Goal: Transaction & Acquisition: Book appointment/travel/reservation

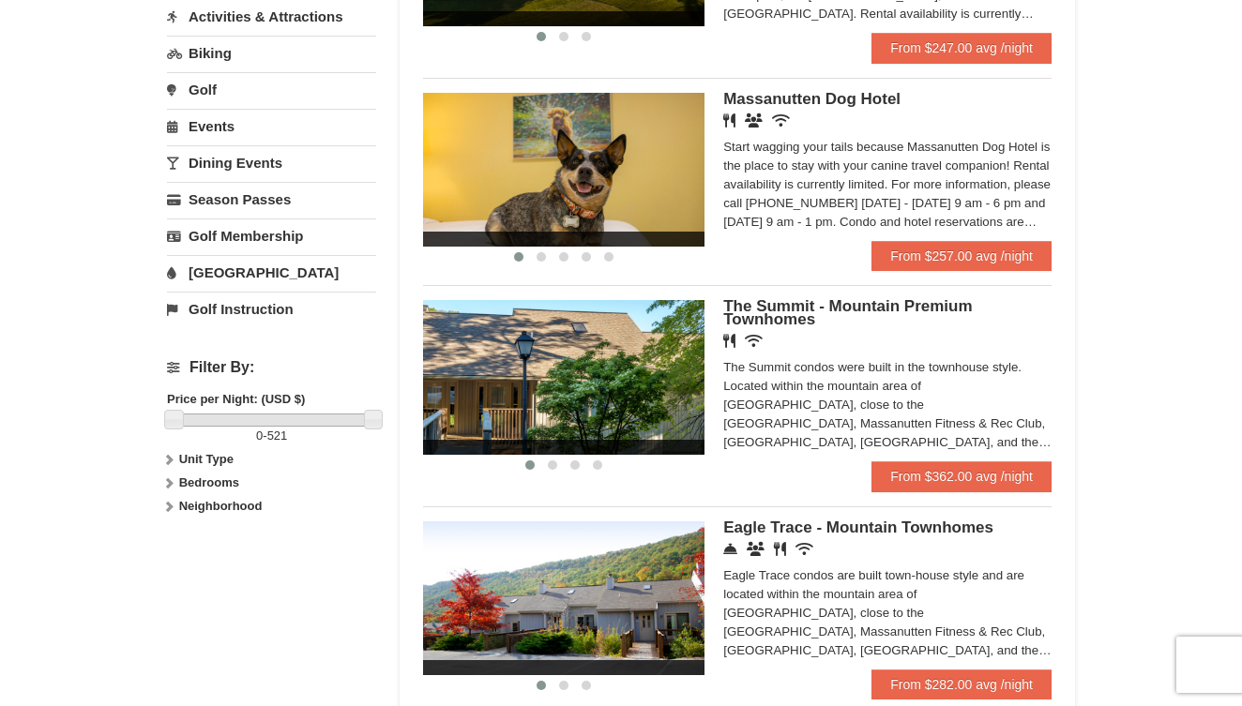
scroll to position [543, 0]
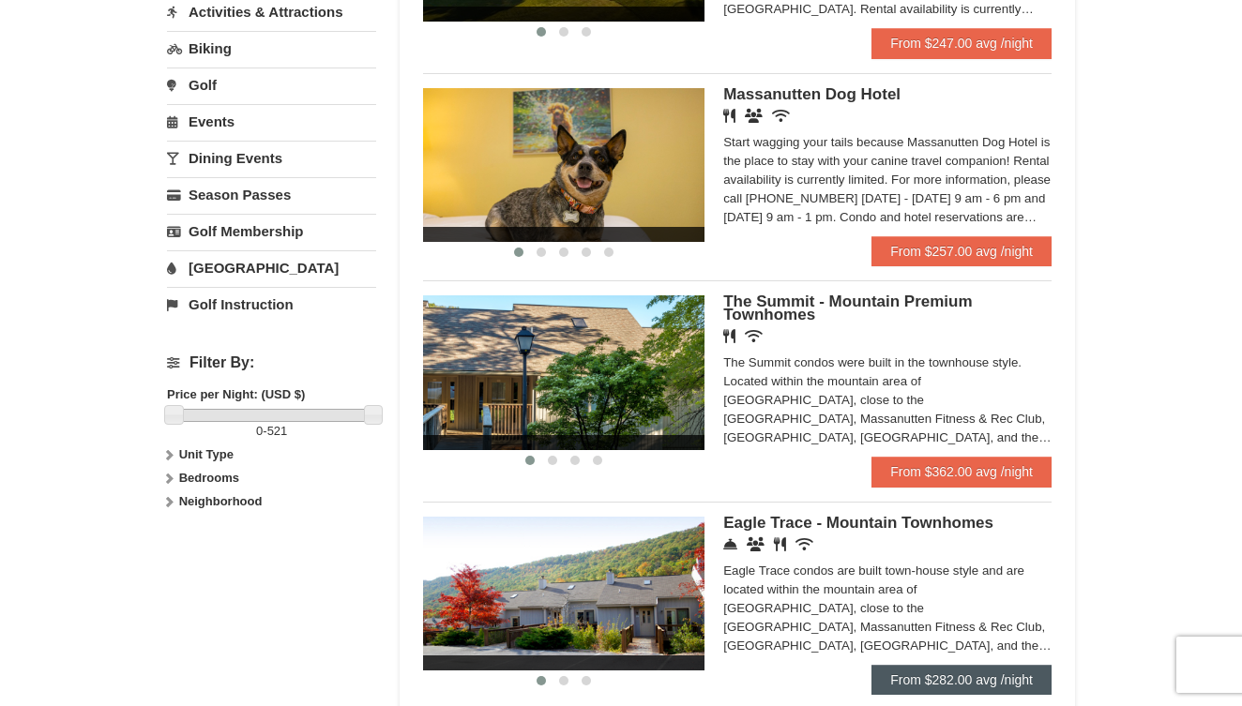
click at [915, 677] on link "From $282.00 avg /night" at bounding box center [961, 680] width 180 height 30
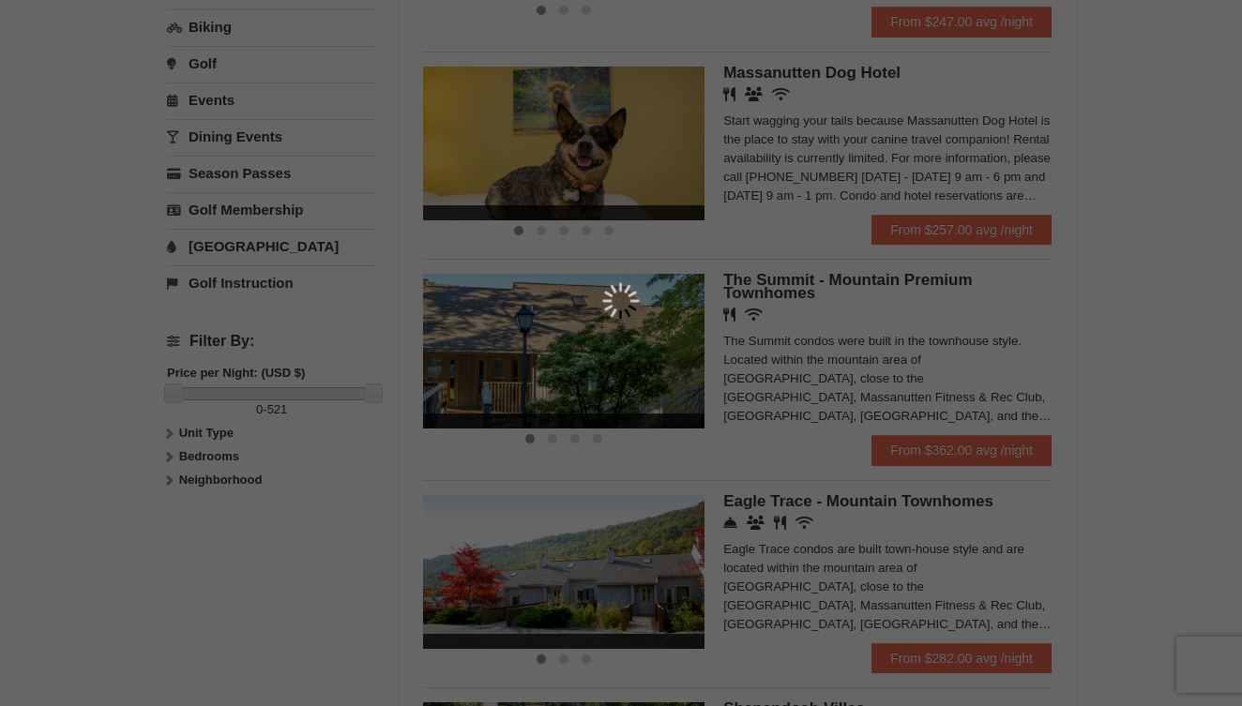
scroll to position [577, 0]
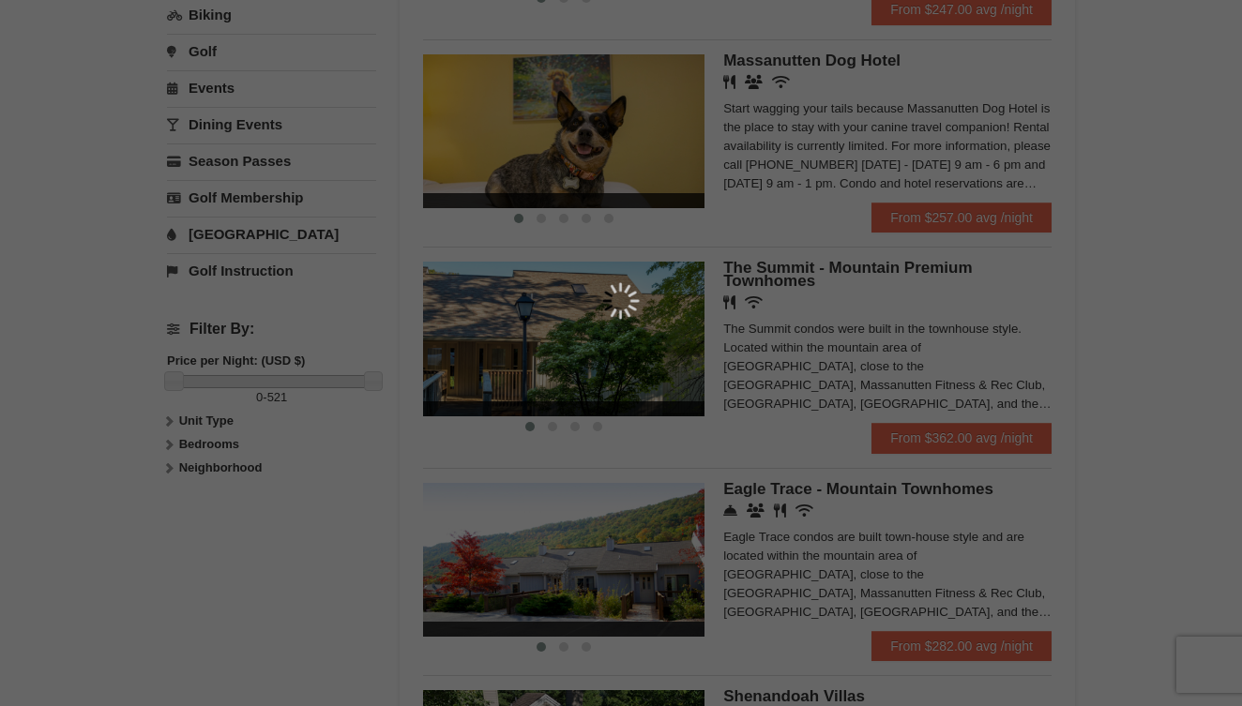
click at [923, 439] on div at bounding box center [621, 353] width 1242 height 706
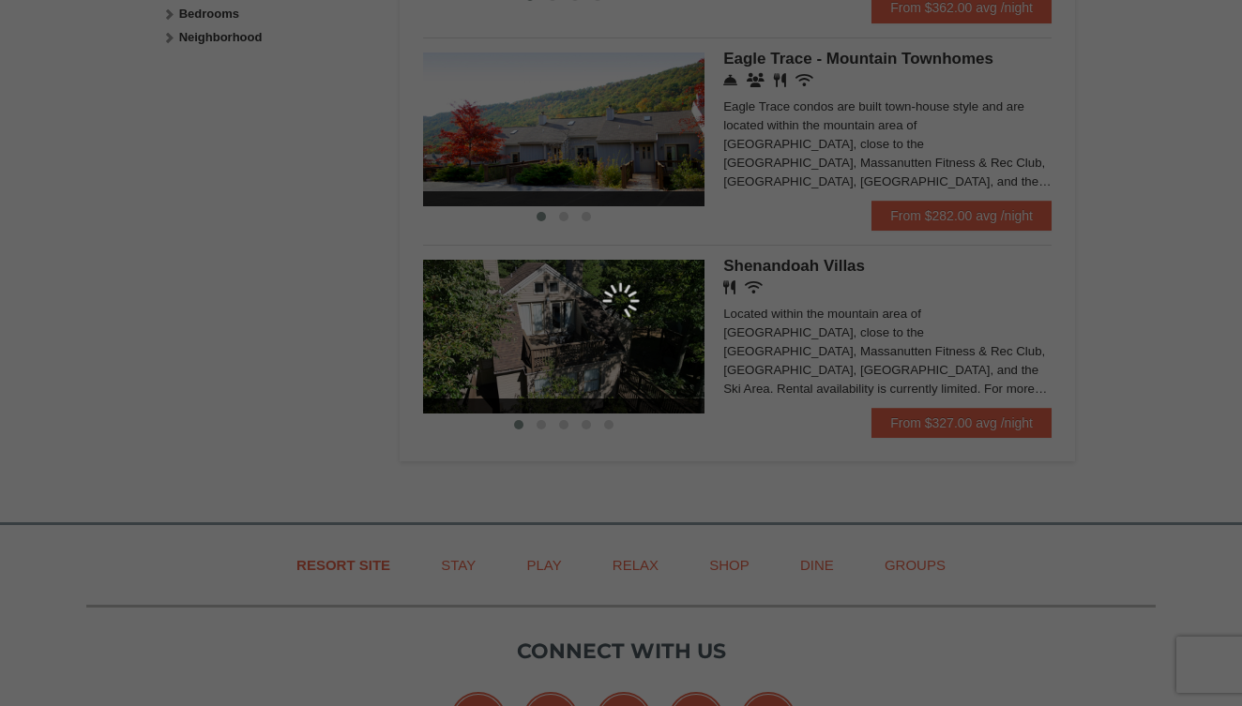
scroll to position [539, 0]
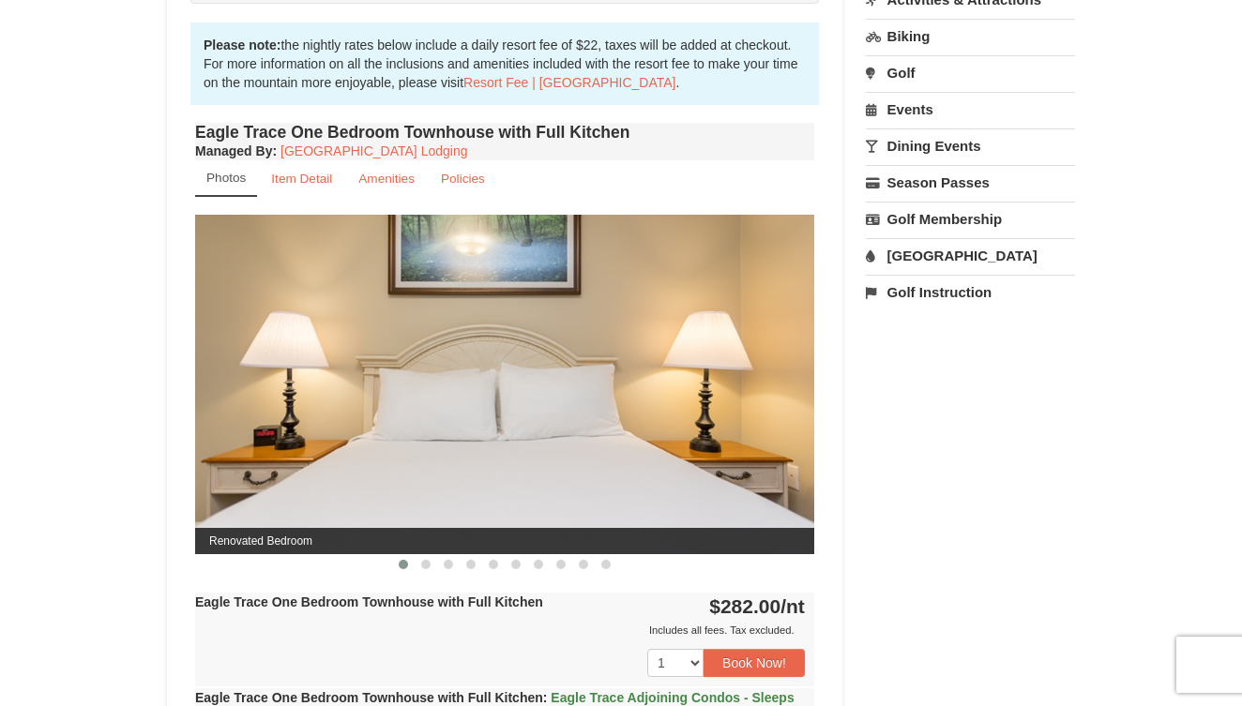
scroll to position [600, 0]
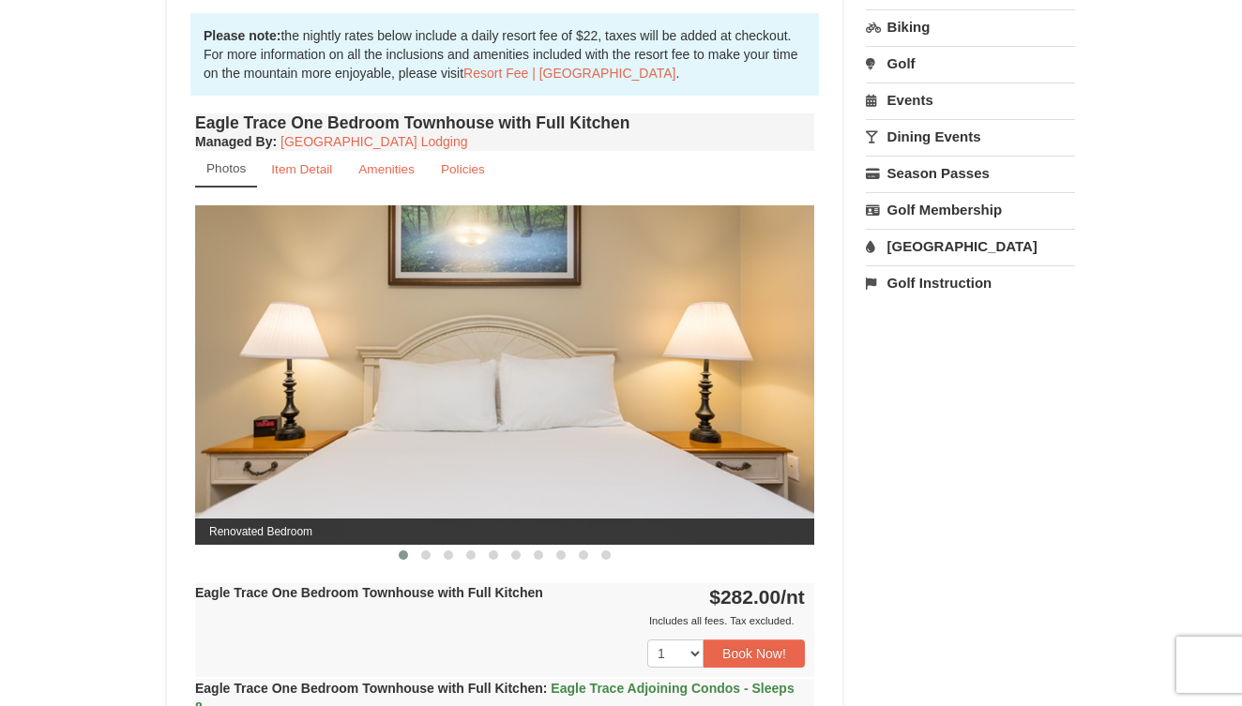
click at [492, 467] on img at bounding box center [504, 374] width 619 height 339
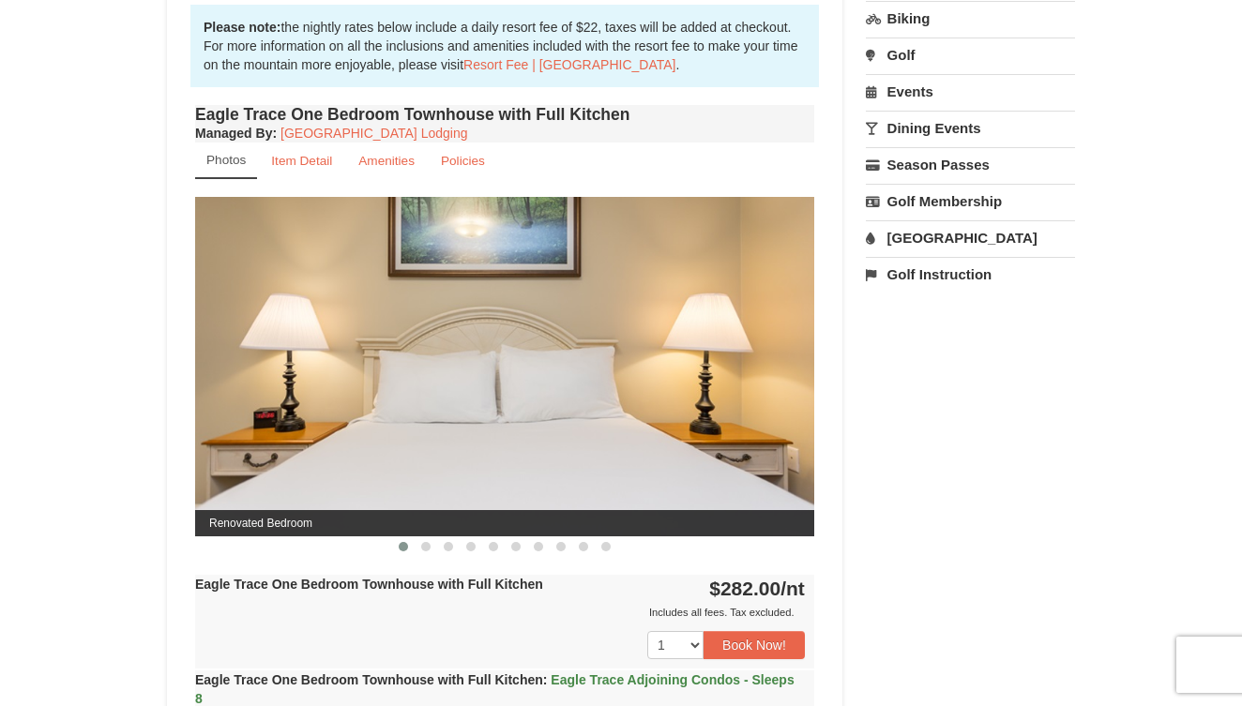
scroll to position [612, 0]
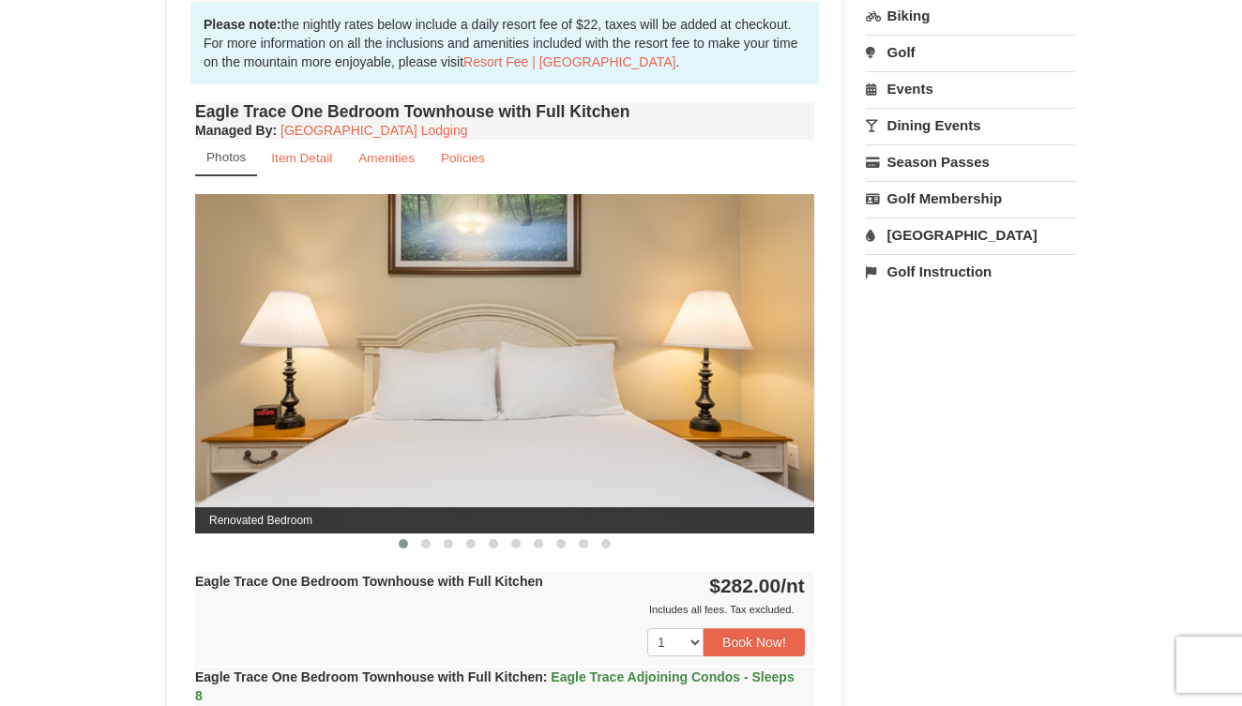
click at [768, 345] on img at bounding box center [504, 363] width 619 height 339
click at [801, 347] on img at bounding box center [504, 363] width 619 height 339
click at [423, 545] on span at bounding box center [425, 543] width 9 height 9
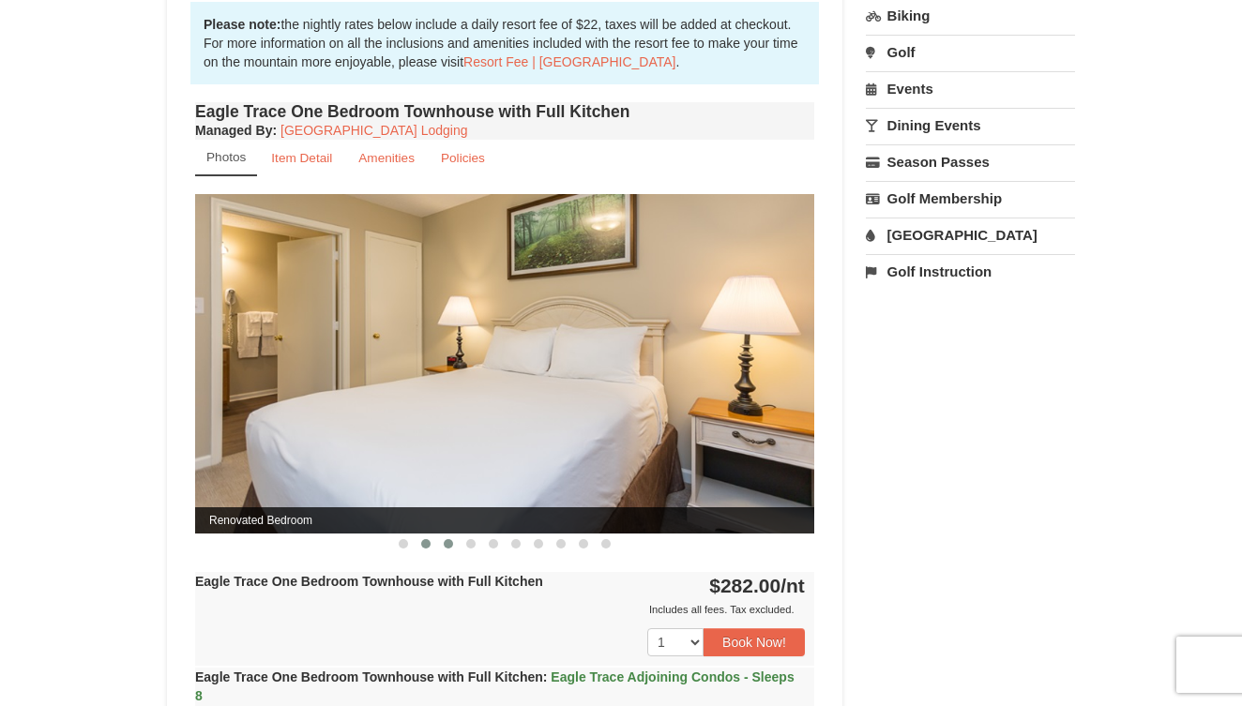
click at [446, 541] on span at bounding box center [448, 543] width 9 height 9
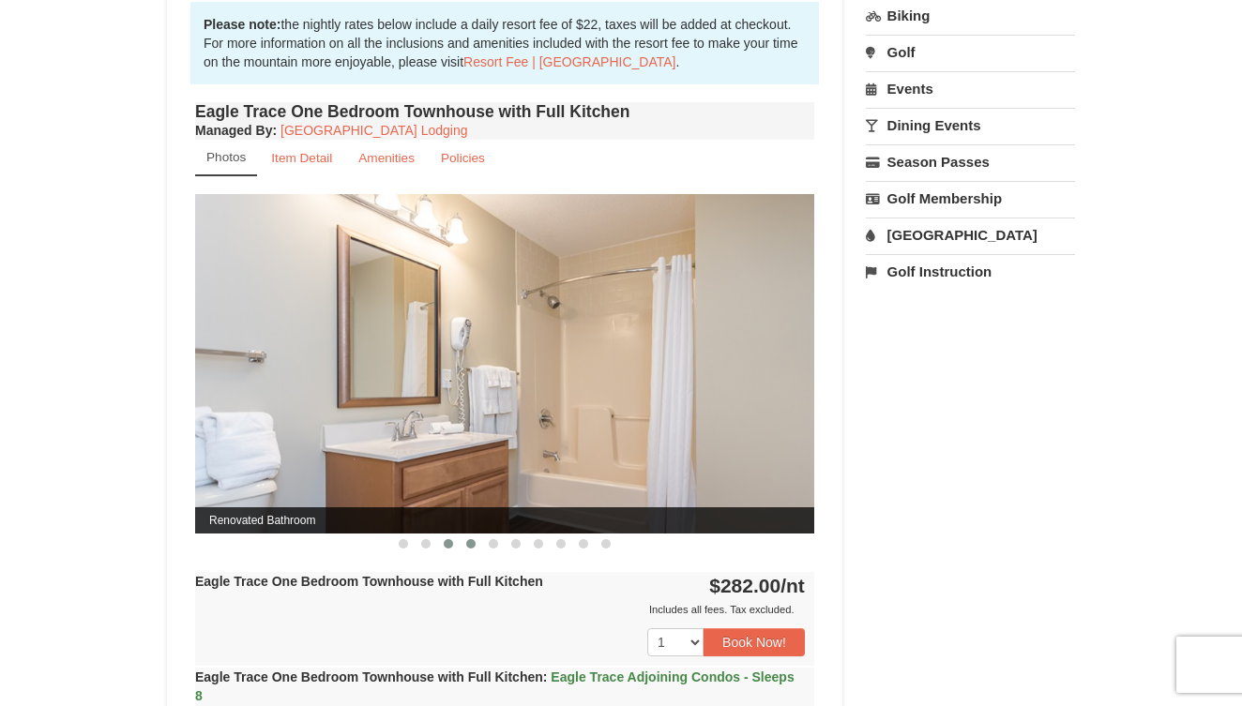
click at [469, 539] on span at bounding box center [470, 543] width 9 height 9
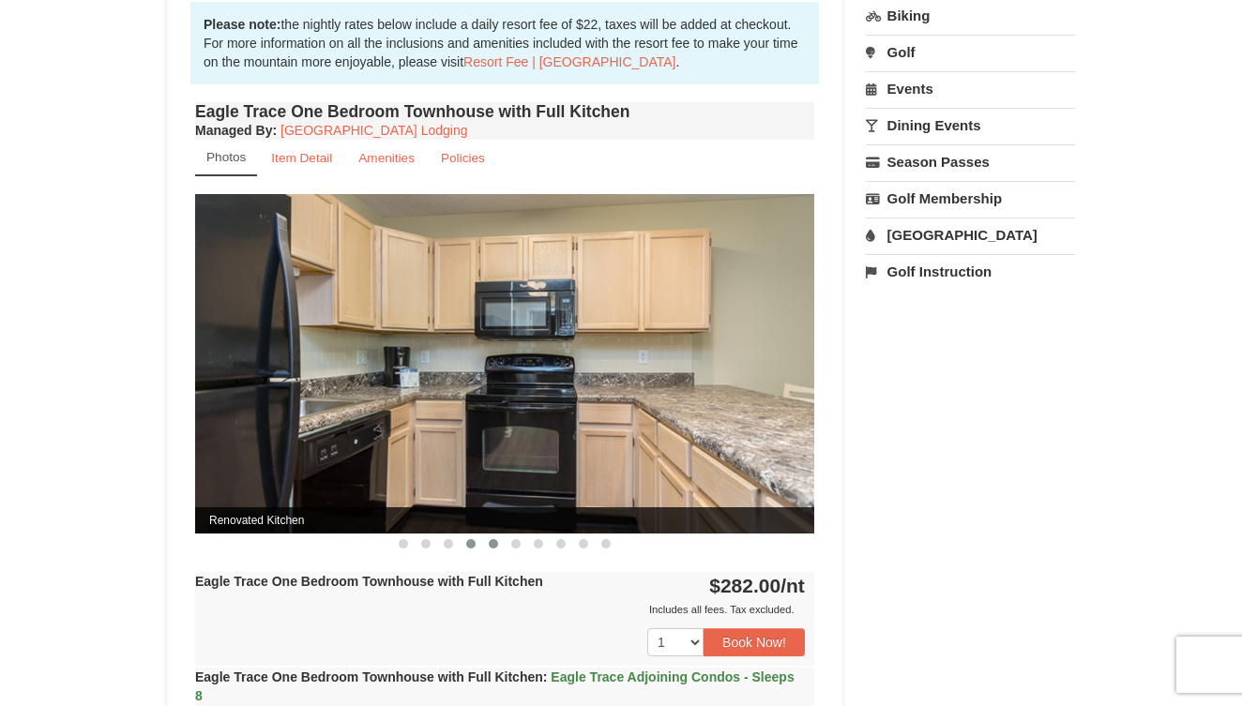
click at [490, 539] on button at bounding box center [493, 544] width 23 height 19
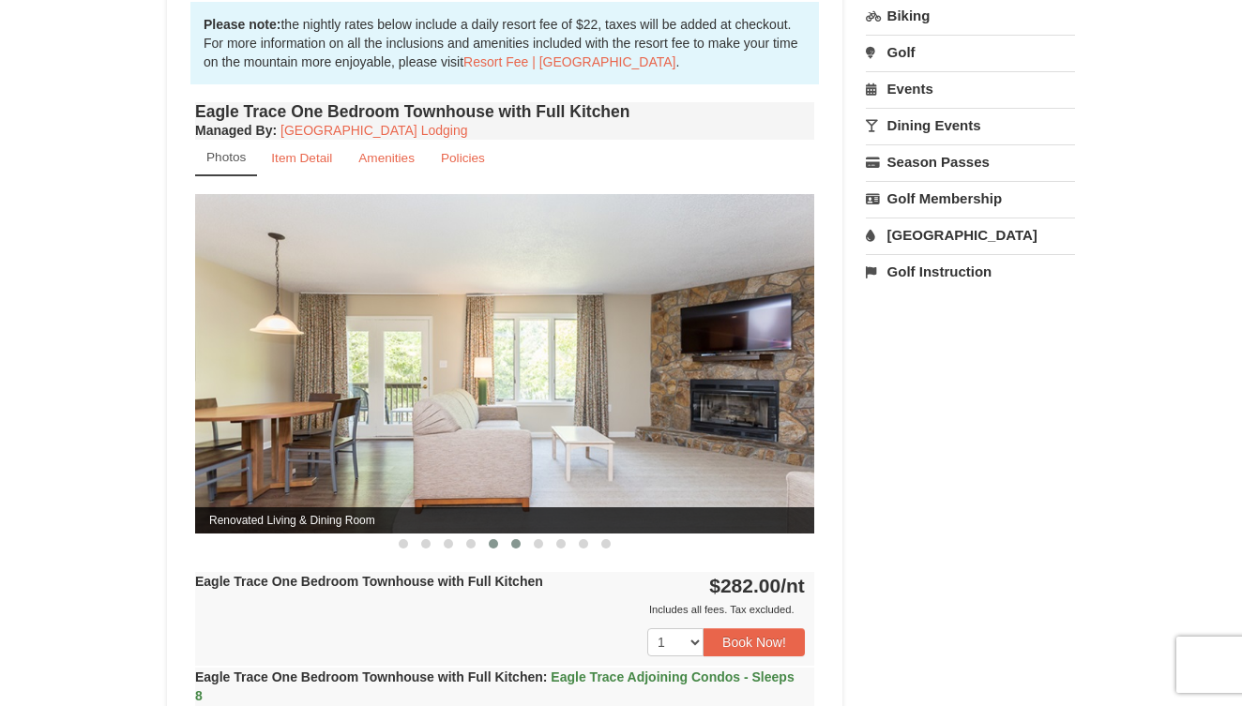
click at [513, 540] on span at bounding box center [515, 543] width 9 height 9
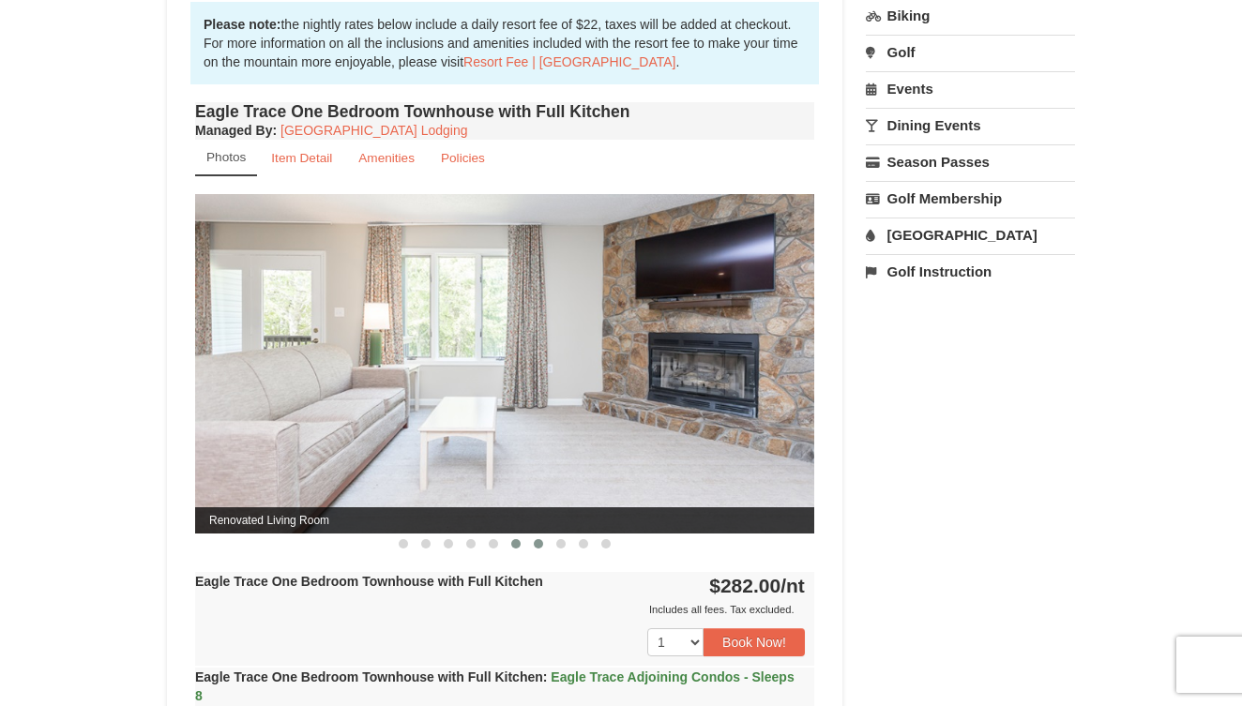
click at [538, 539] on span at bounding box center [538, 543] width 9 height 9
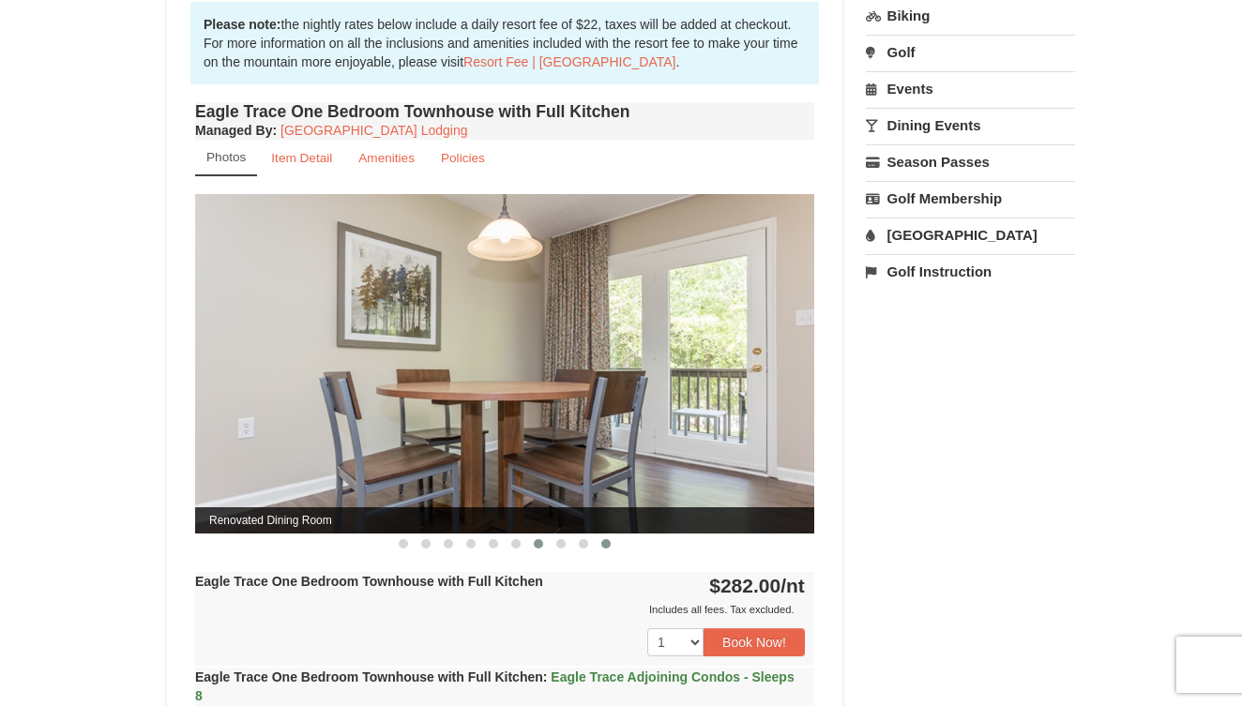
click at [598, 540] on button at bounding box center [606, 544] width 23 height 19
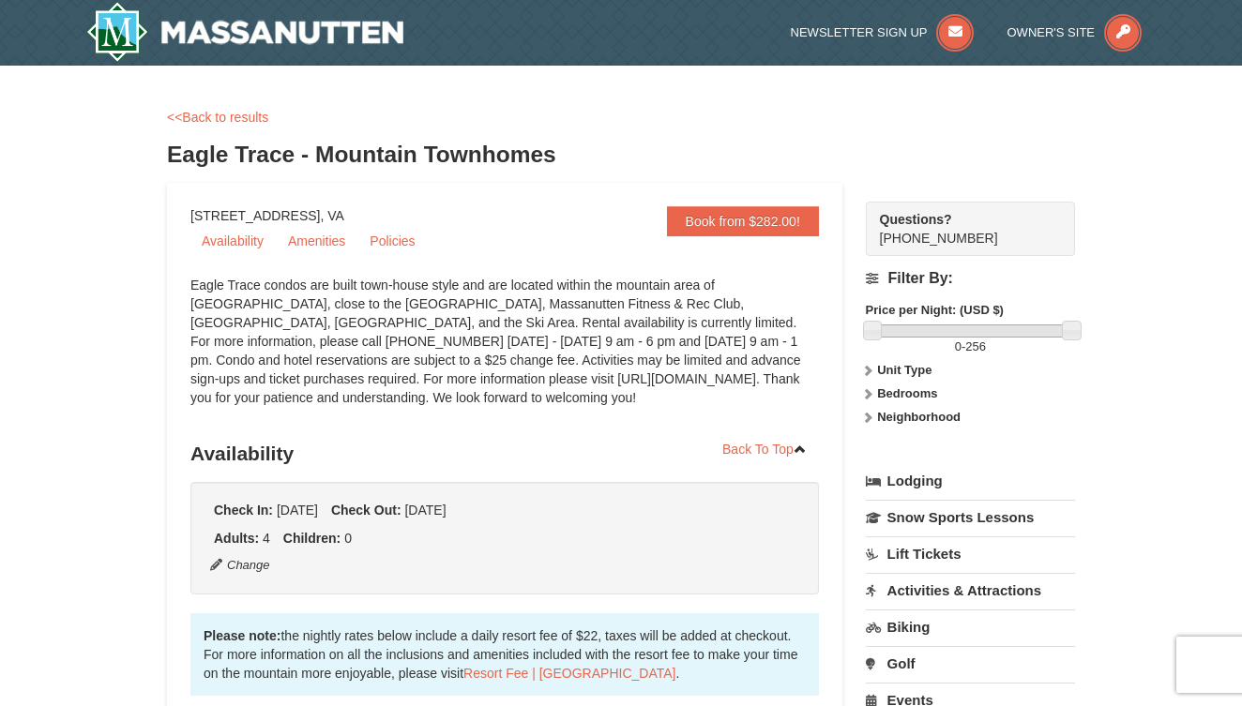
scroll to position [0, 0]
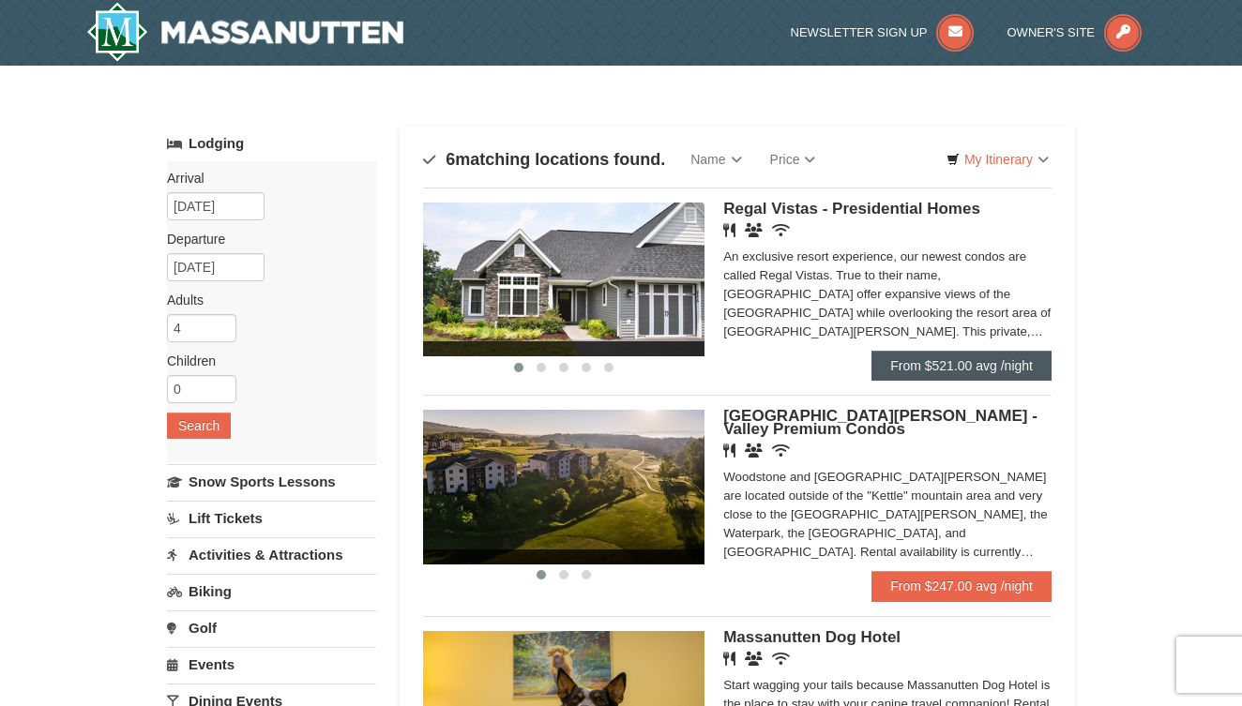
click at [934, 360] on link "From $521.00 avg /night" at bounding box center [961, 366] width 180 height 30
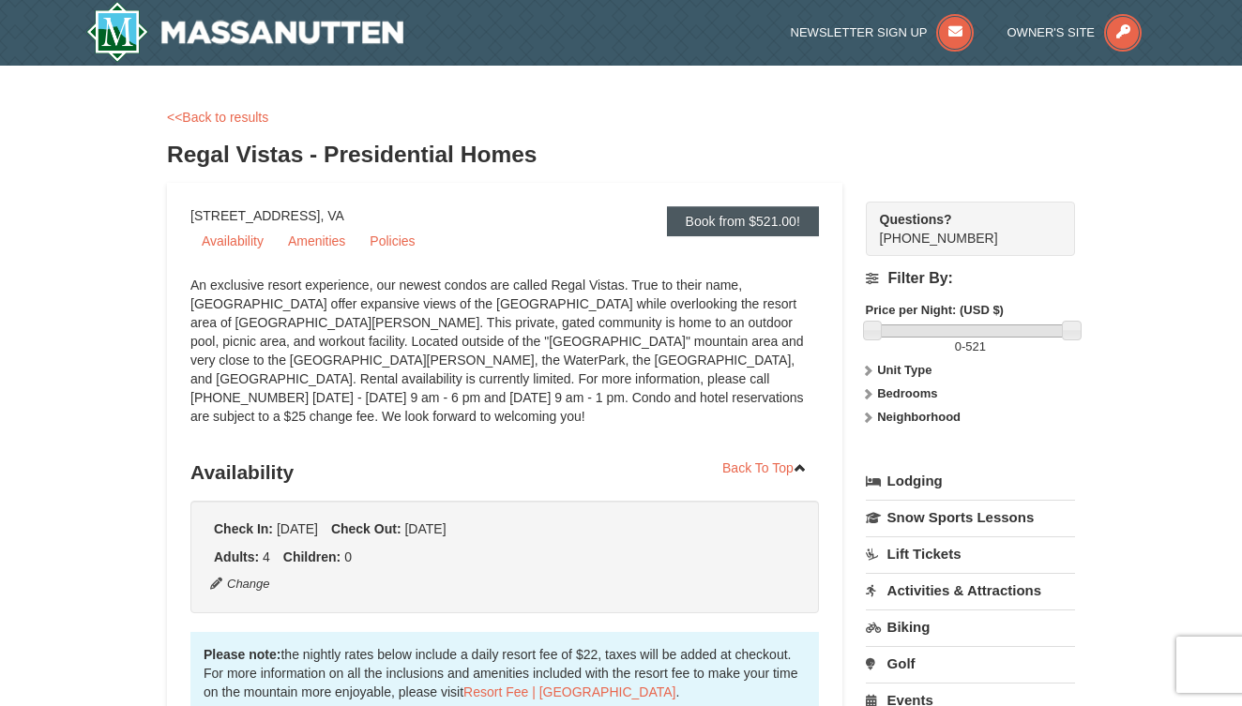
click at [716, 213] on link "Book from $521.00!" at bounding box center [743, 221] width 152 height 30
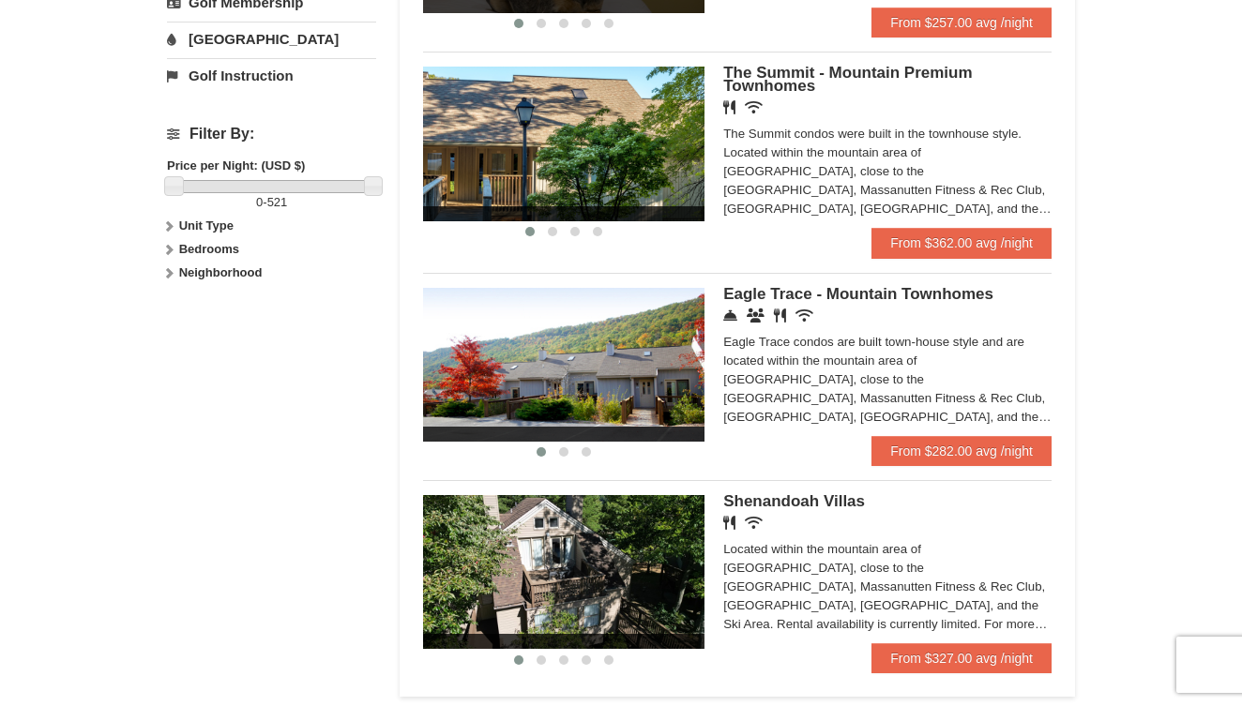
scroll to position [774, 0]
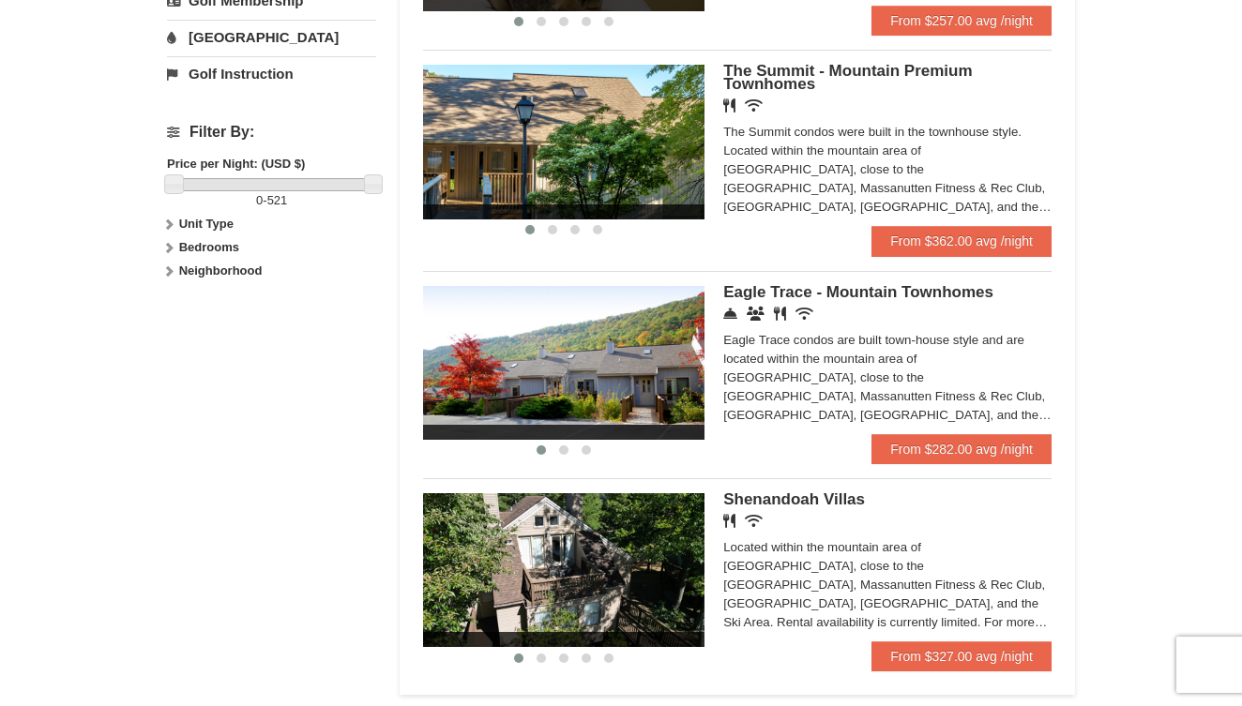
click at [805, 496] on span "Shenandoah Villas" at bounding box center [794, 500] width 142 height 18
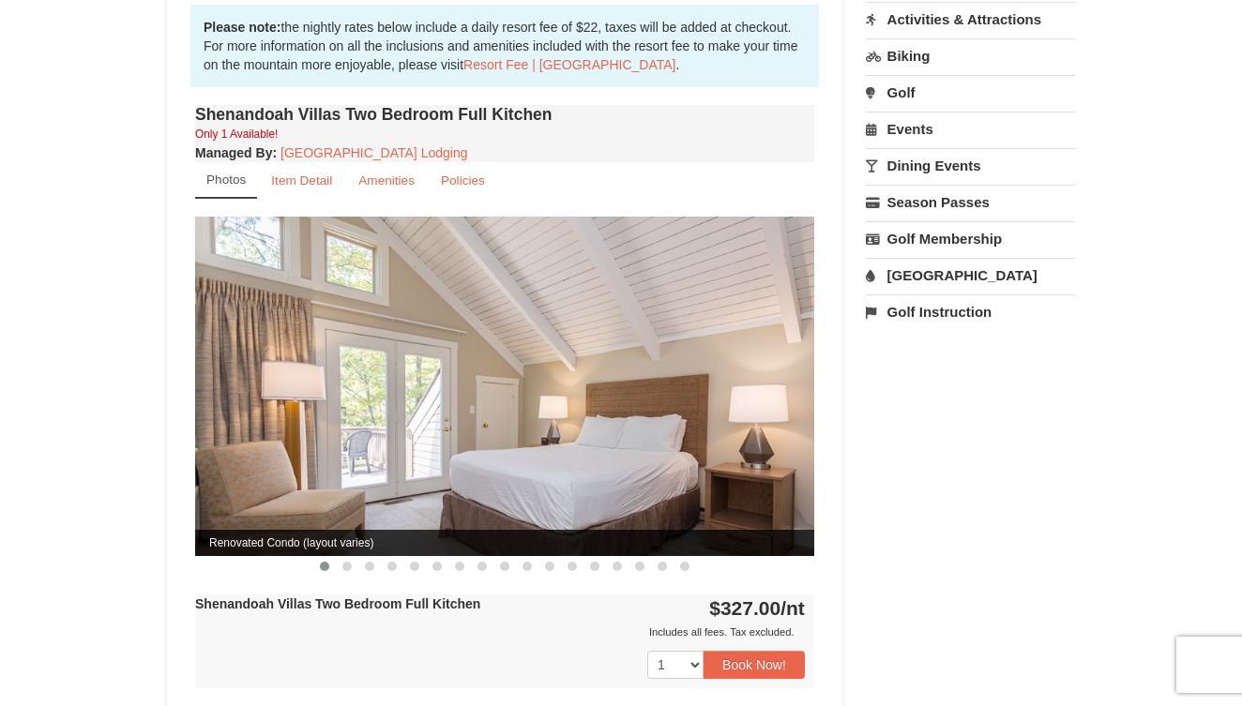
scroll to position [576, 0]
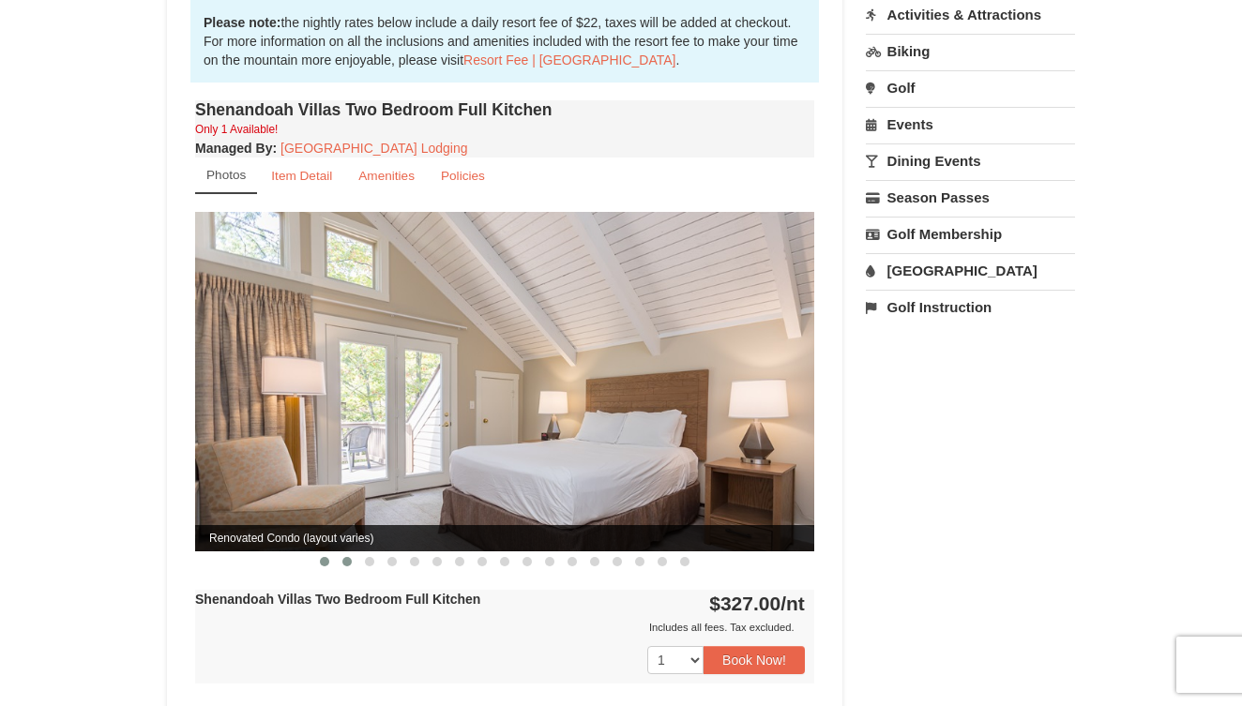
click at [346, 557] on span at bounding box center [346, 561] width 9 height 9
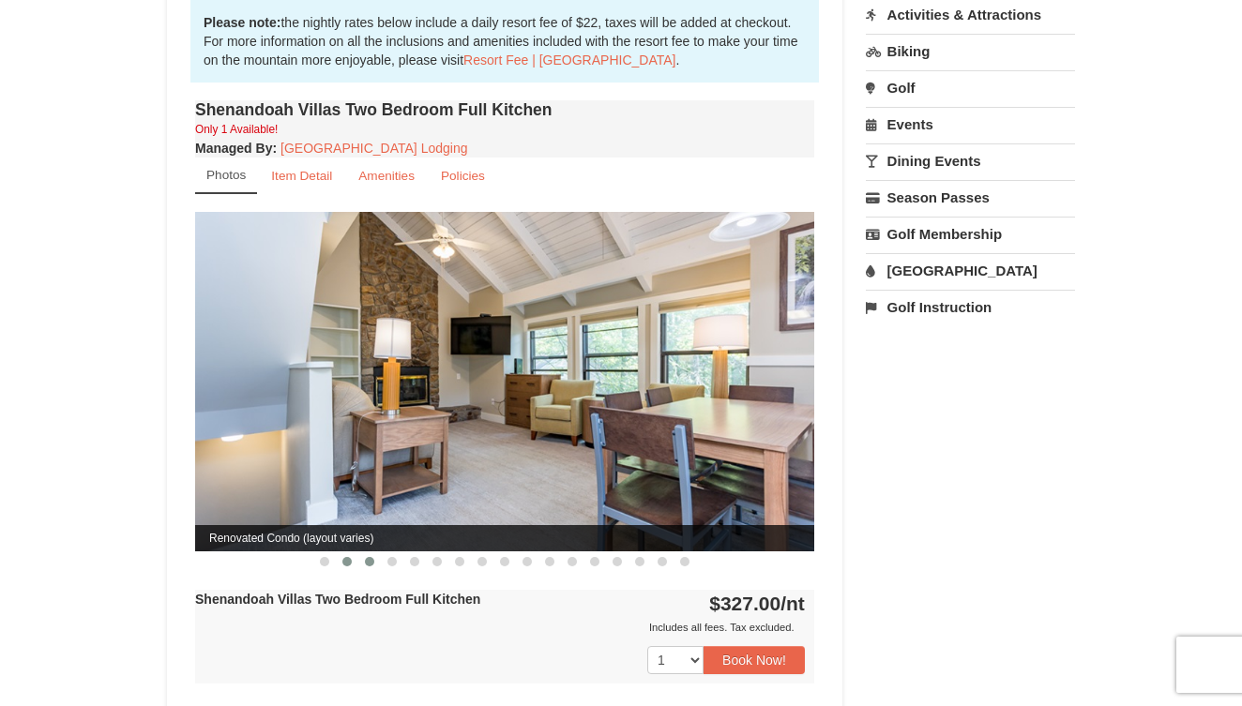
click at [369, 557] on span at bounding box center [369, 561] width 9 height 9
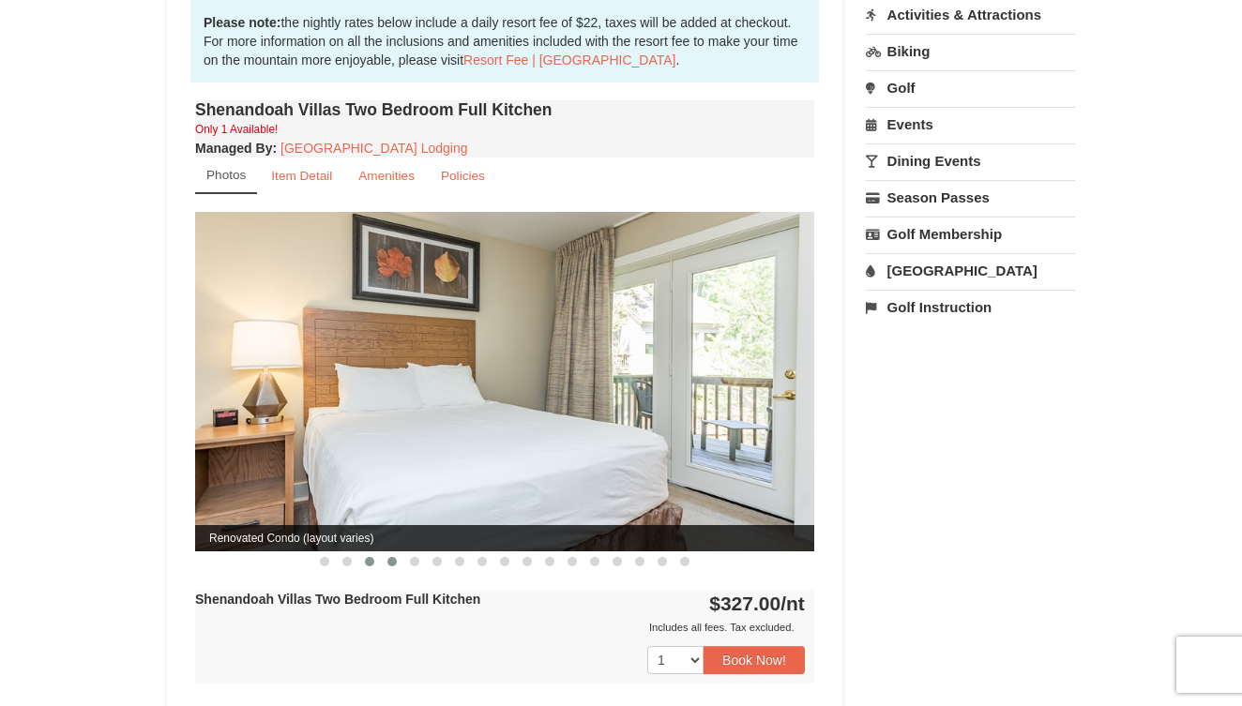
click at [390, 557] on span at bounding box center [391, 561] width 9 height 9
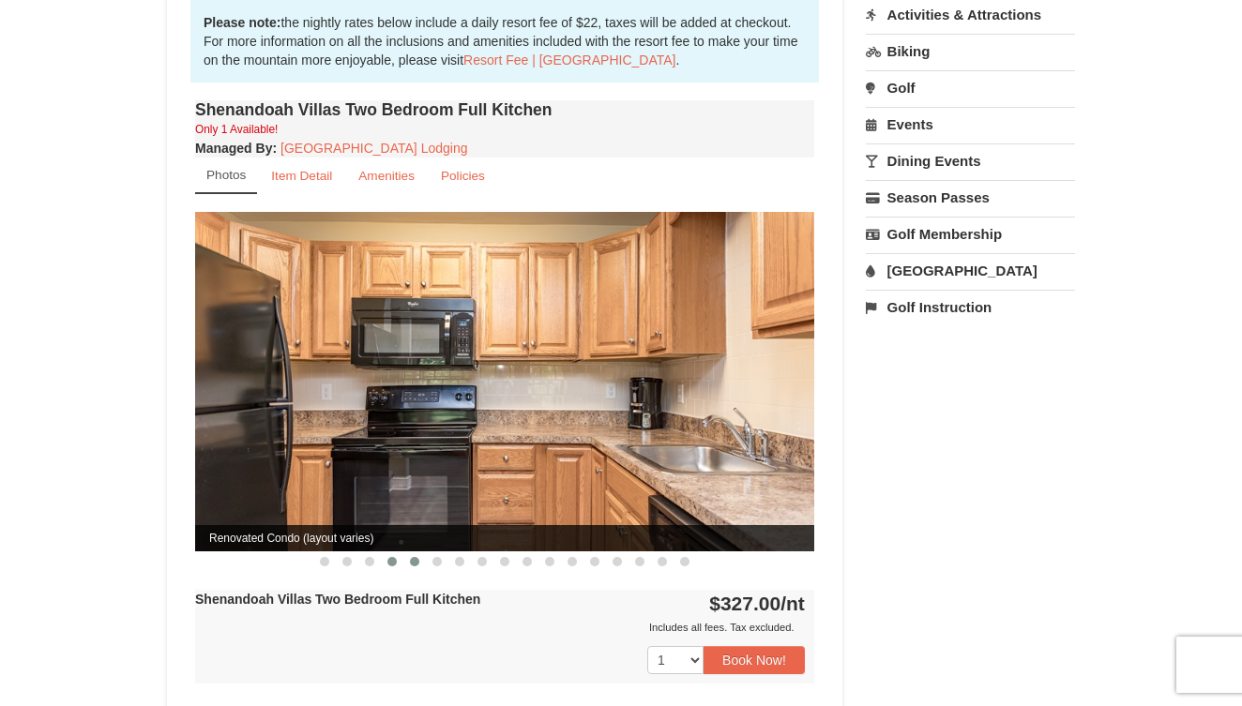
click at [414, 557] on span at bounding box center [414, 561] width 9 height 9
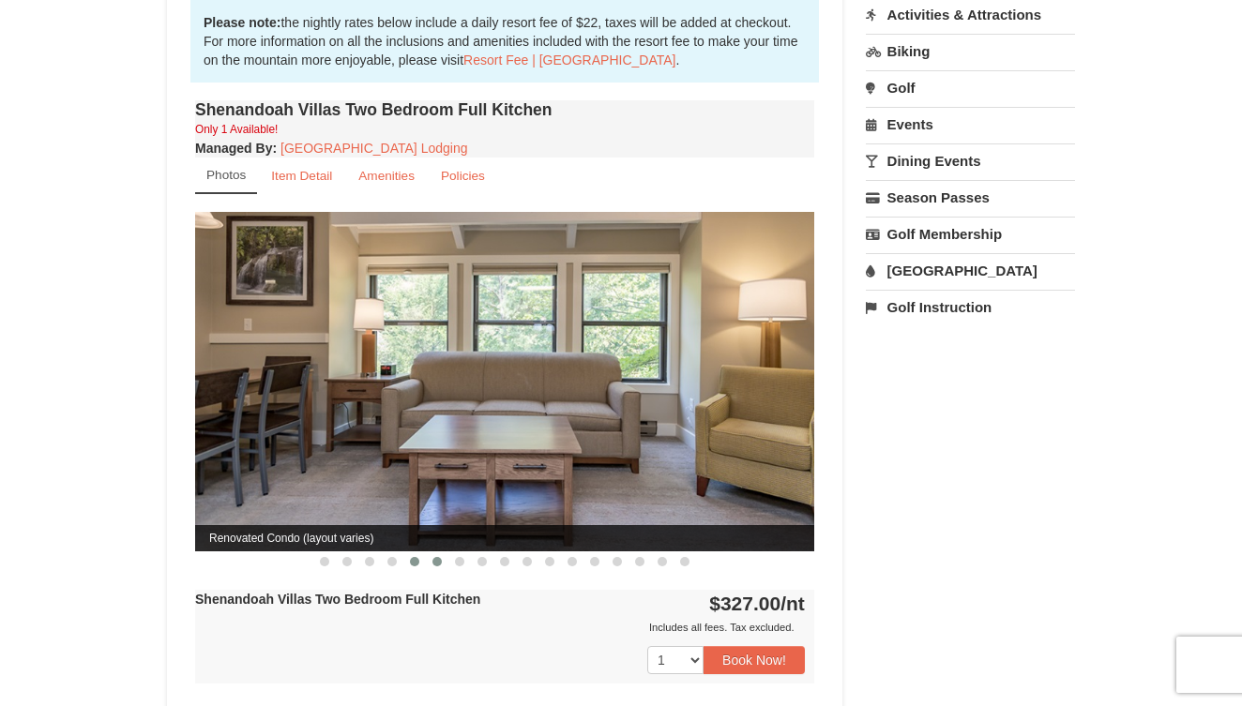
click at [432, 553] on button at bounding box center [437, 562] width 23 height 19
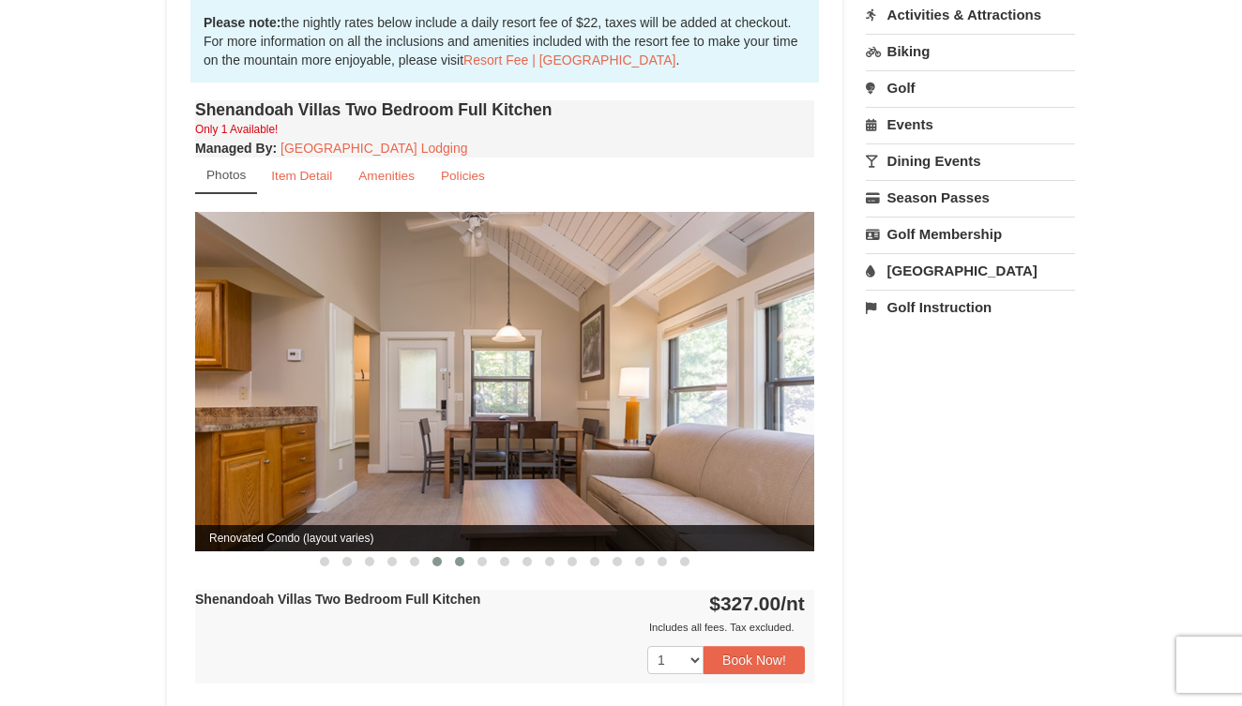
click at [458, 557] on span at bounding box center [459, 561] width 9 height 9
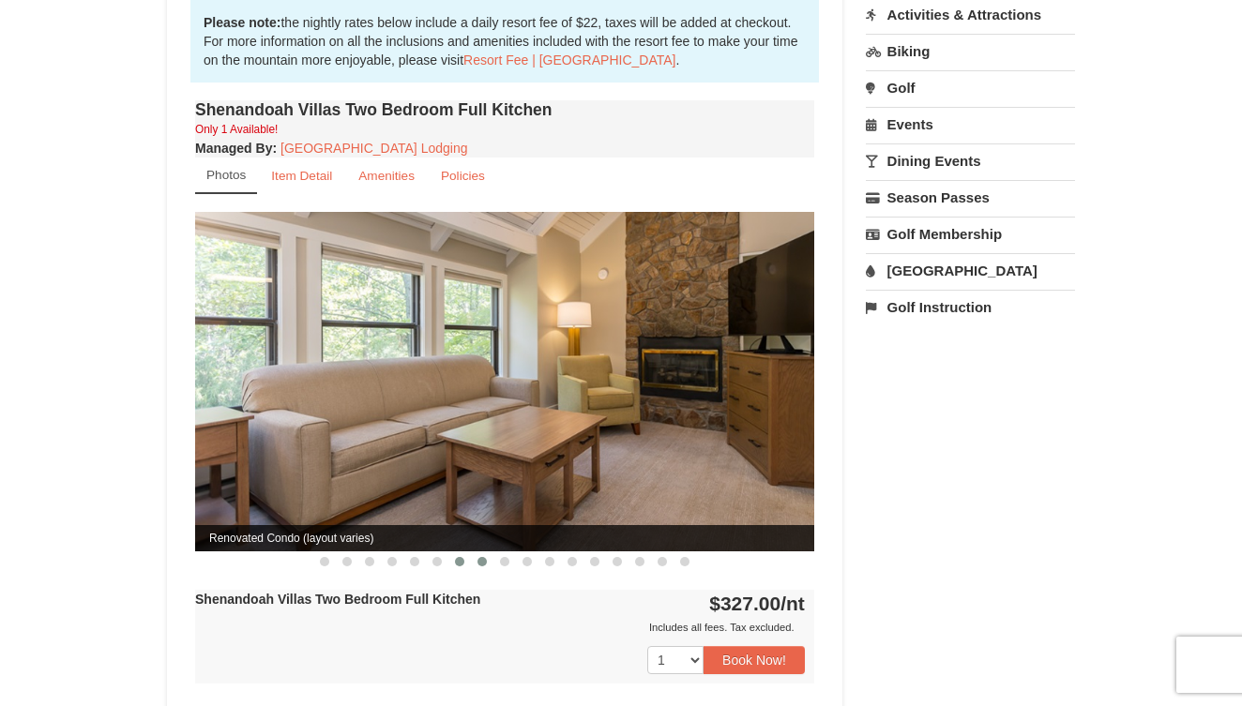
click at [482, 557] on span at bounding box center [481, 561] width 9 height 9
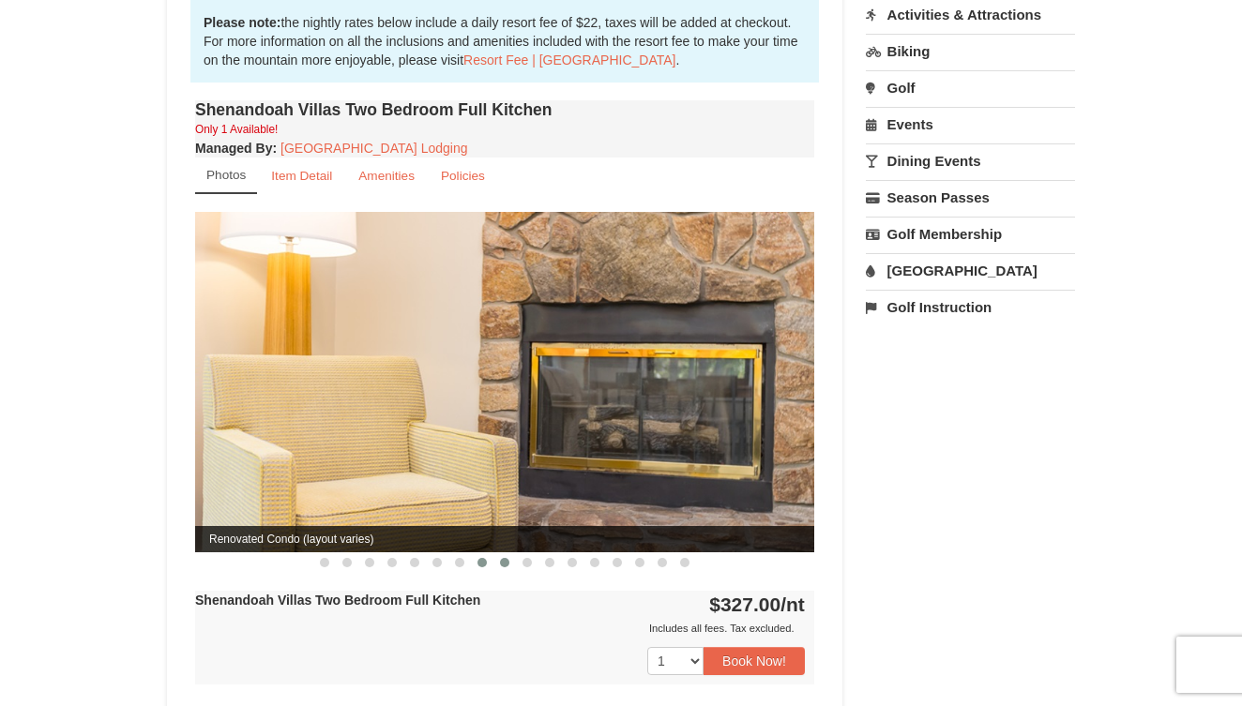
click at [505, 558] on span at bounding box center [504, 562] width 9 height 9
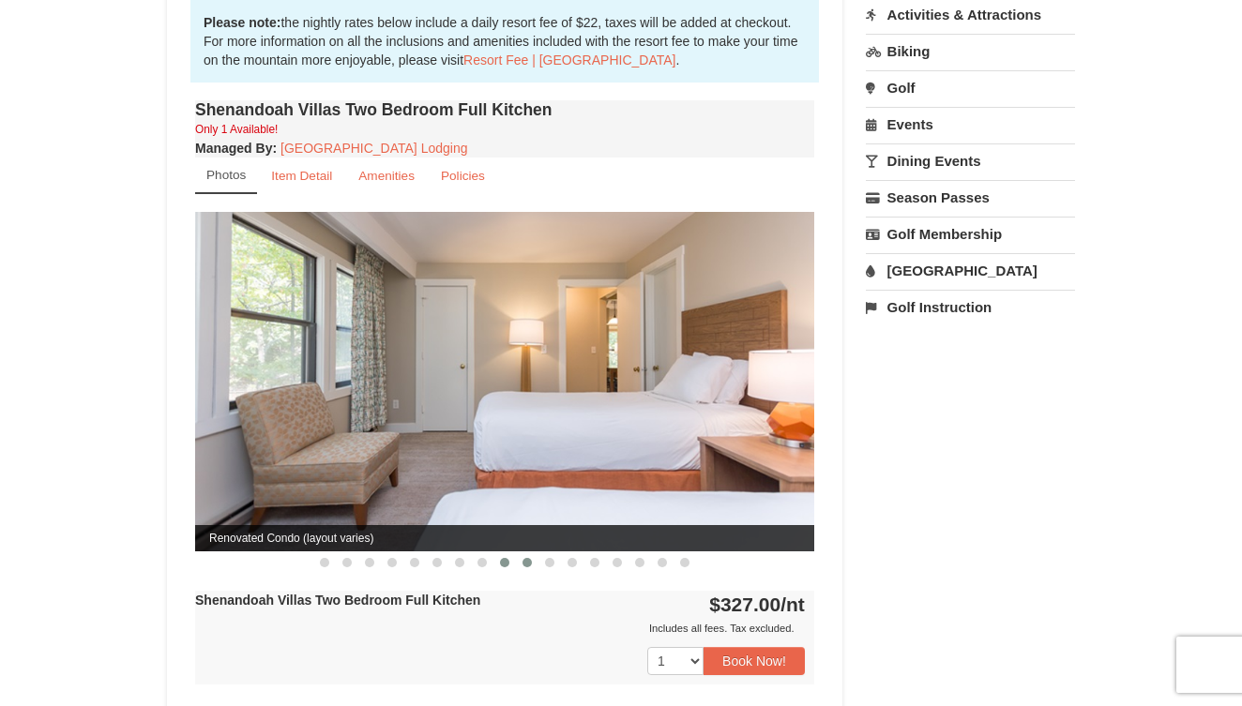
click at [528, 558] on span at bounding box center [527, 562] width 9 height 9
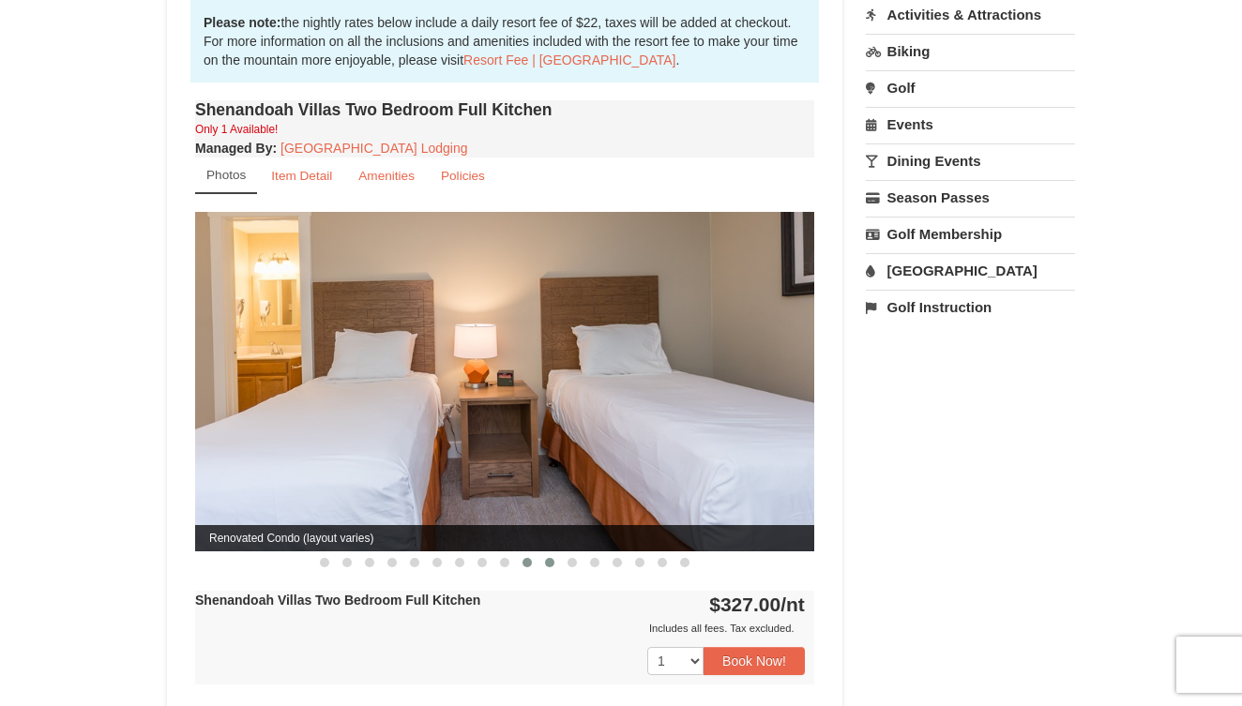
click at [547, 558] on span at bounding box center [549, 562] width 9 height 9
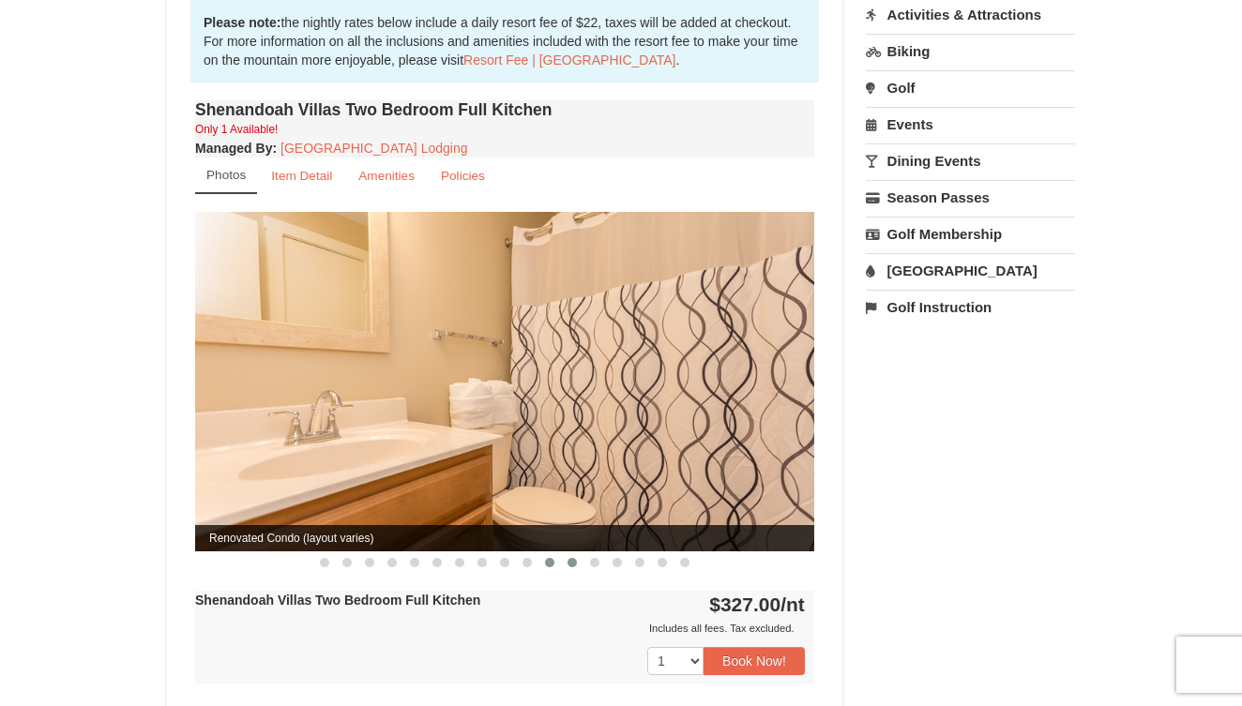
click at [567, 553] on button at bounding box center [572, 562] width 23 height 19
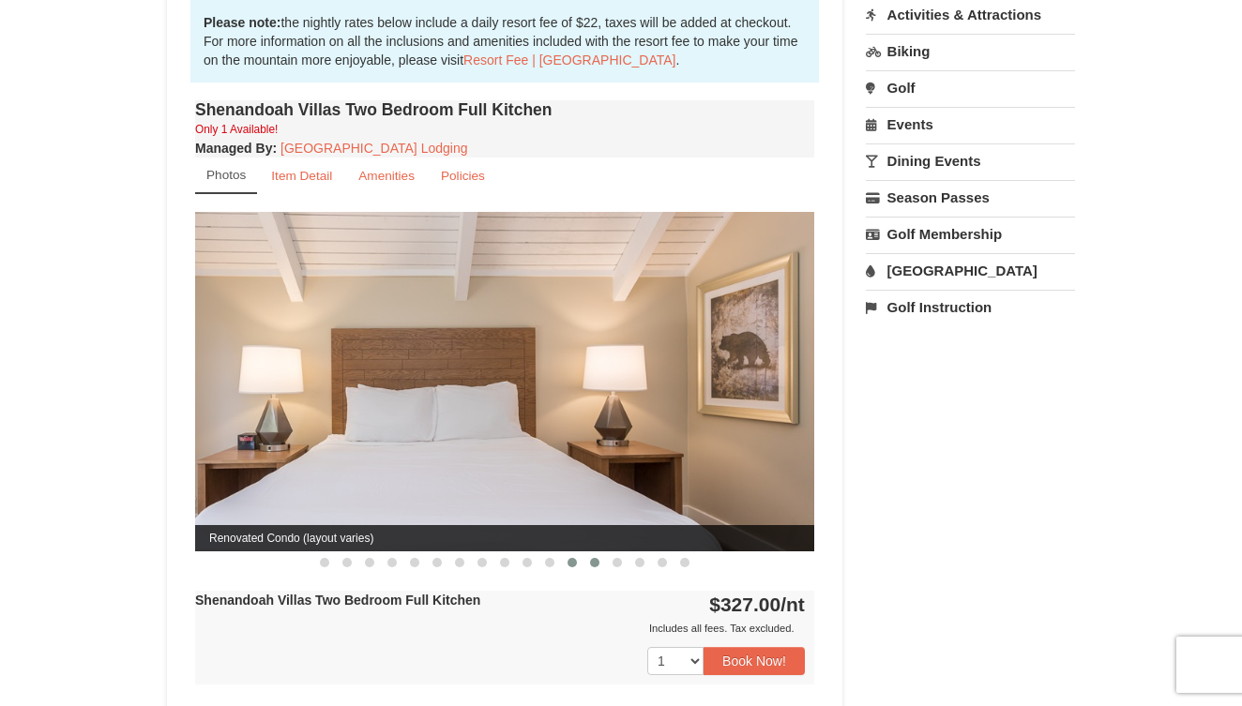
click at [591, 558] on span at bounding box center [594, 562] width 9 height 9
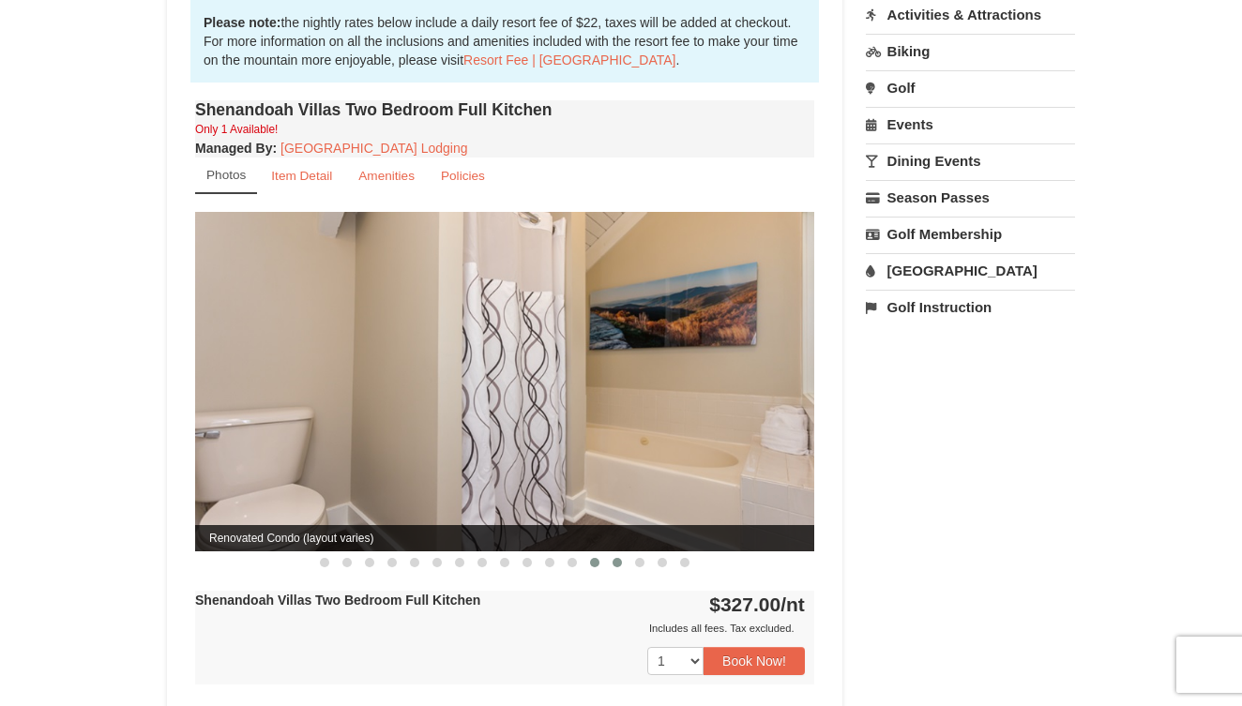
click at [618, 558] on span at bounding box center [617, 562] width 9 height 9
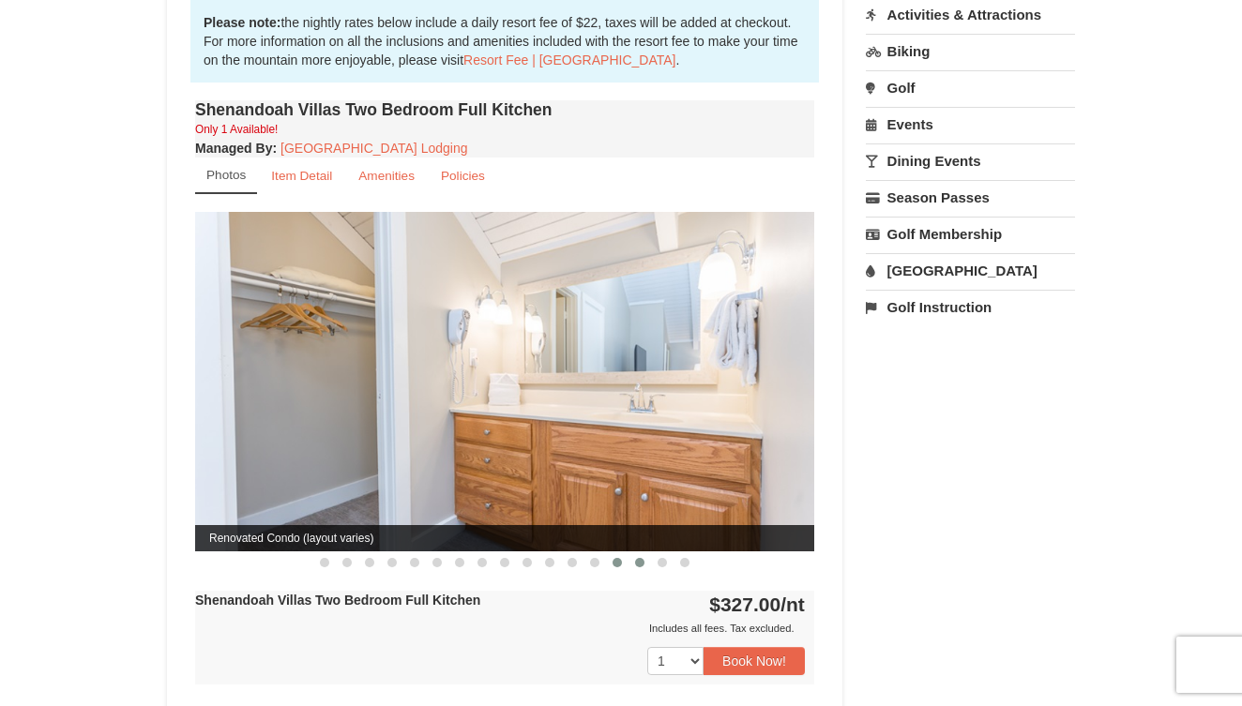
click at [637, 558] on span at bounding box center [639, 562] width 9 height 9
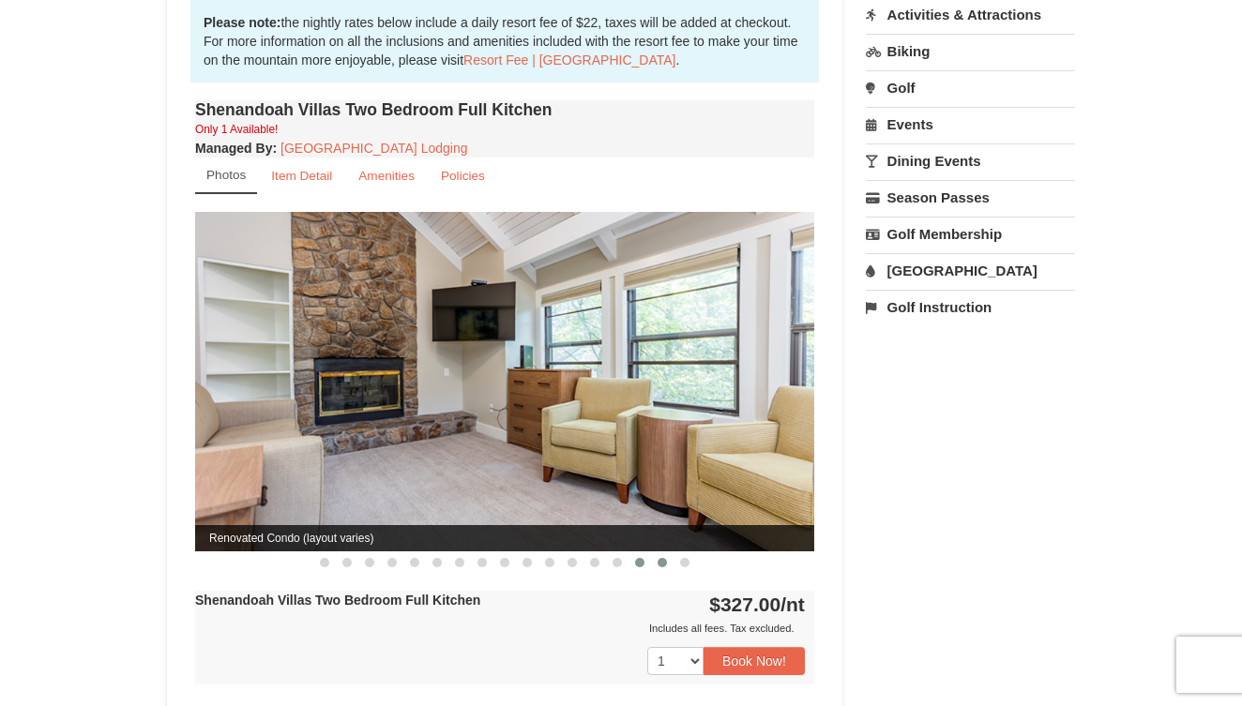
click at [665, 558] on span at bounding box center [662, 562] width 9 height 9
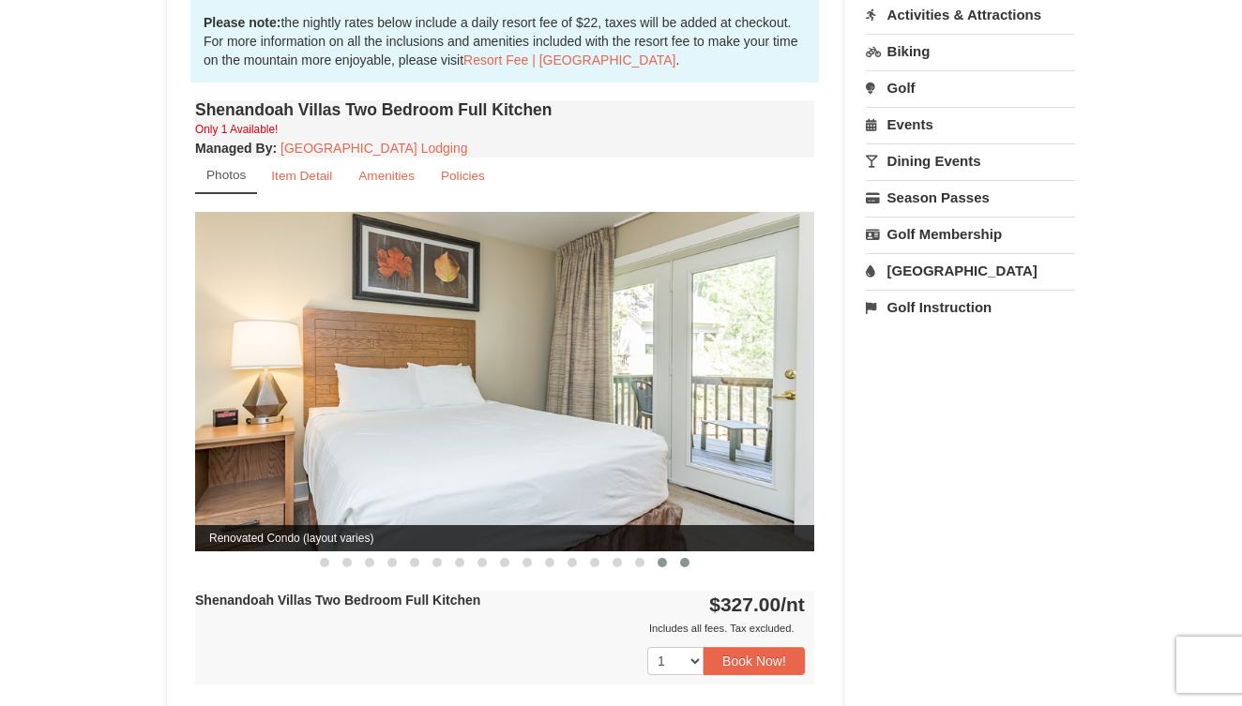
click at [681, 558] on span at bounding box center [684, 562] width 9 height 9
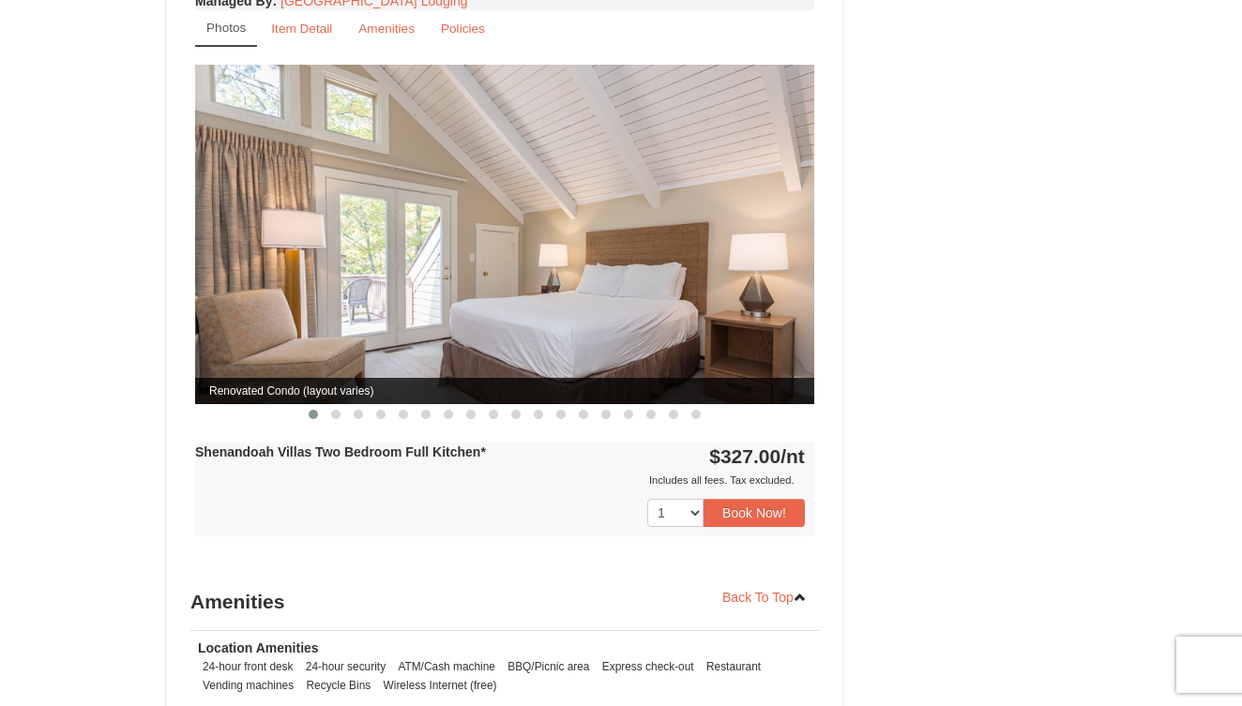
scroll to position [1962, 0]
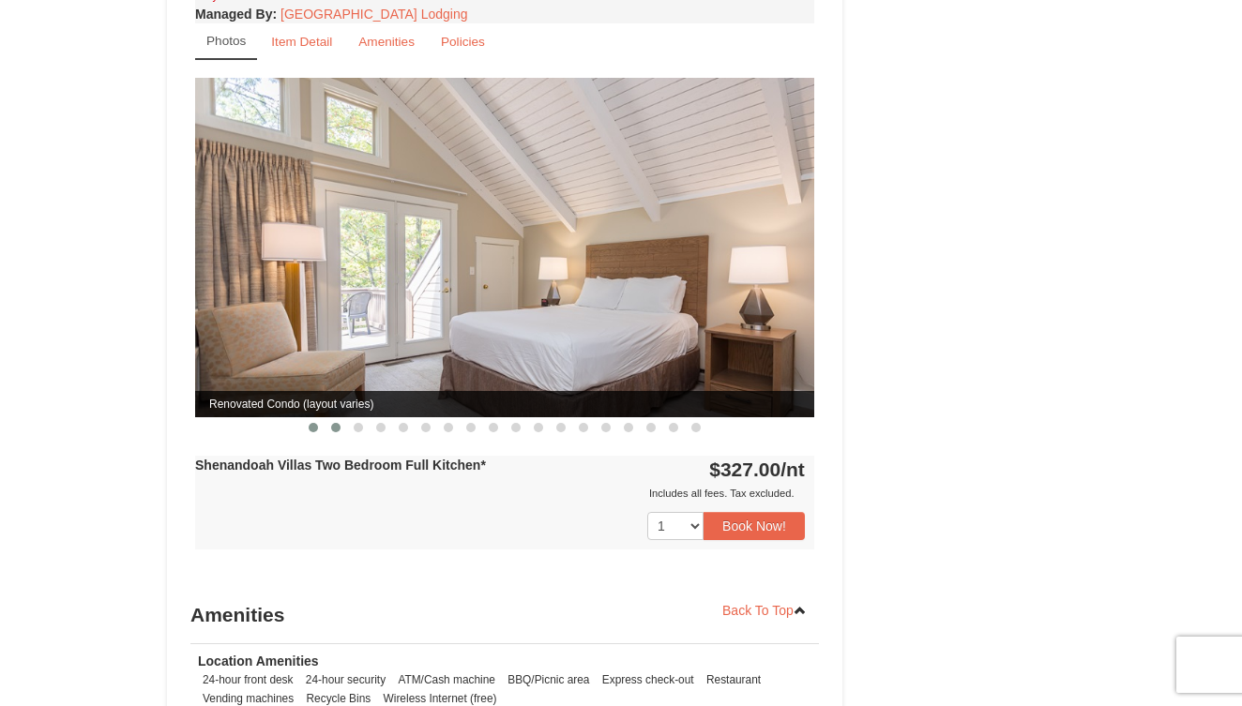
click at [333, 418] on button at bounding box center [336, 427] width 23 height 19
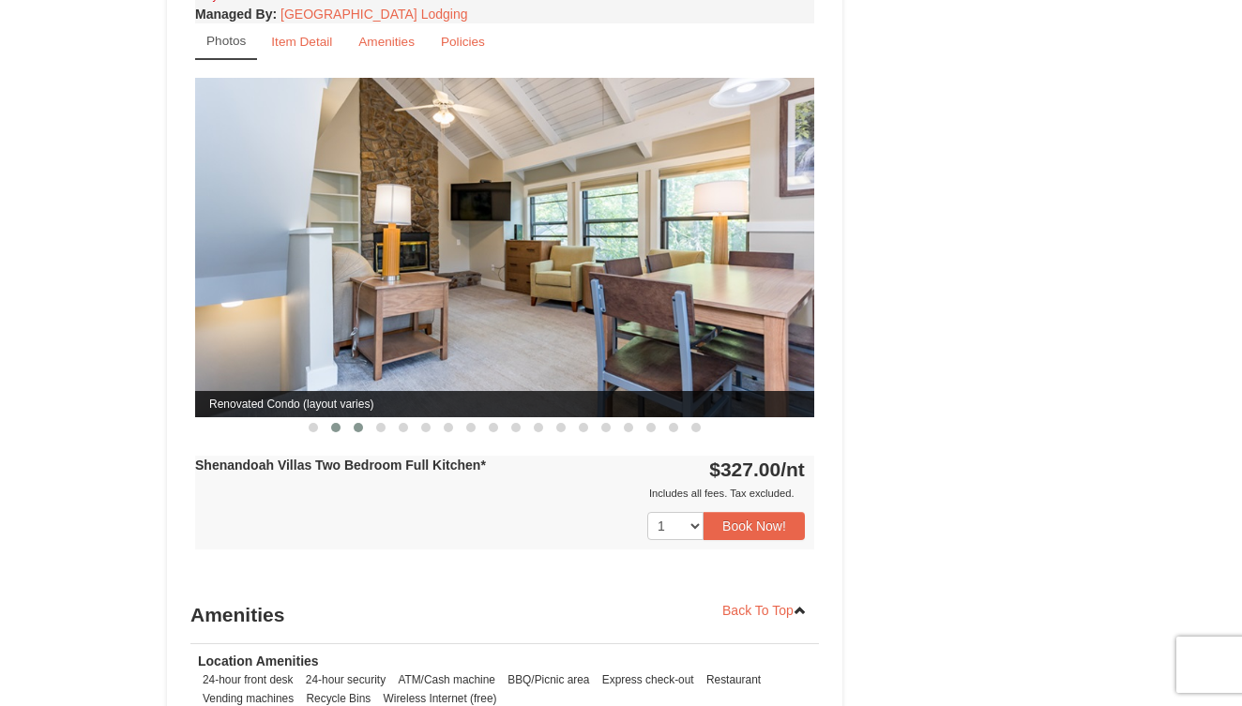
click at [355, 423] on span at bounding box center [358, 427] width 9 height 9
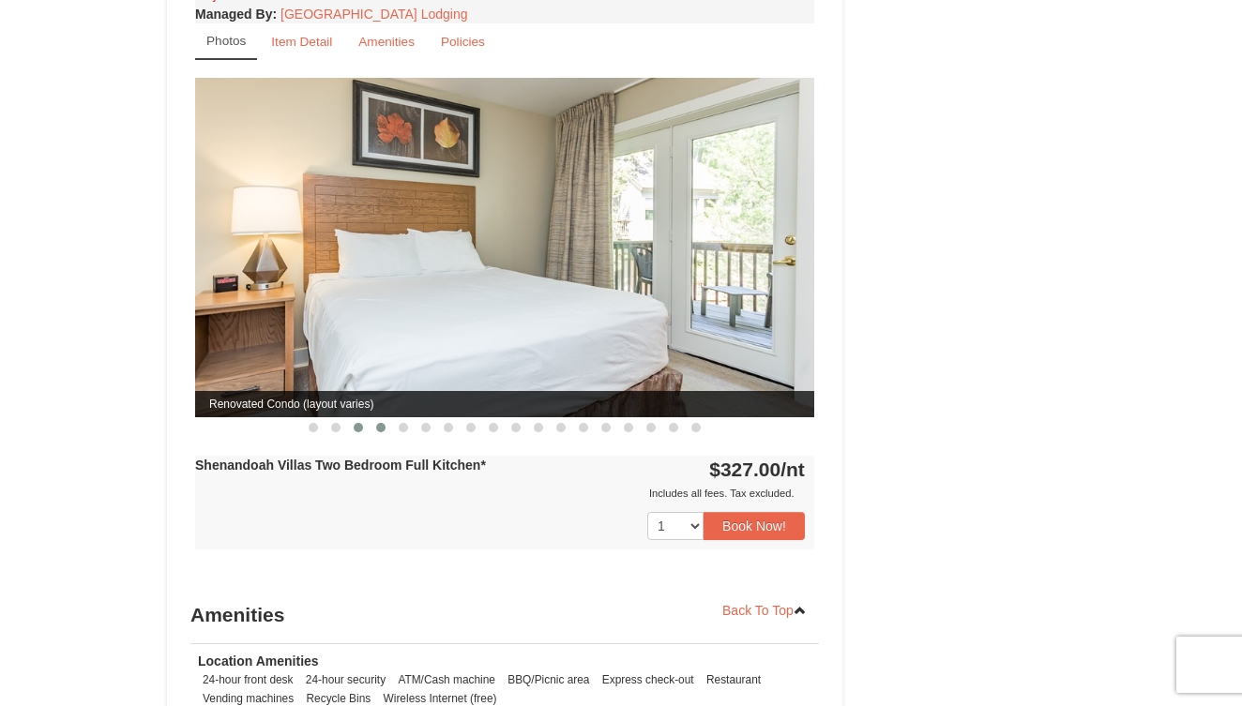
click at [377, 423] on span at bounding box center [380, 427] width 9 height 9
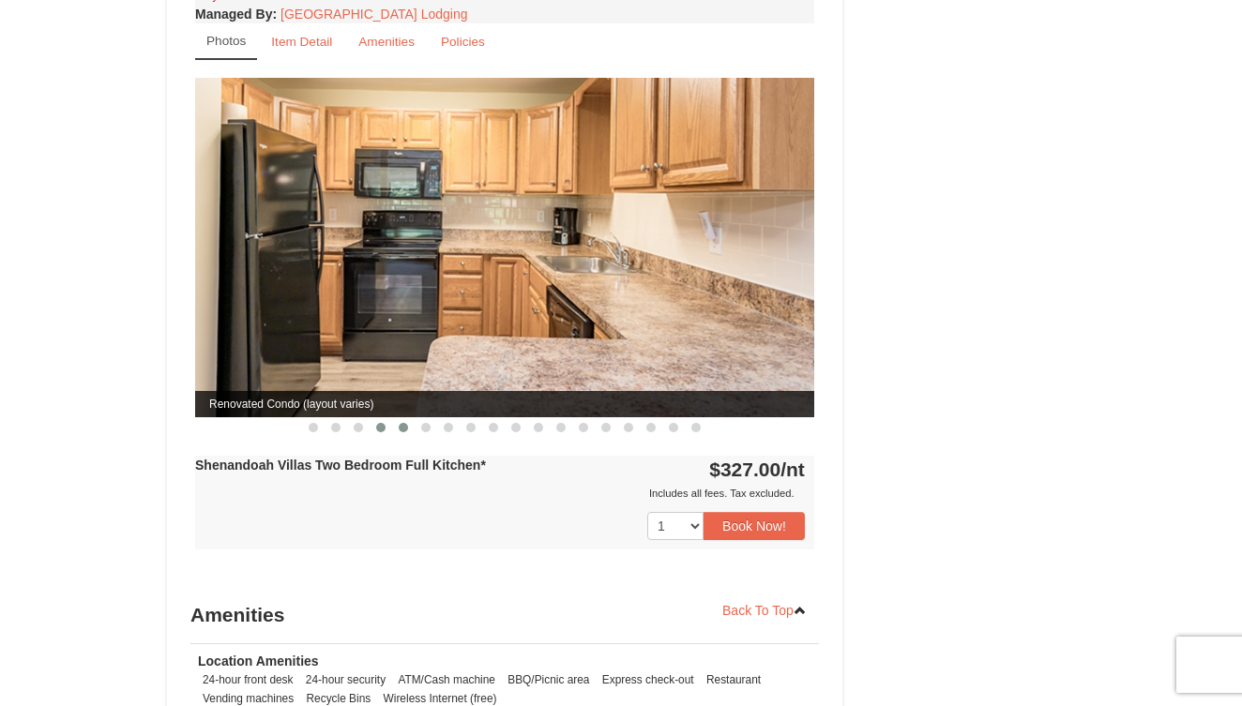
click at [401, 423] on span at bounding box center [403, 427] width 9 height 9
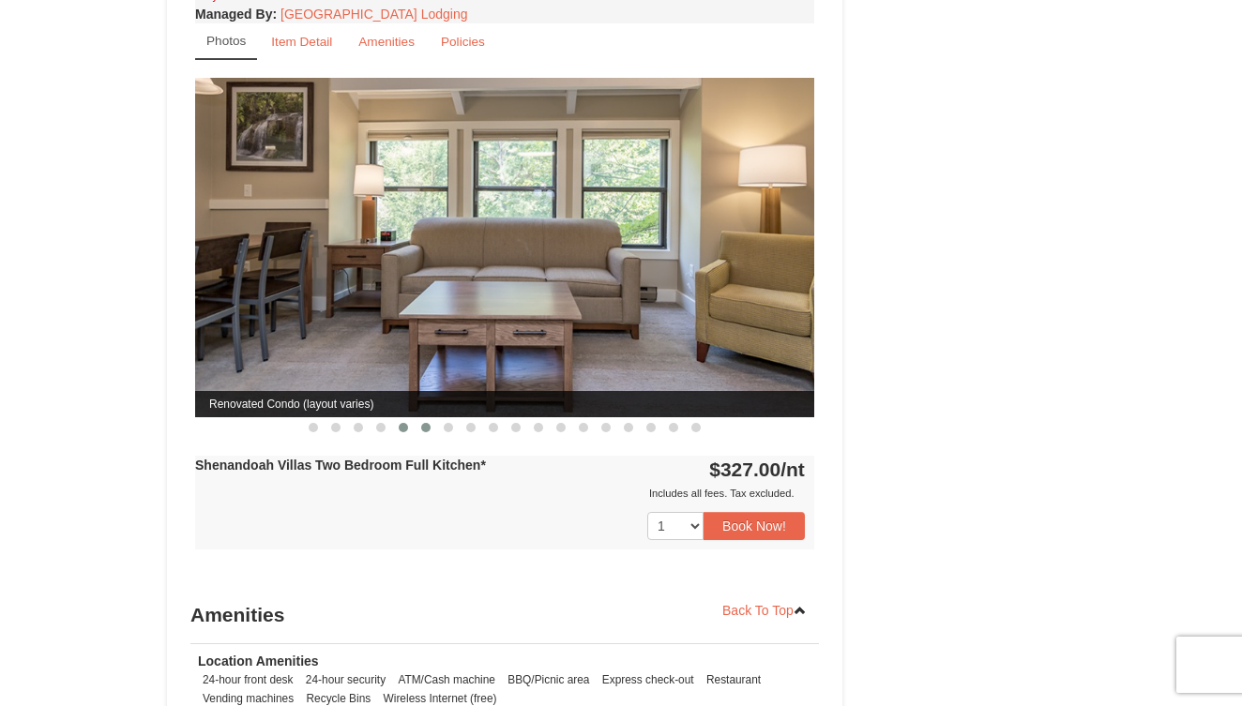
click at [428, 423] on span at bounding box center [425, 427] width 9 height 9
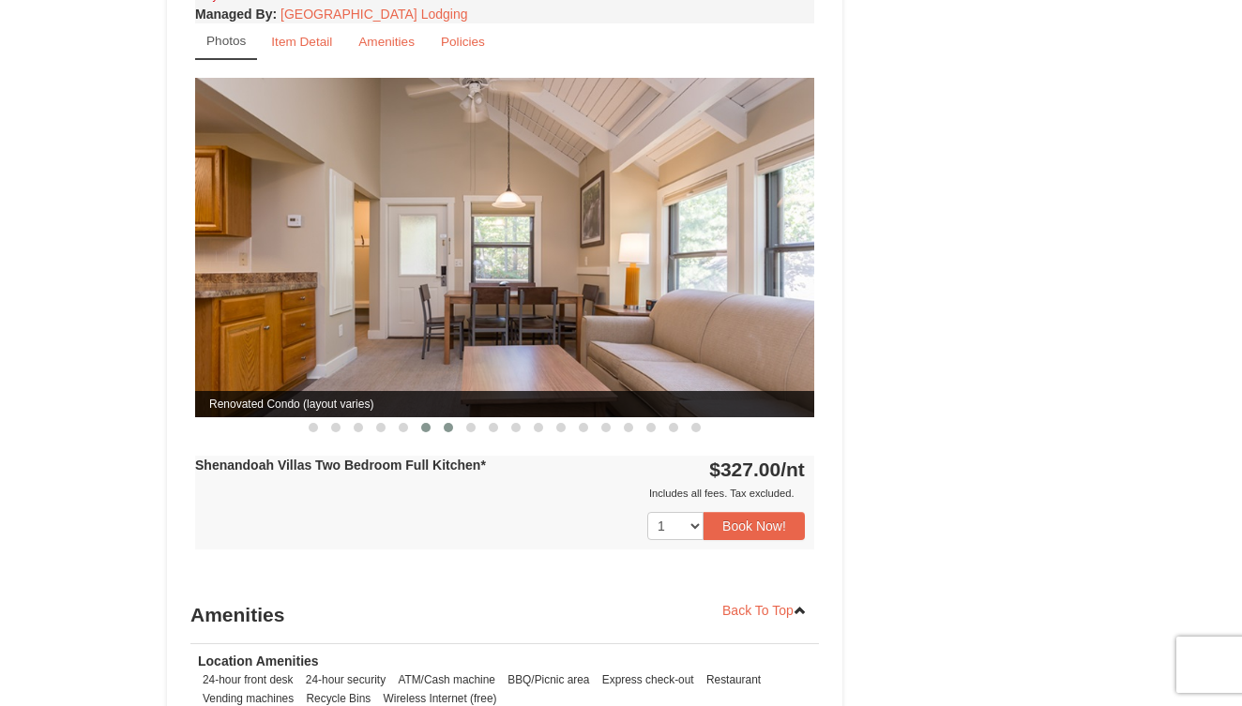
click at [445, 423] on span at bounding box center [448, 427] width 9 height 9
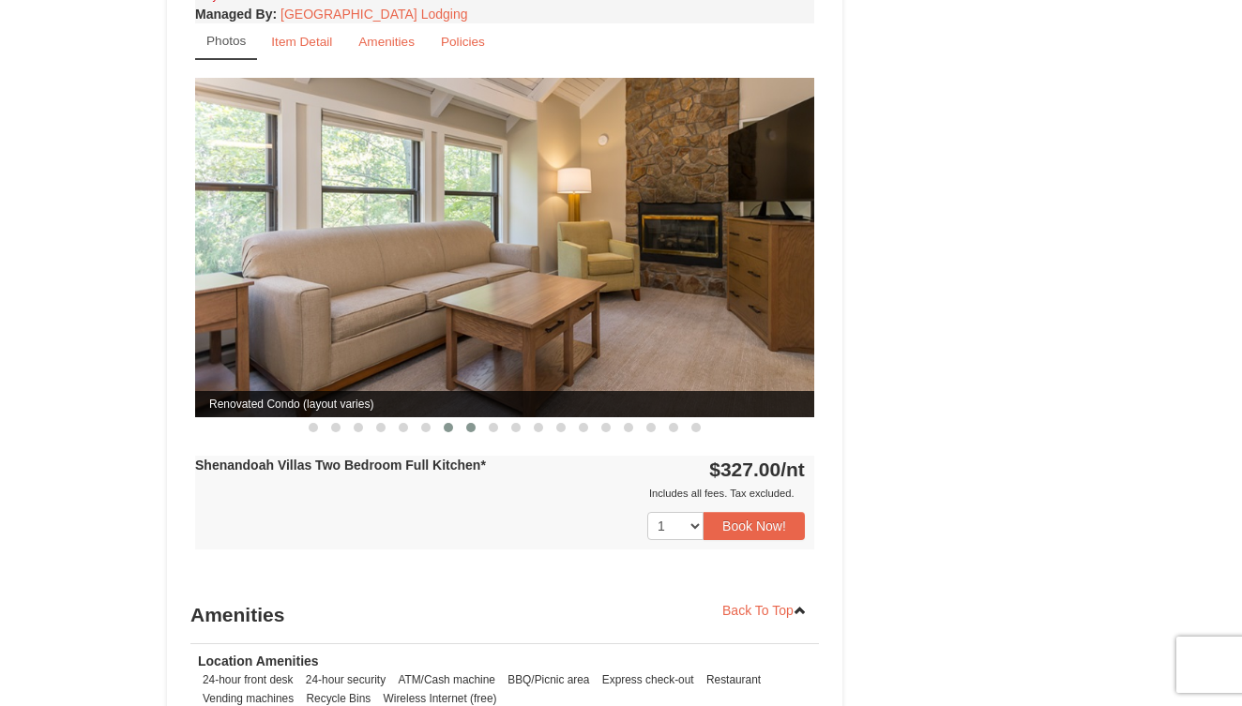
click at [469, 423] on span at bounding box center [470, 427] width 9 height 9
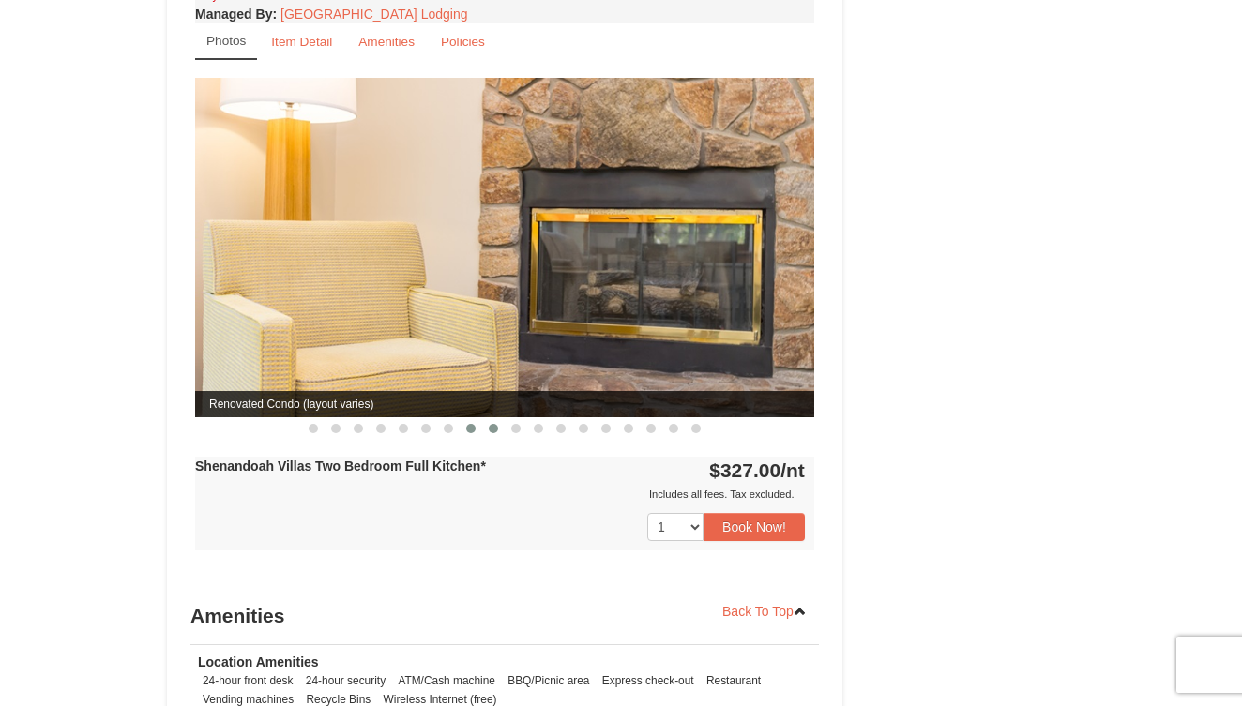
click at [492, 424] on span at bounding box center [493, 428] width 9 height 9
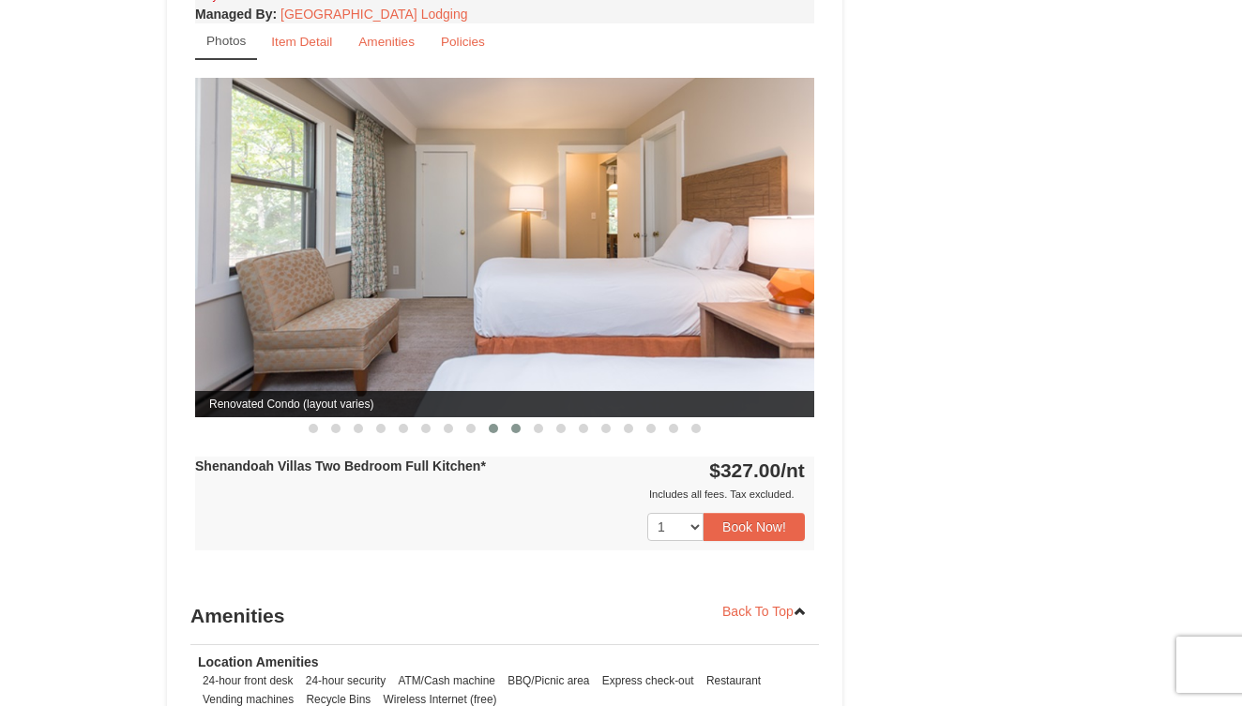
click at [512, 419] on button at bounding box center [516, 428] width 23 height 19
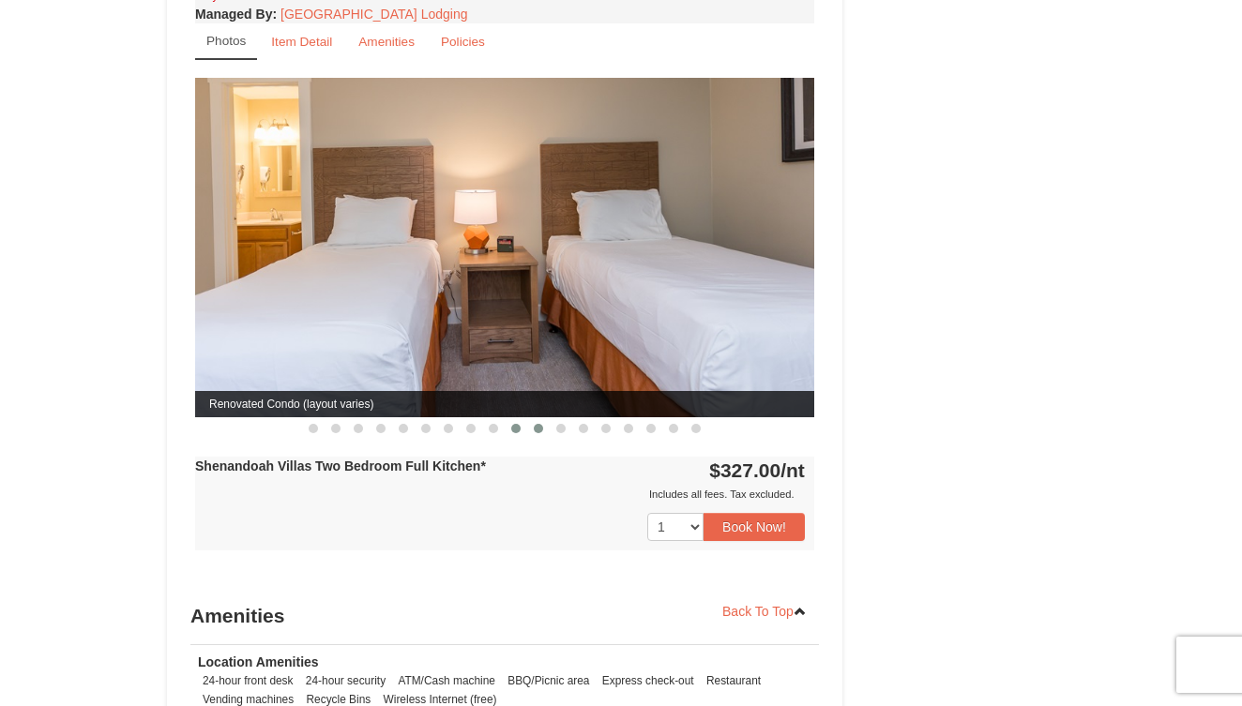
click at [537, 424] on span at bounding box center [538, 428] width 9 height 9
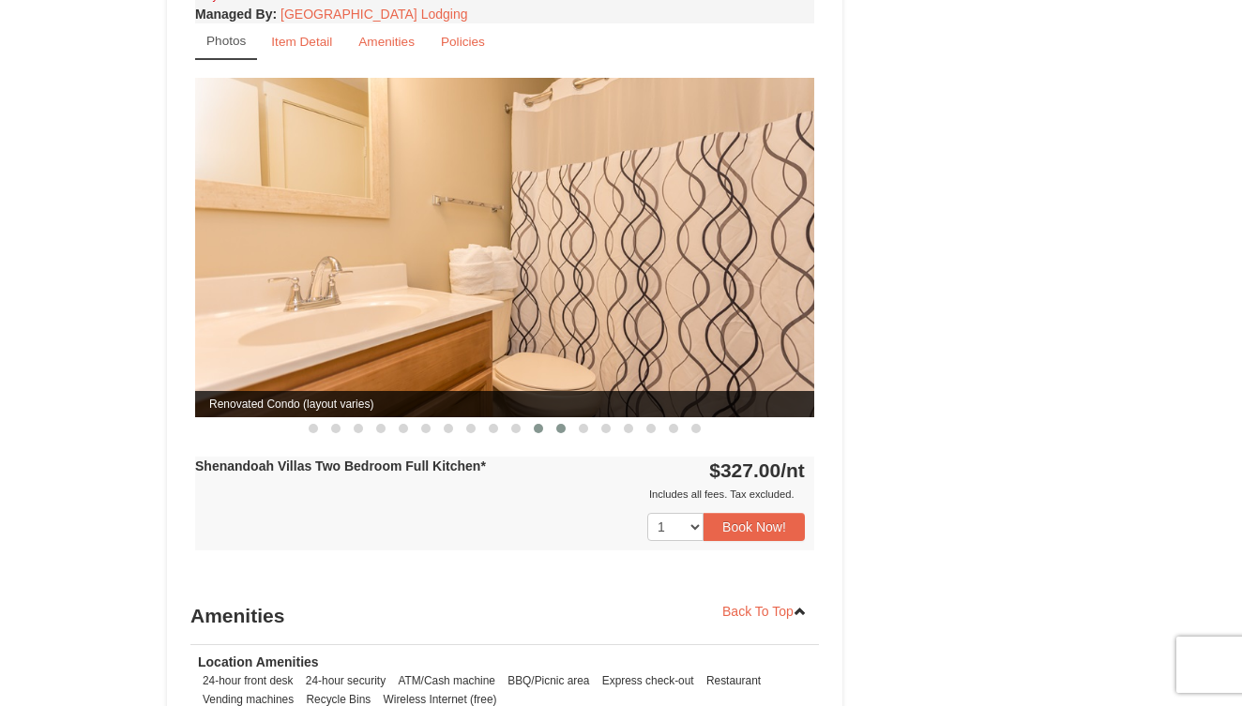
click at [561, 424] on span at bounding box center [560, 428] width 9 height 9
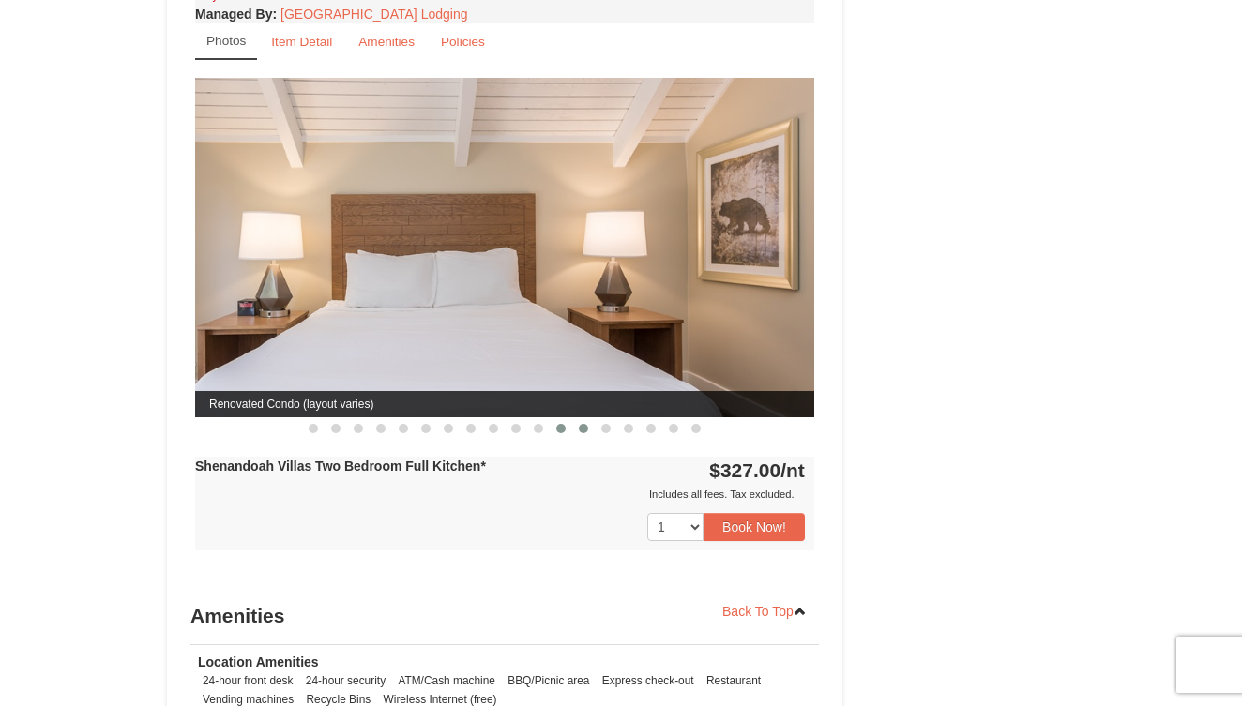
click at [583, 424] on span at bounding box center [583, 428] width 9 height 9
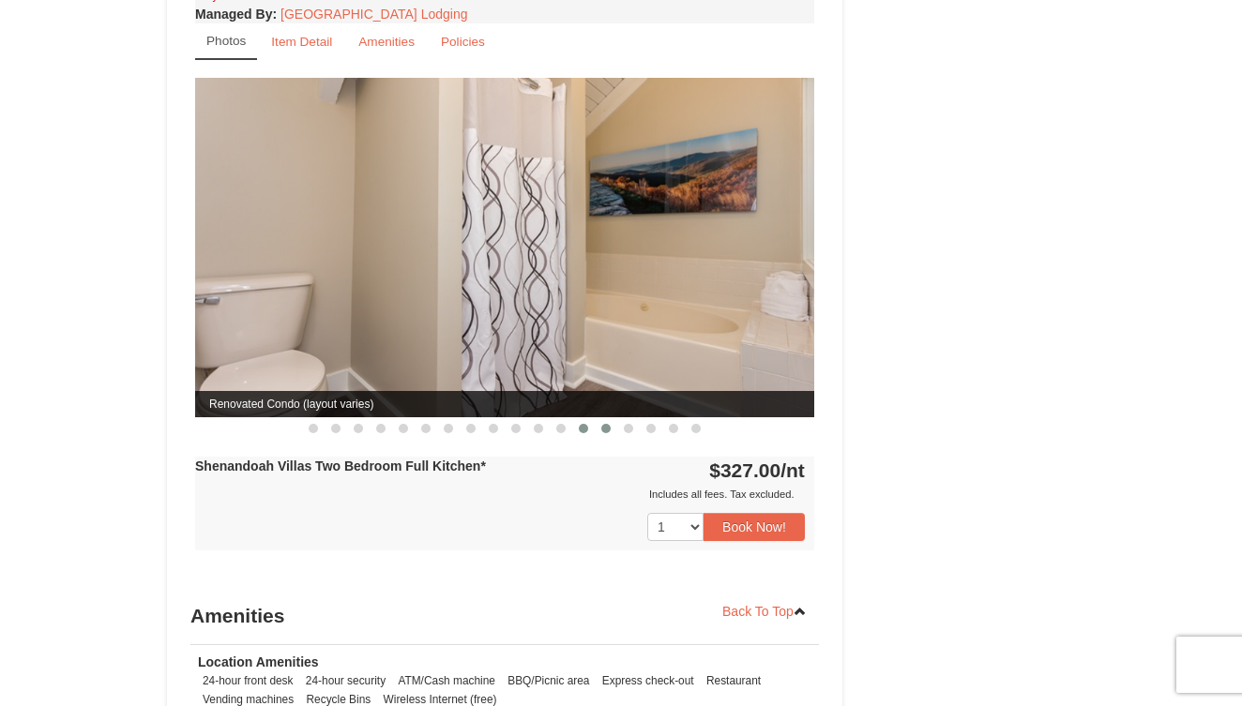
click at [608, 424] on span at bounding box center [605, 428] width 9 height 9
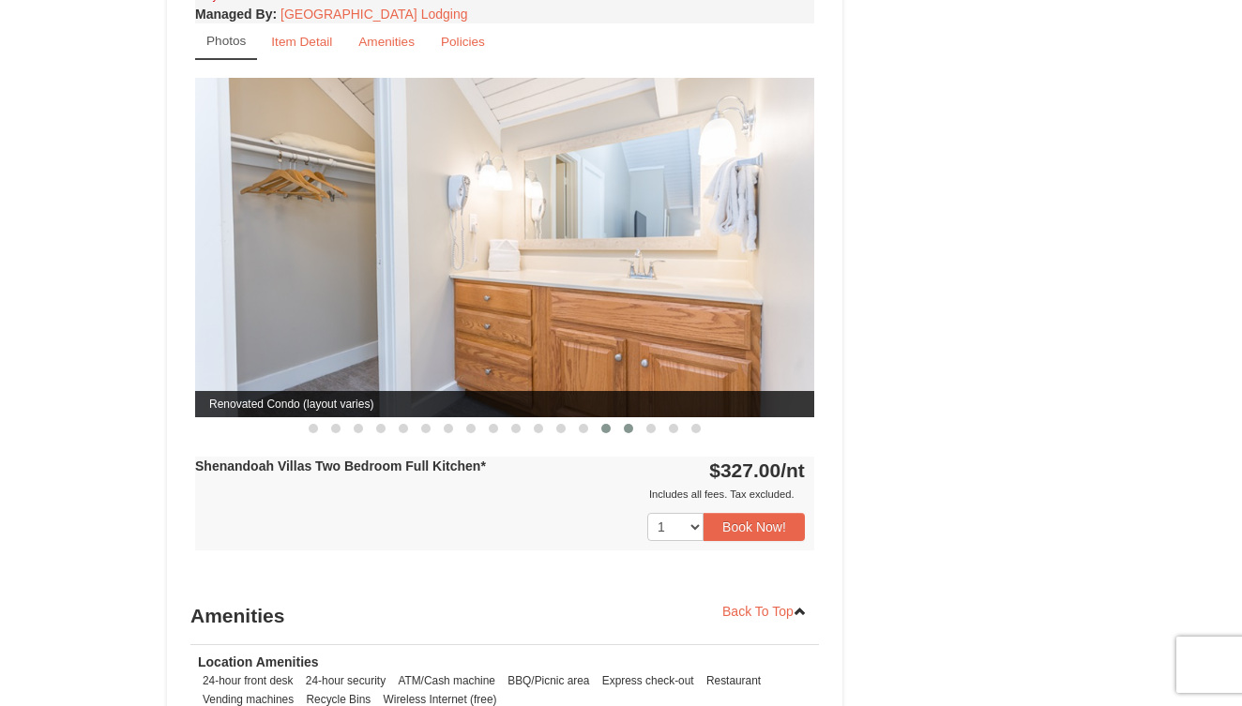
click at [626, 424] on span at bounding box center [628, 428] width 9 height 9
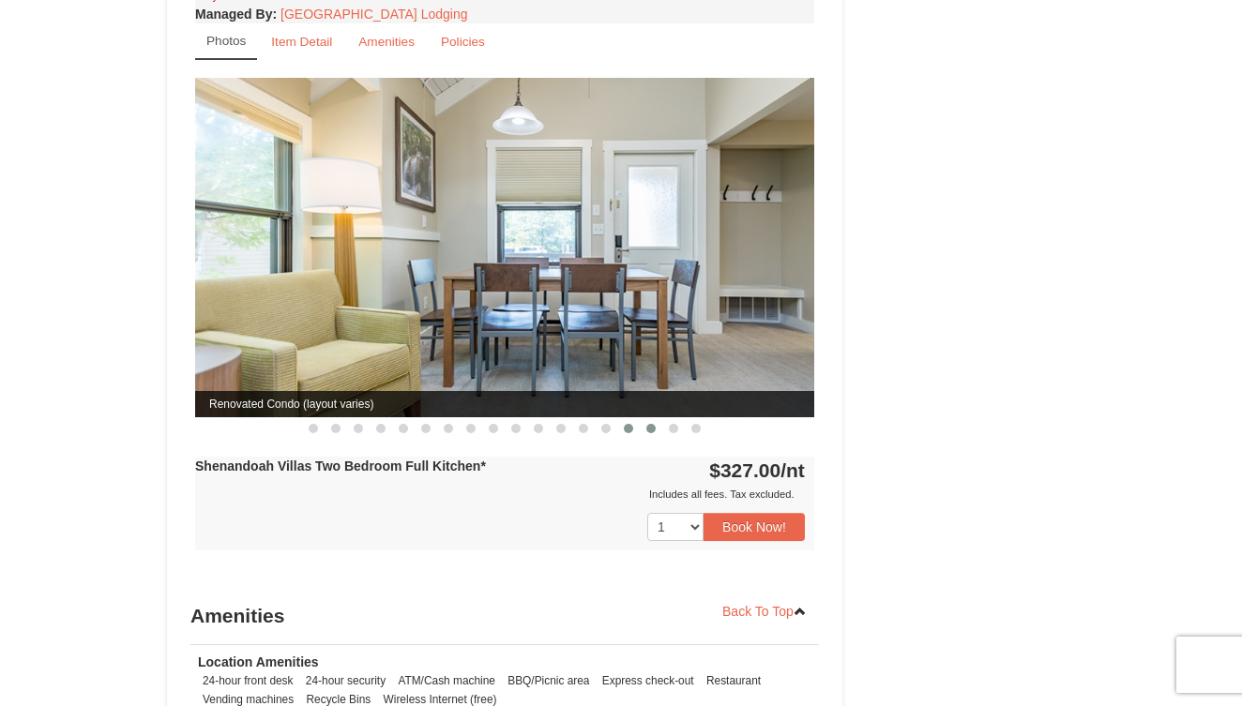
click at [646, 419] on button at bounding box center [651, 428] width 23 height 19
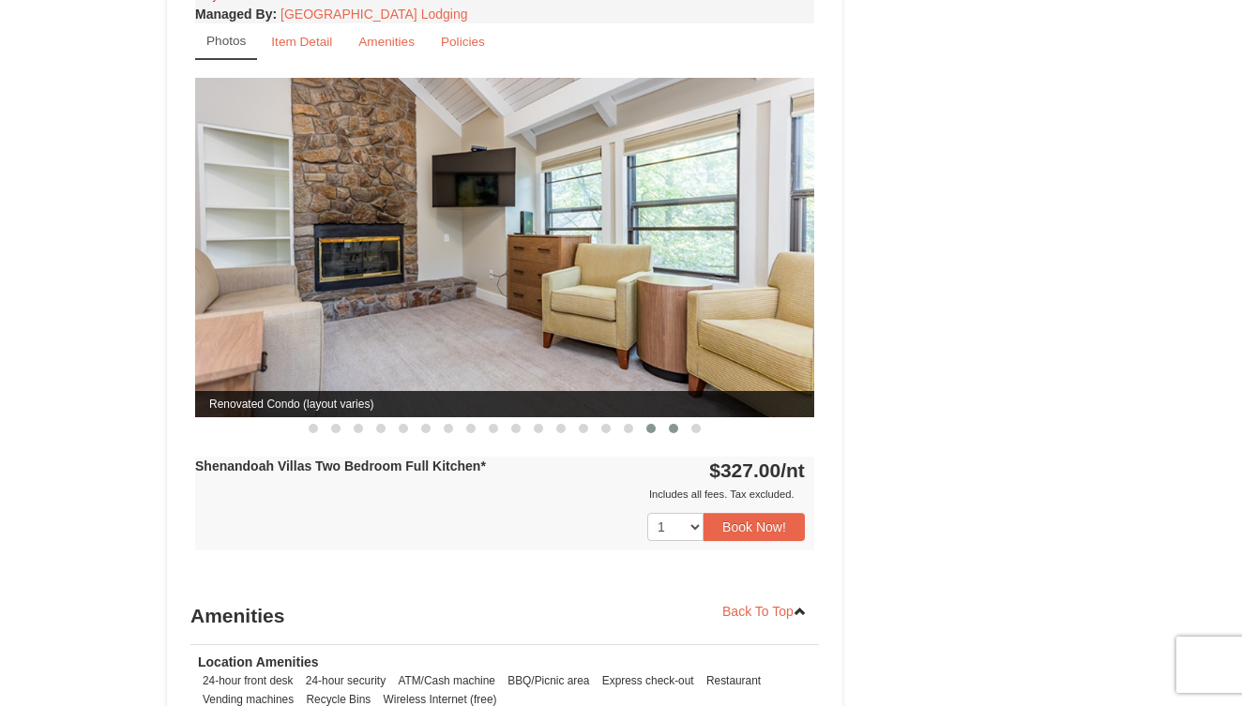
click at [673, 424] on span at bounding box center [673, 428] width 9 height 9
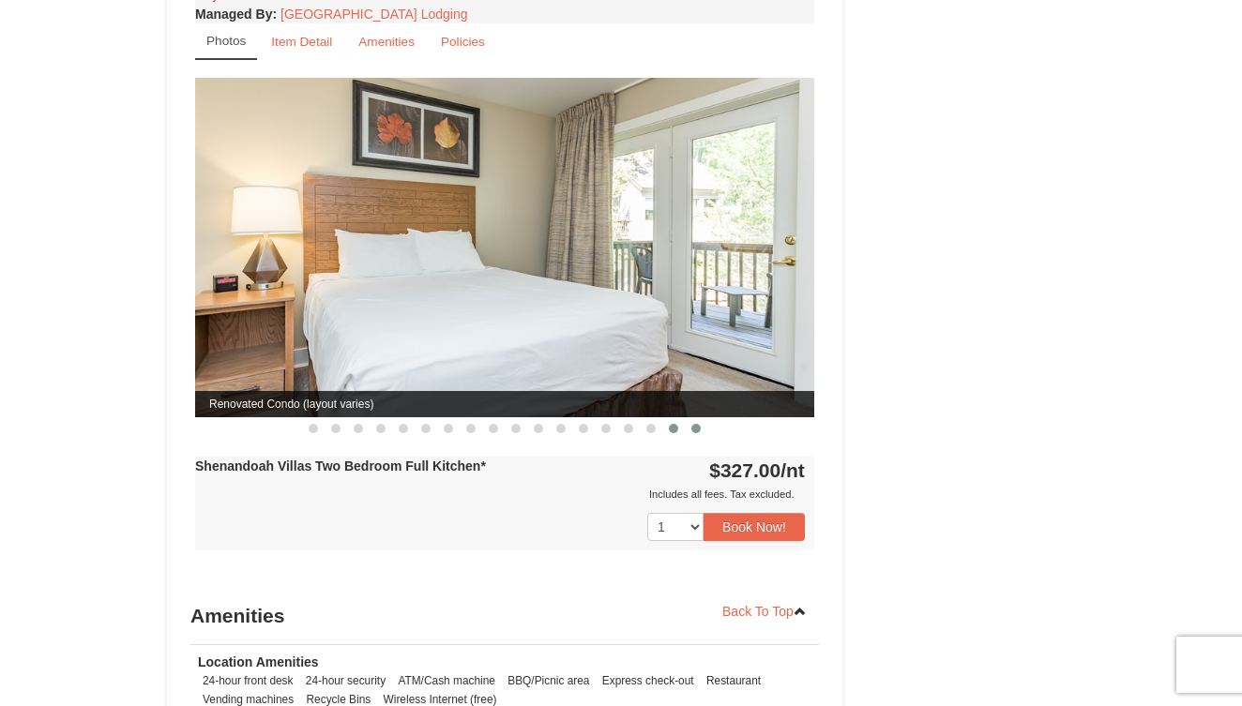
click at [699, 419] on button at bounding box center [696, 428] width 23 height 19
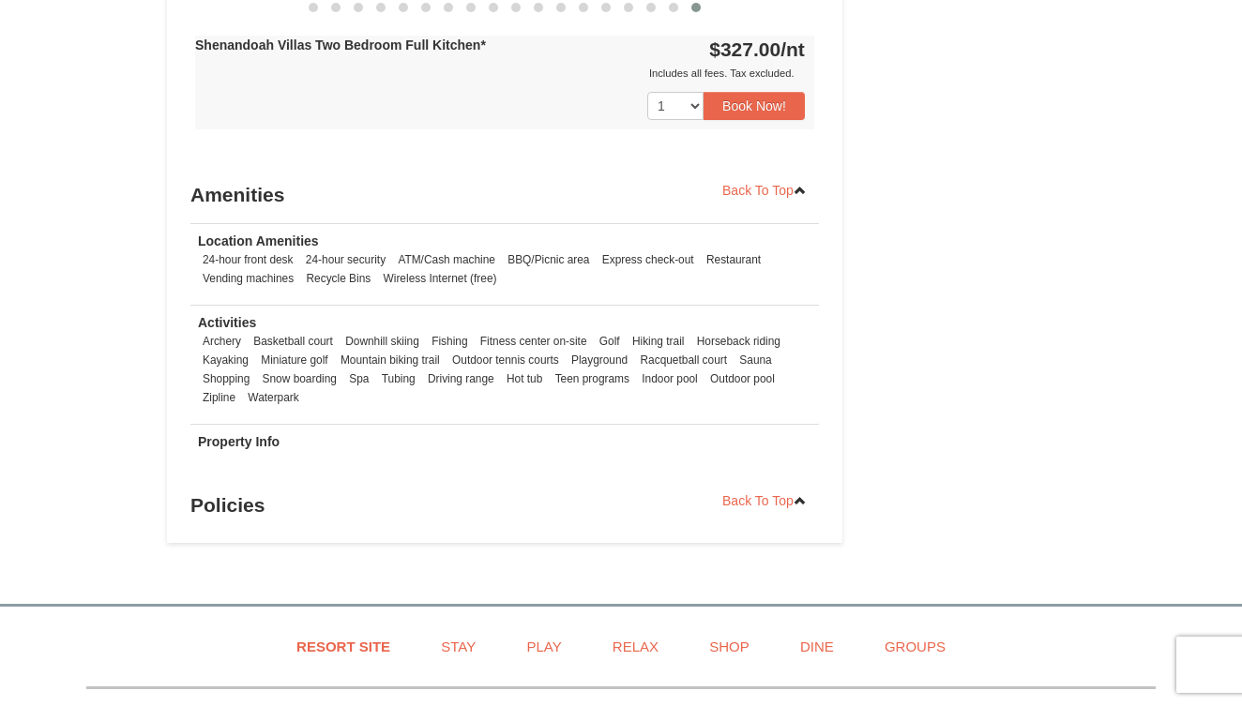
scroll to position [2389, 0]
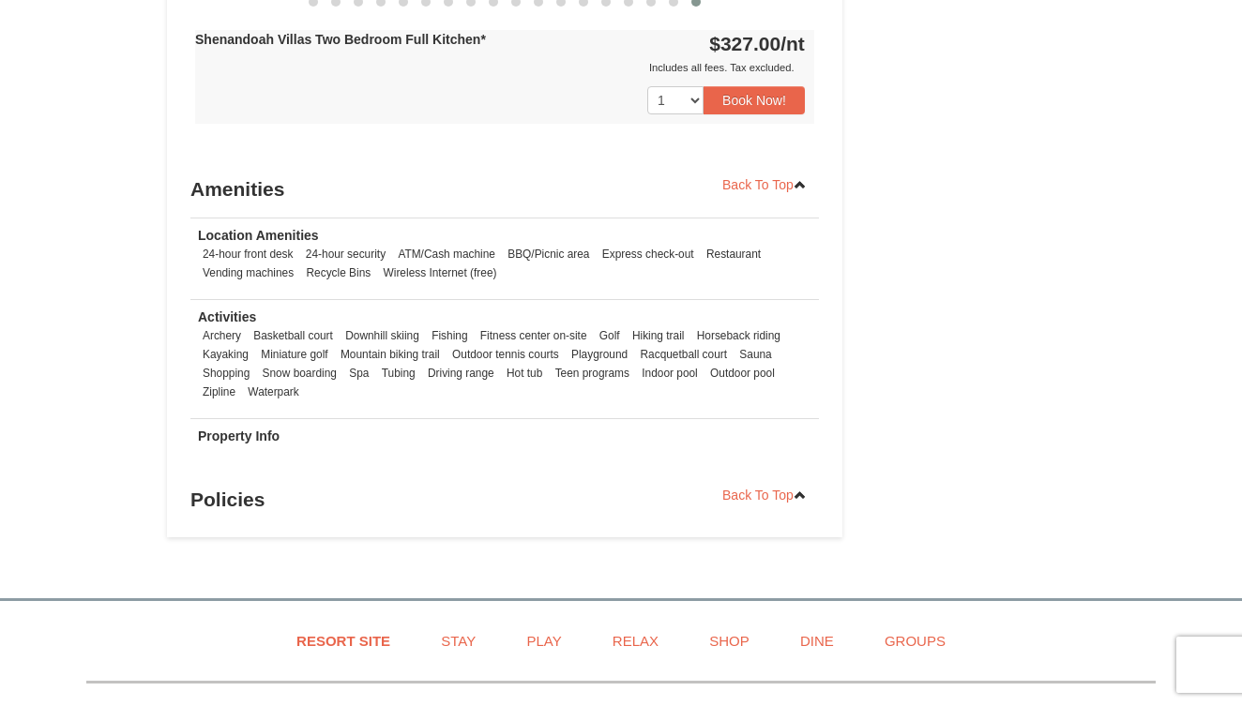
click at [222, 429] on strong "Property Info" at bounding box center [239, 436] width 82 height 15
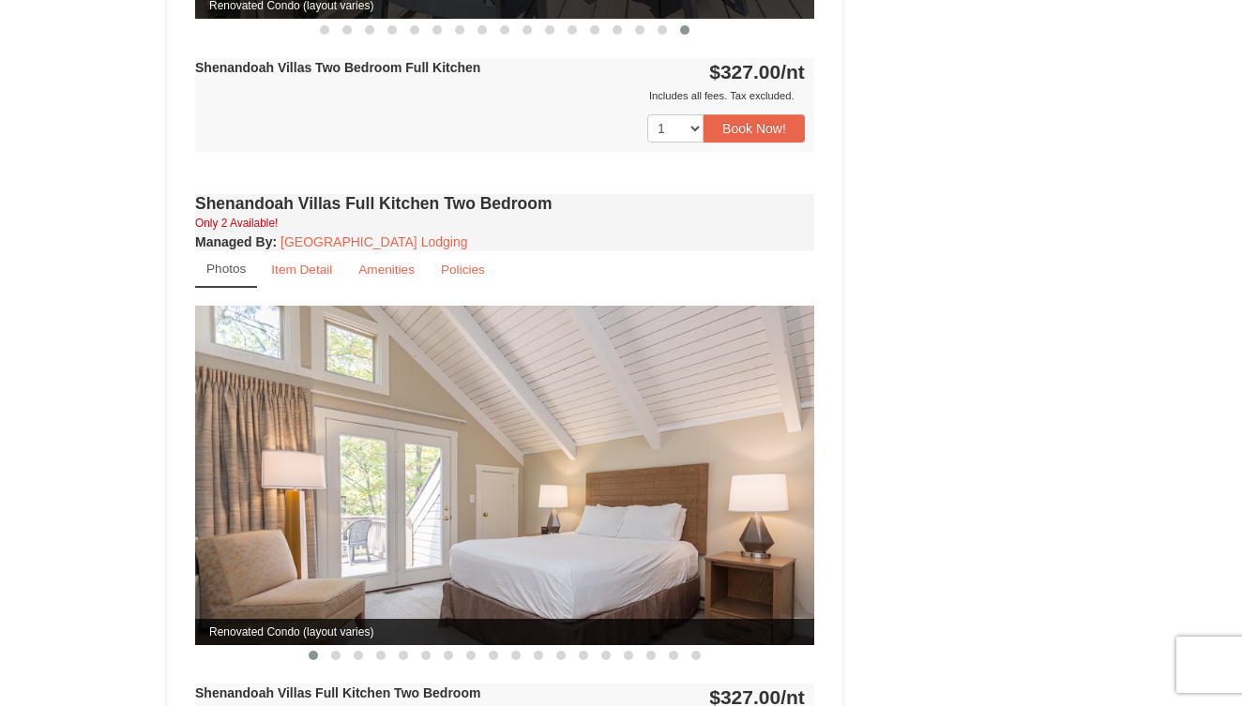
scroll to position [1109, 0]
click at [321, 263] on small "Item Detail" at bounding box center [301, 270] width 61 height 14
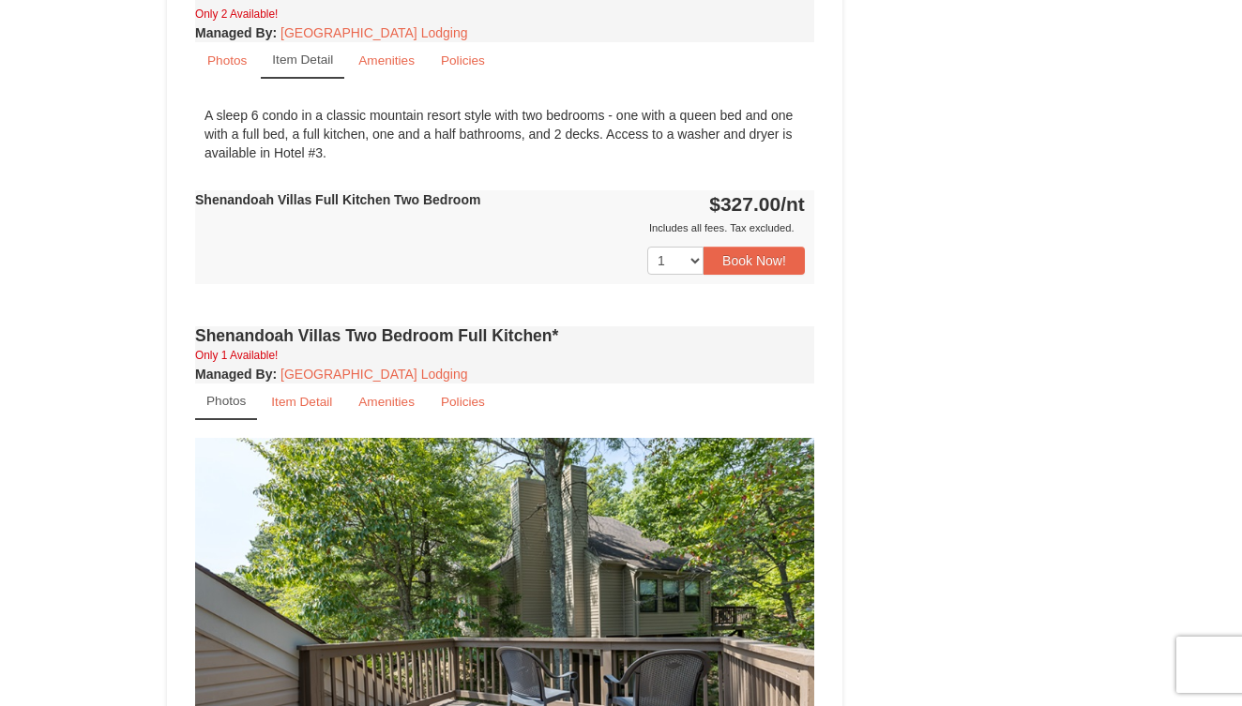
scroll to position [1356, 0]
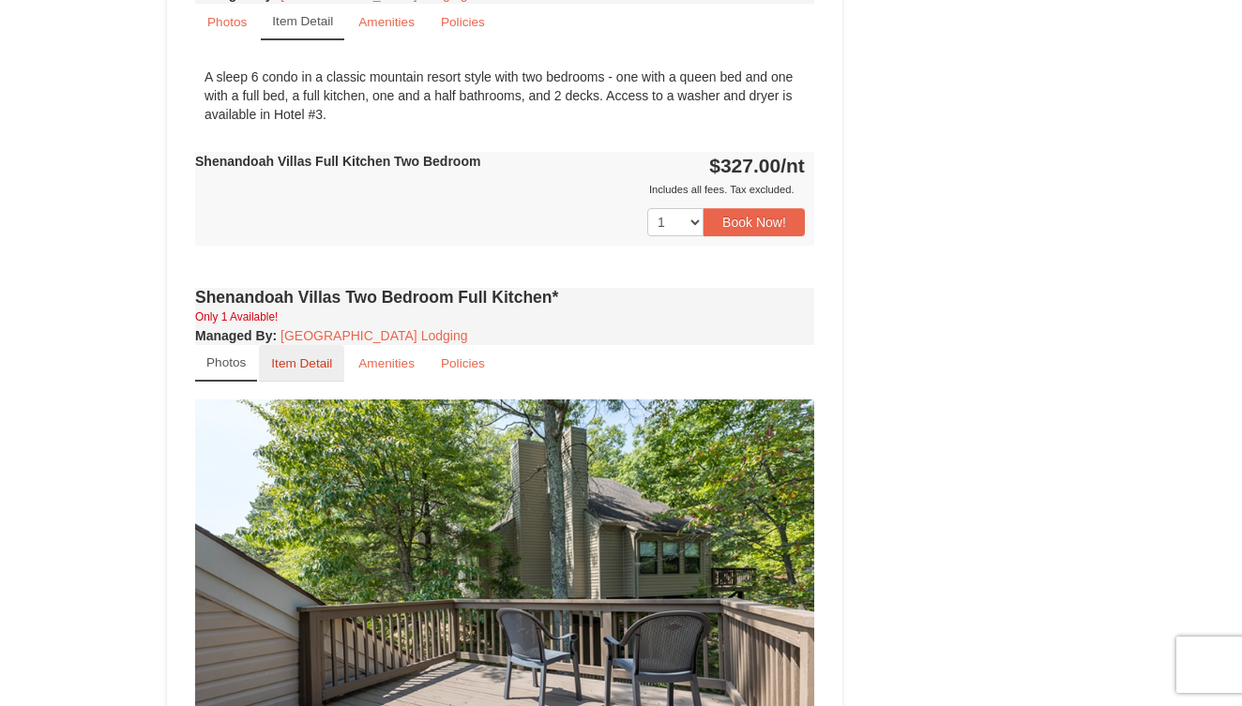
click at [313, 356] on small "Item Detail" at bounding box center [301, 363] width 61 height 14
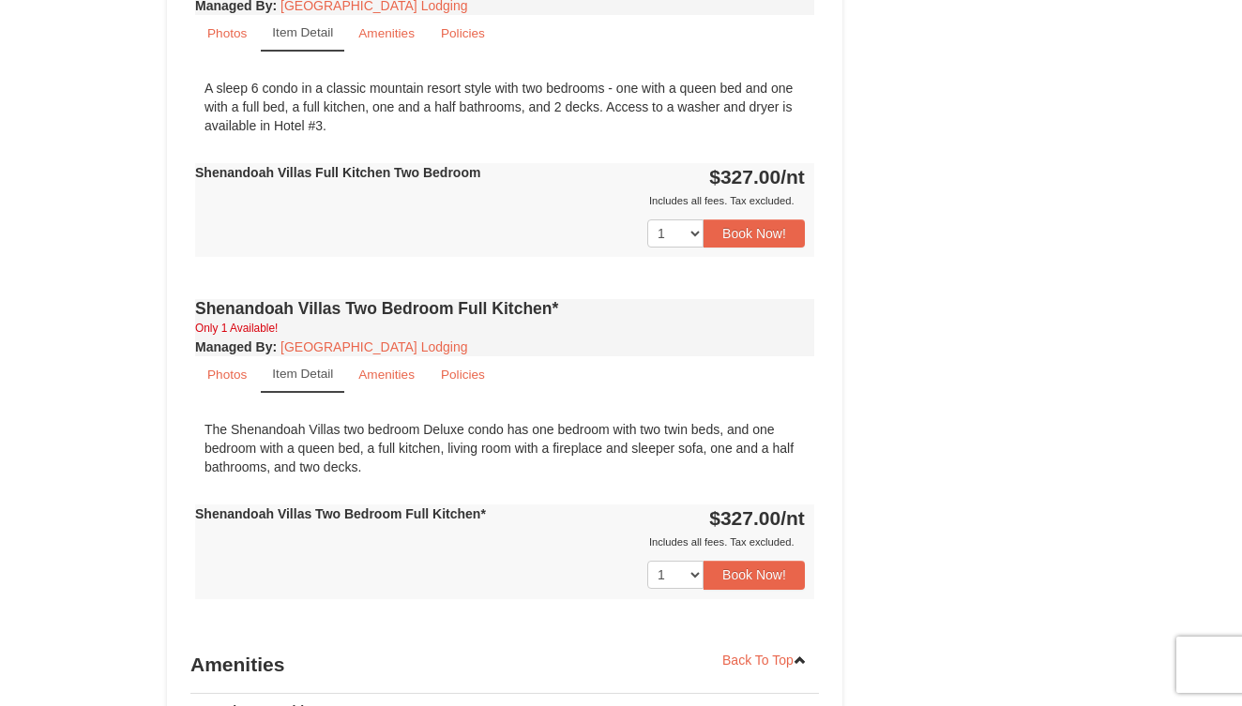
scroll to position [1342, 0]
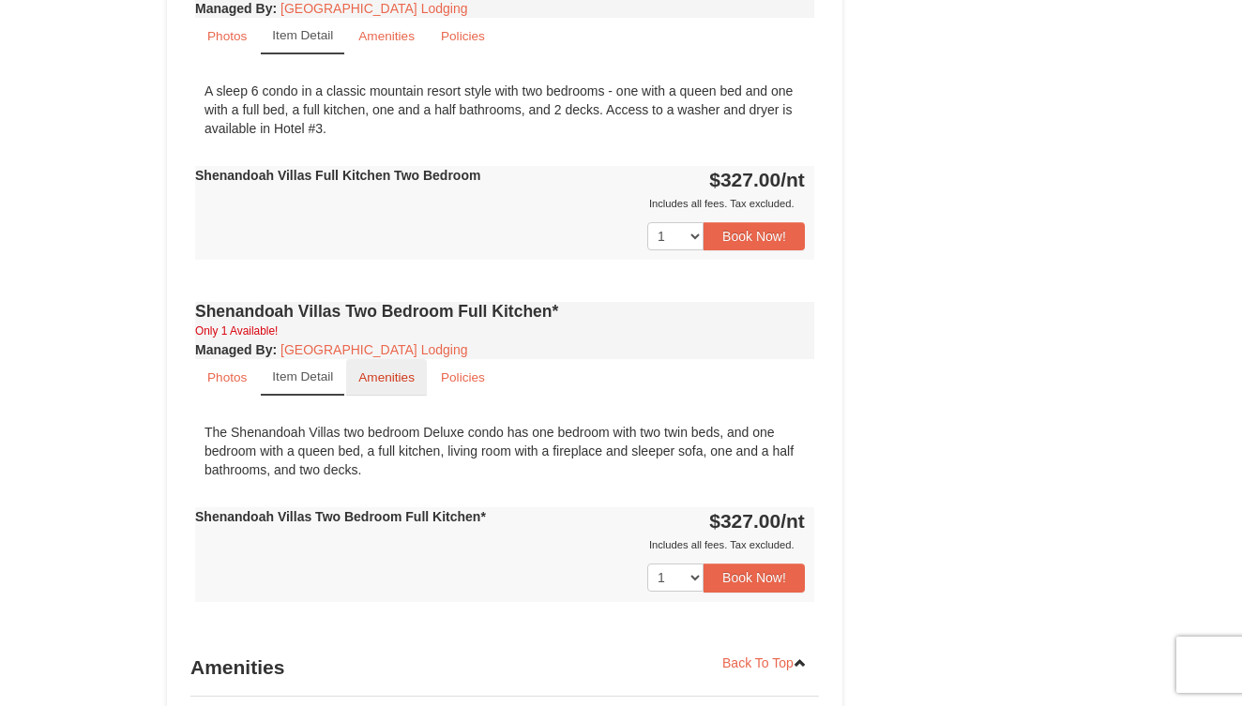
click at [386, 371] on small "Amenities" at bounding box center [386, 378] width 56 height 14
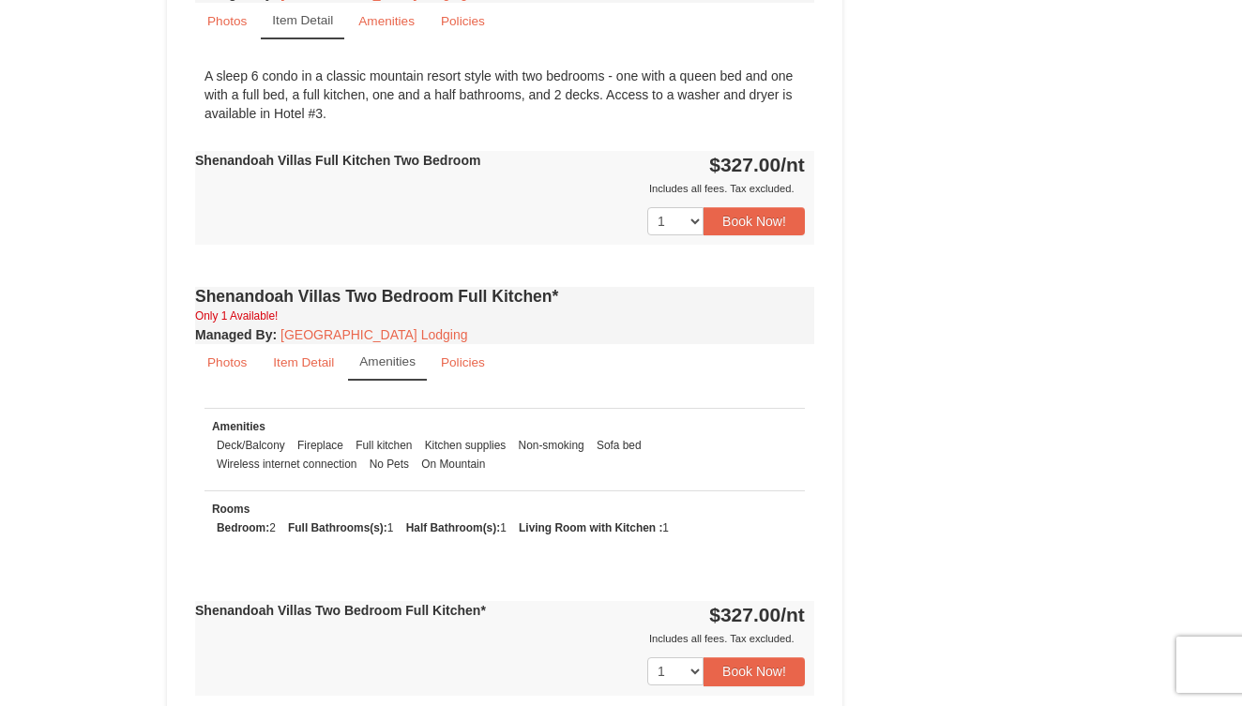
scroll to position [1359, 0]
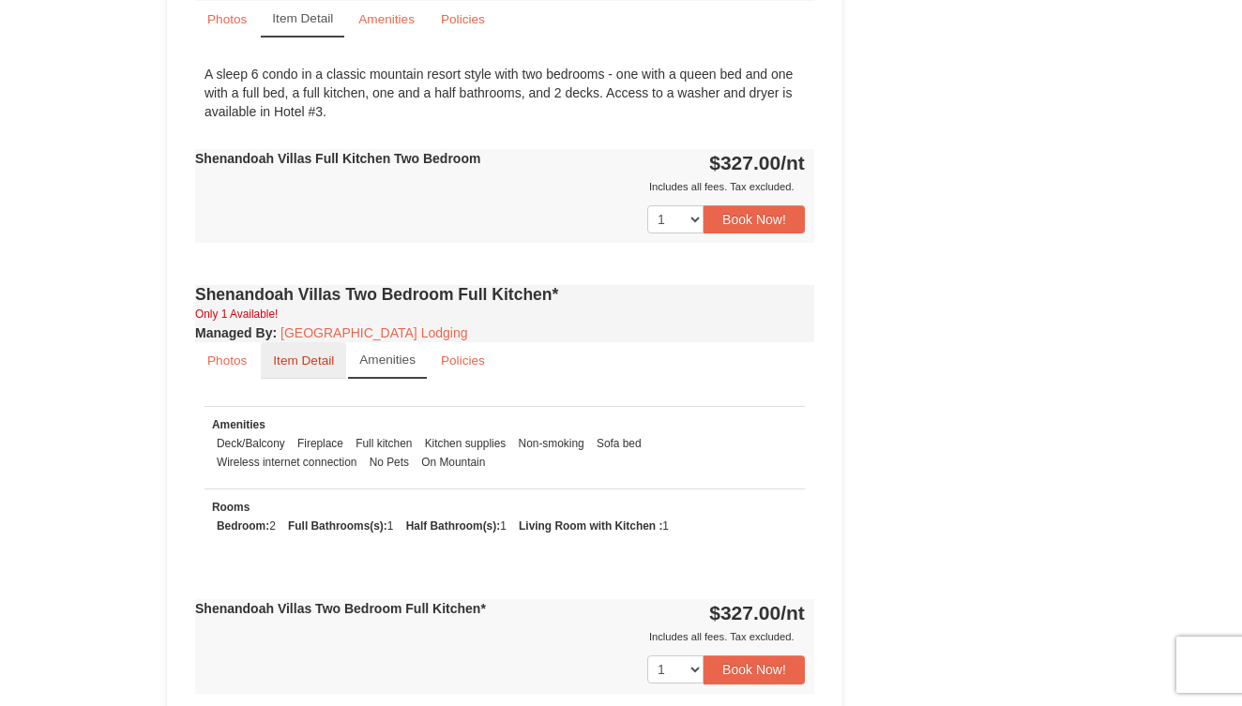
click at [282, 354] on small "Item Detail" at bounding box center [303, 361] width 61 height 14
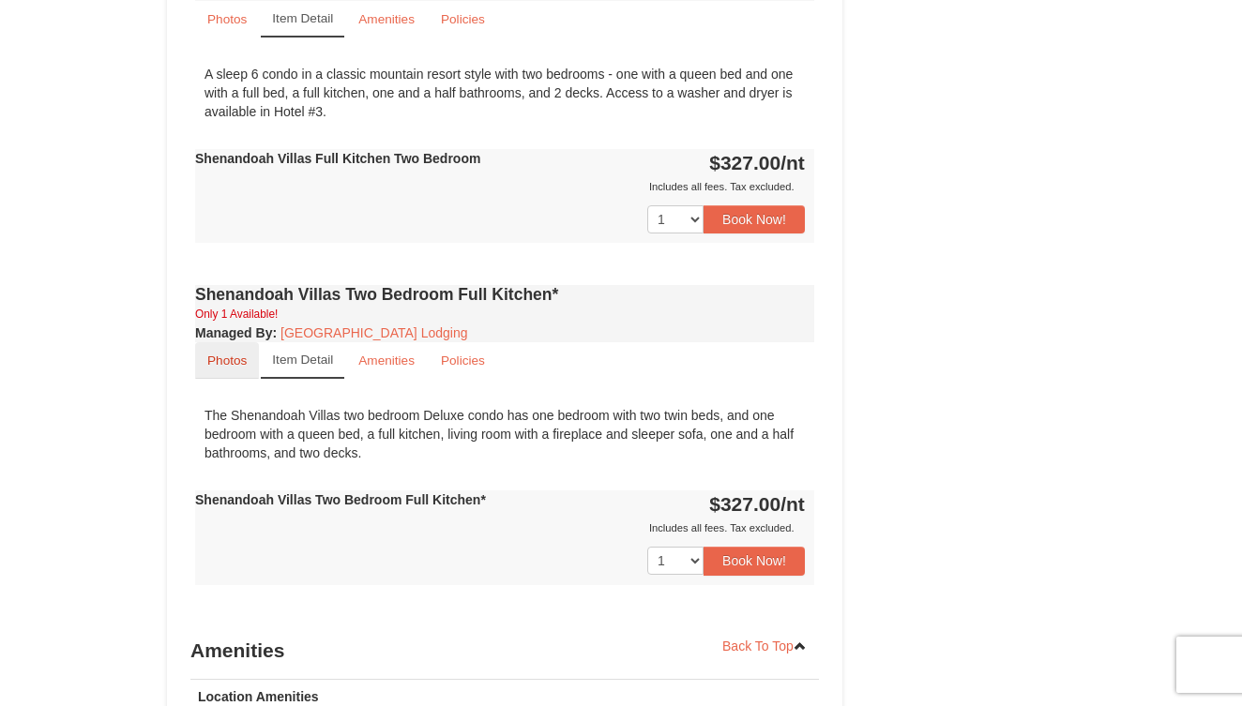
click at [240, 354] on small "Photos" at bounding box center [226, 361] width 39 height 14
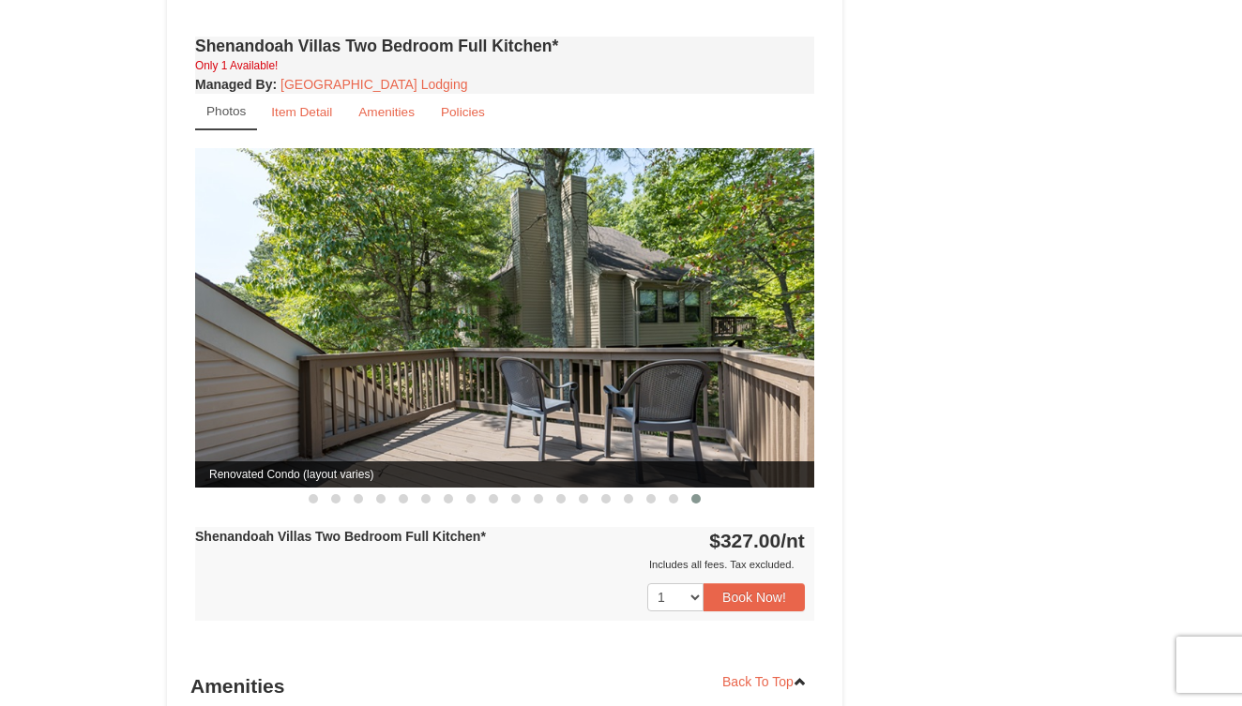
scroll to position [1611, 0]
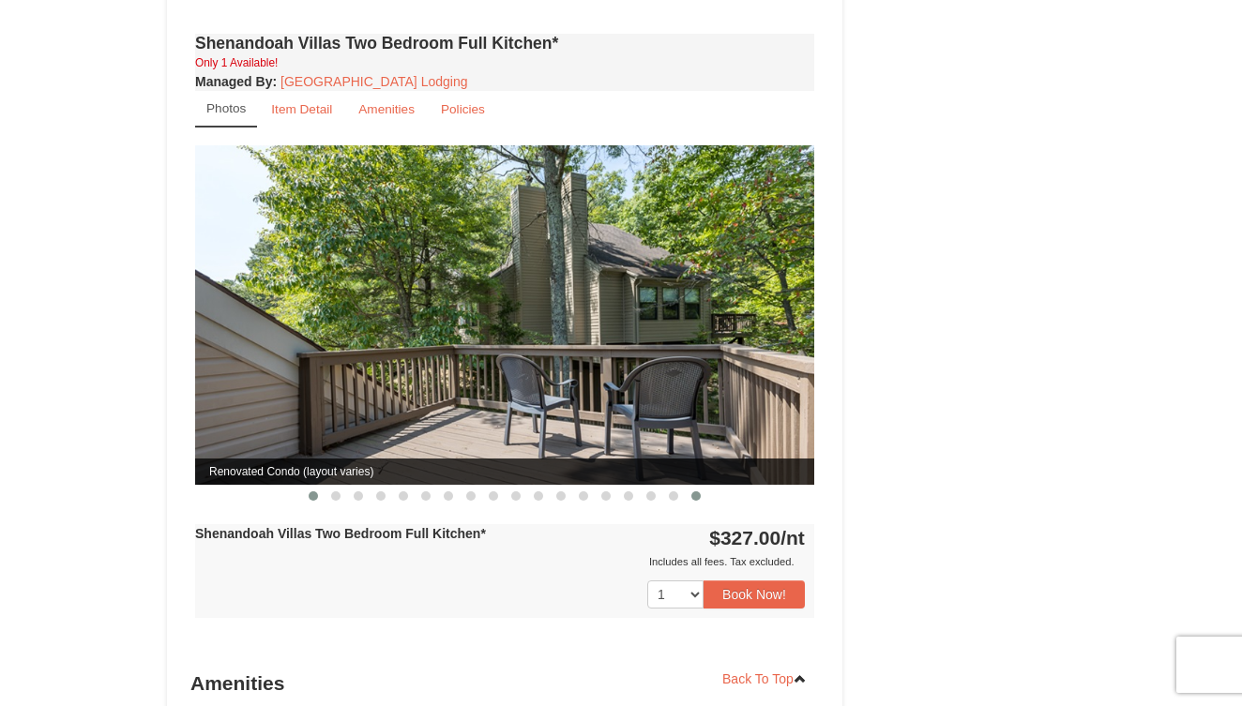
click at [310, 492] on span at bounding box center [313, 496] width 9 height 9
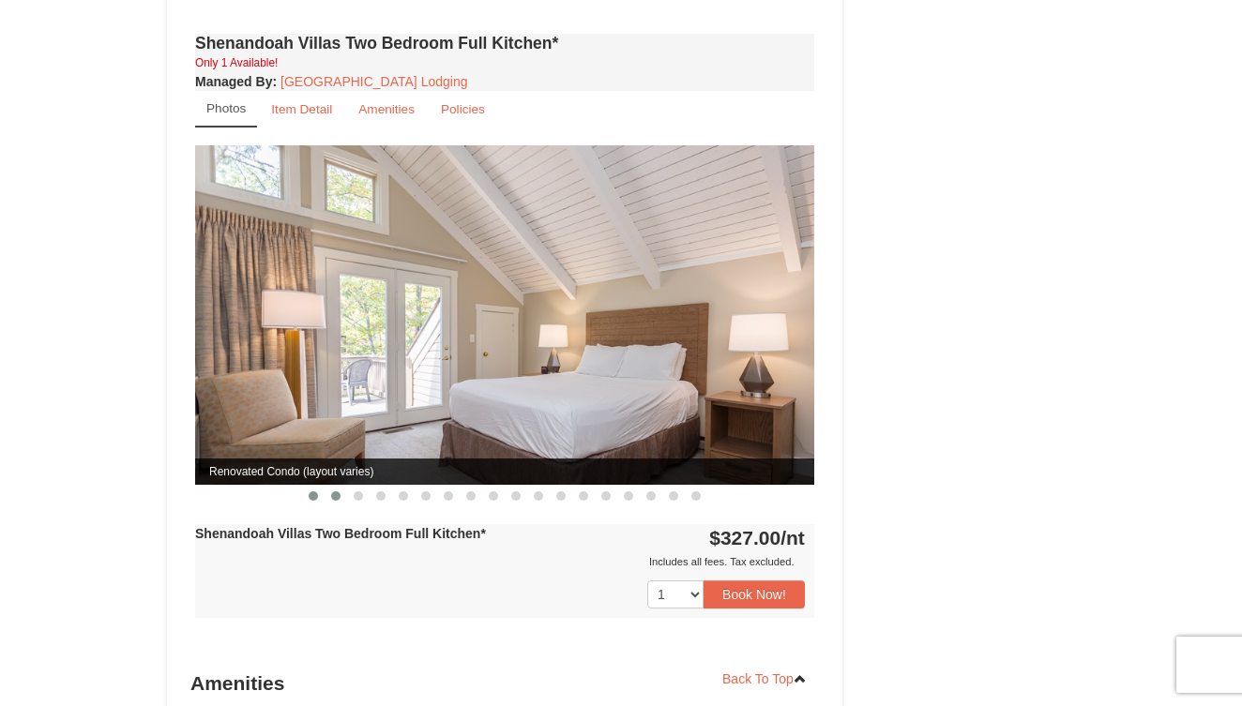
click at [332, 492] on span at bounding box center [335, 496] width 9 height 9
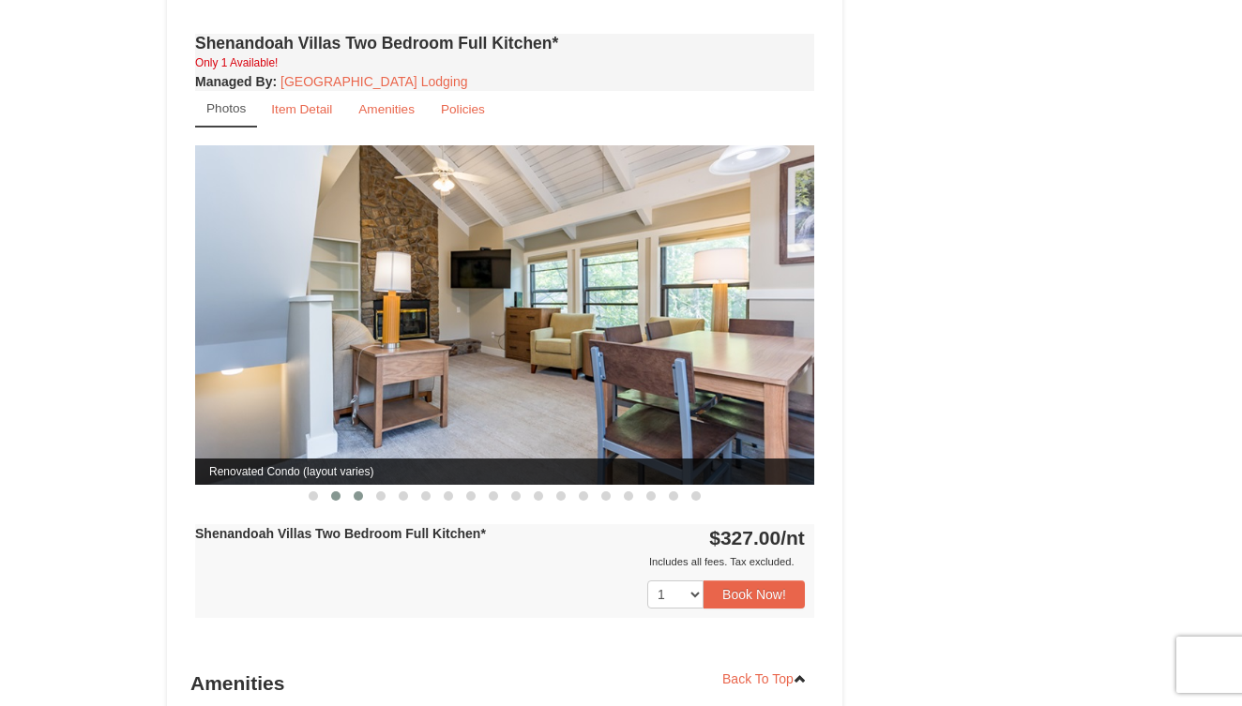
click at [351, 487] on button at bounding box center [358, 496] width 23 height 19
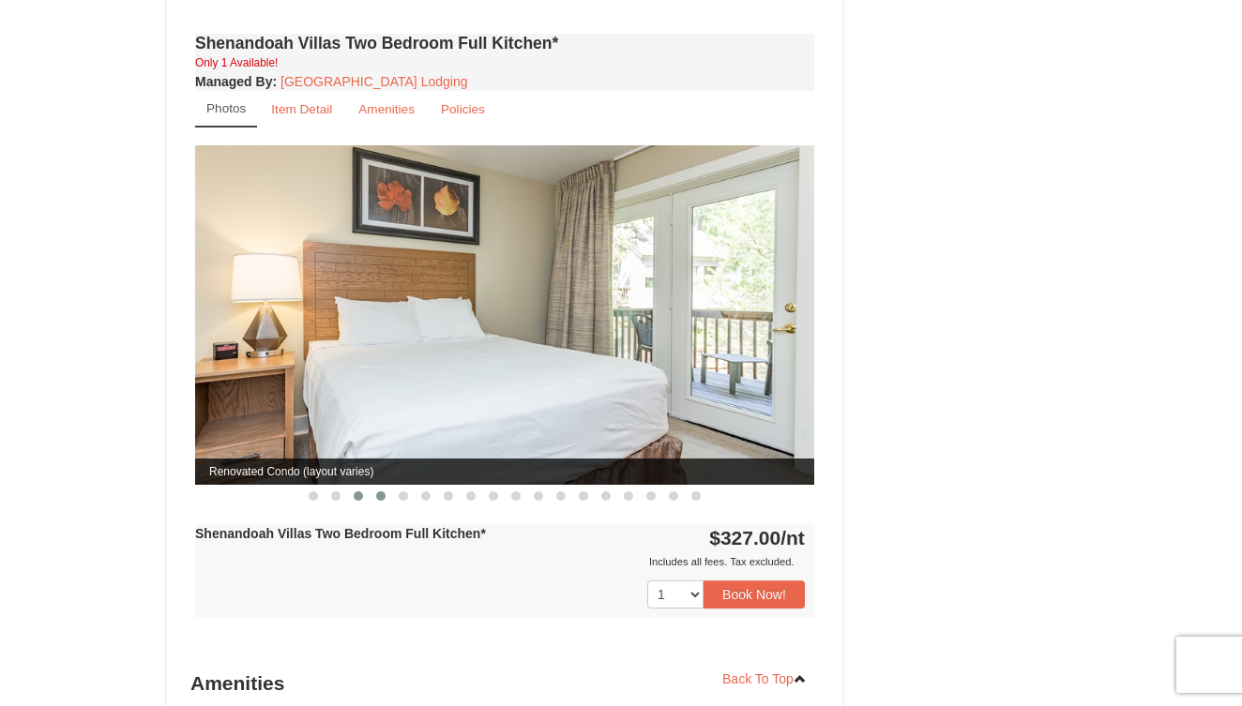
click at [378, 492] on span at bounding box center [380, 496] width 9 height 9
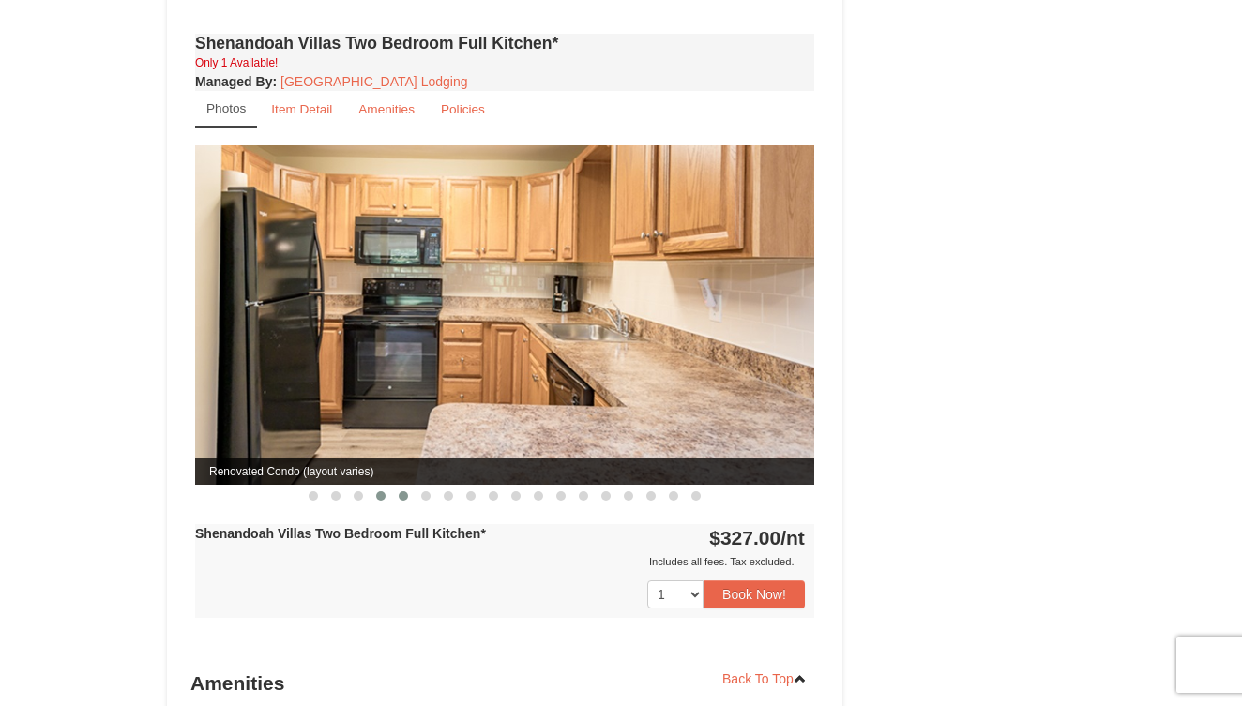
click at [399, 492] on span at bounding box center [403, 496] width 9 height 9
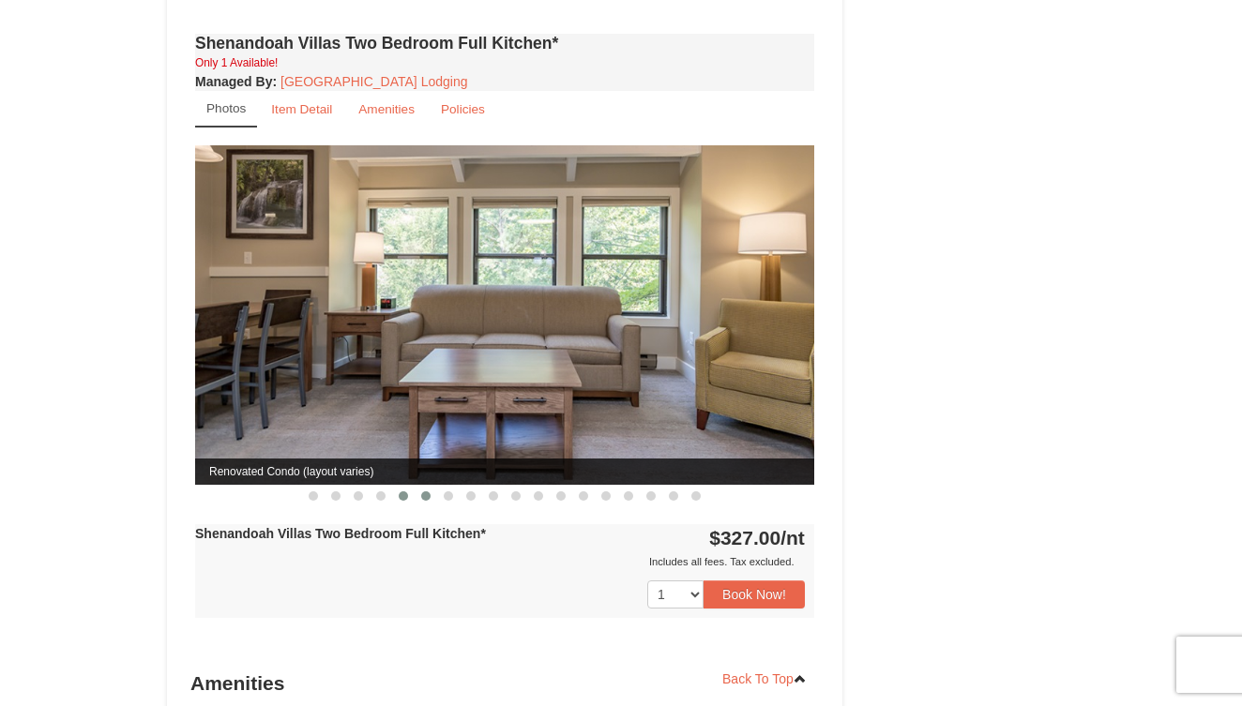
click at [422, 492] on span at bounding box center [425, 496] width 9 height 9
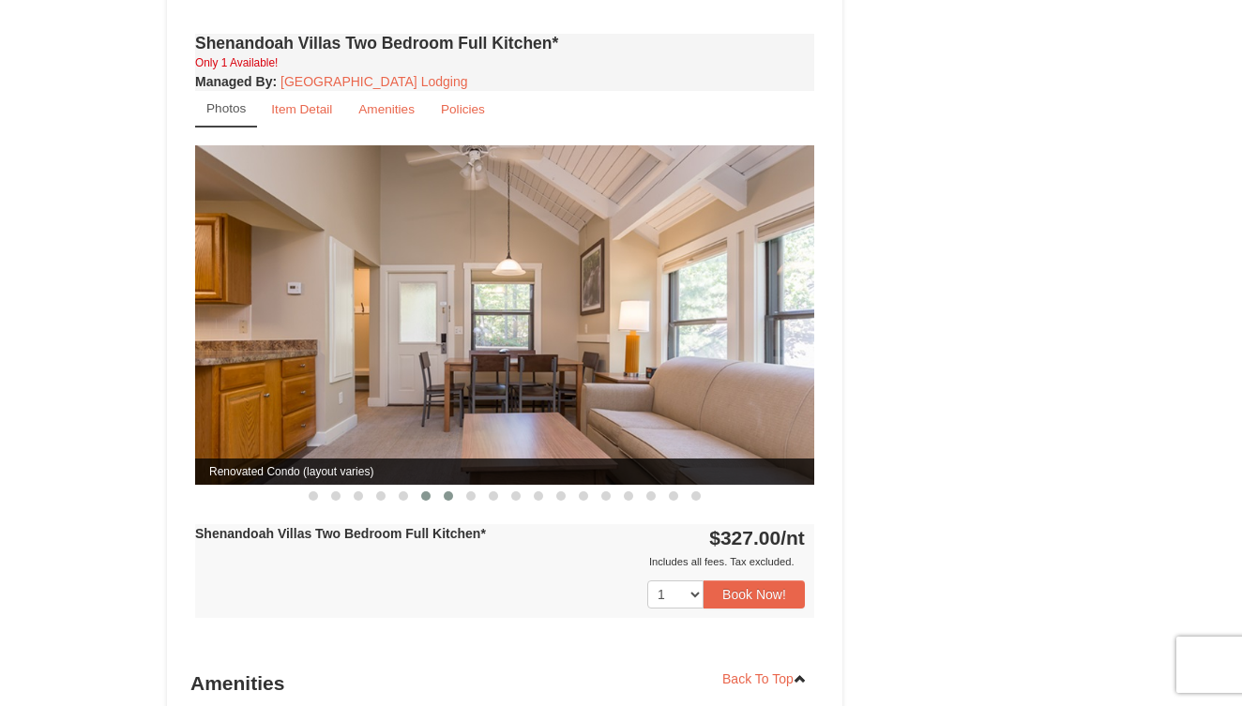
click at [447, 492] on span at bounding box center [448, 496] width 9 height 9
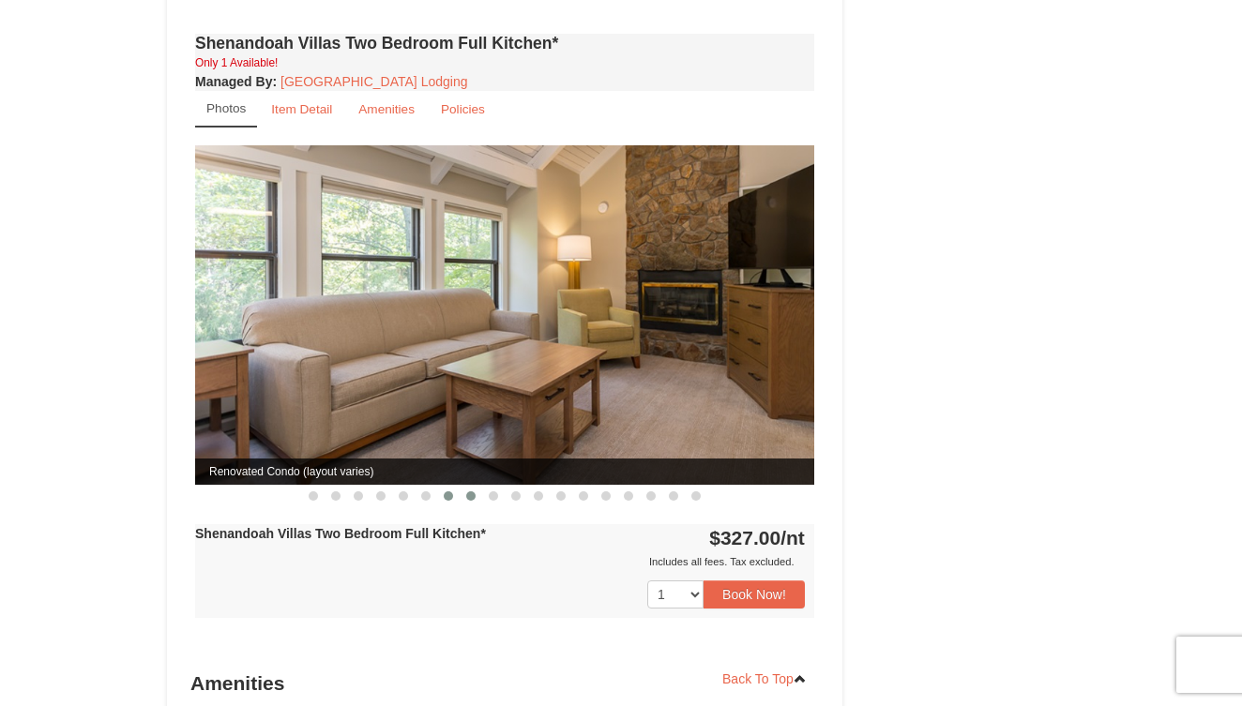
click at [467, 492] on span at bounding box center [470, 496] width 9 height 9
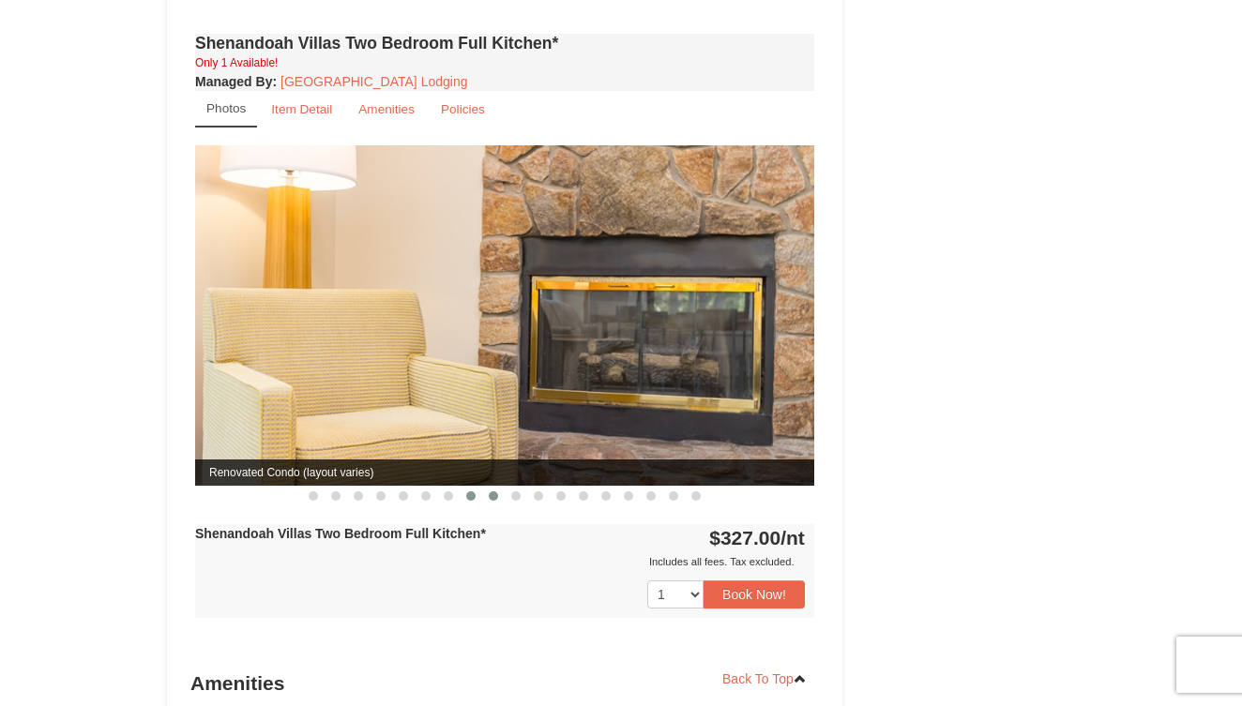
click at [495, 492] on span at bounding box center [493, 496] width 9 height 9
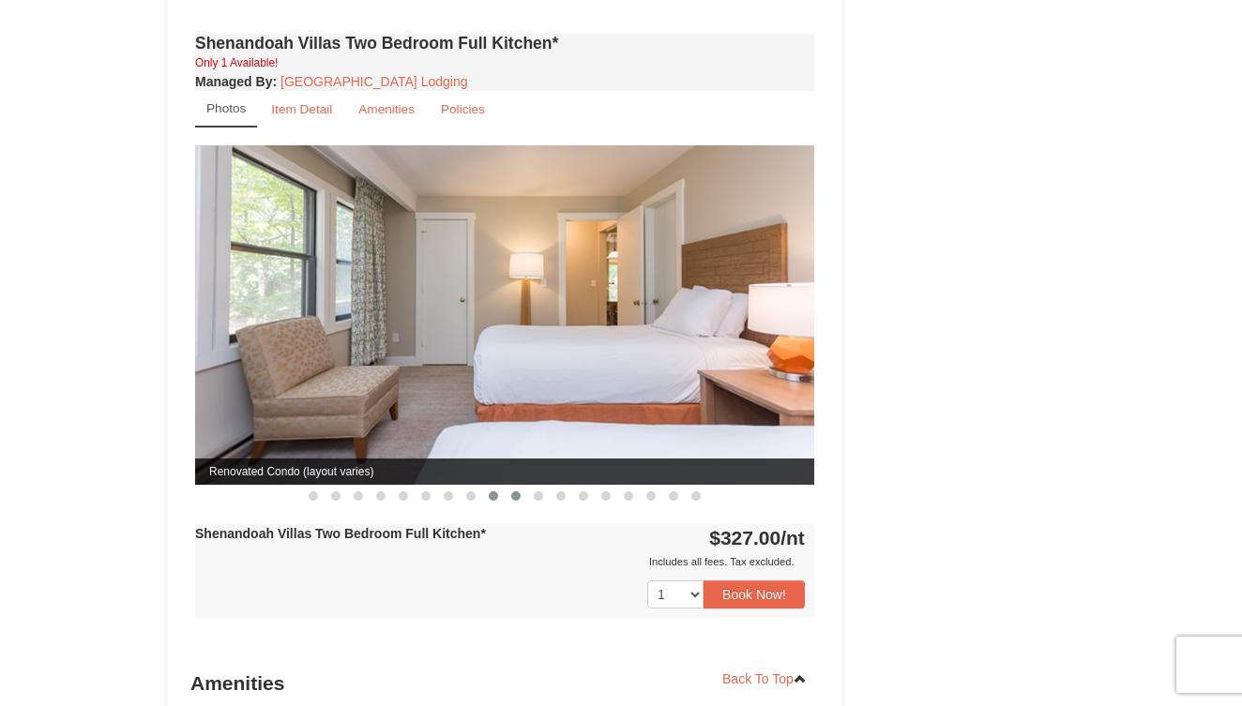
click at [518, 492] on span at bounding box center [515, 496] width 9 height 9
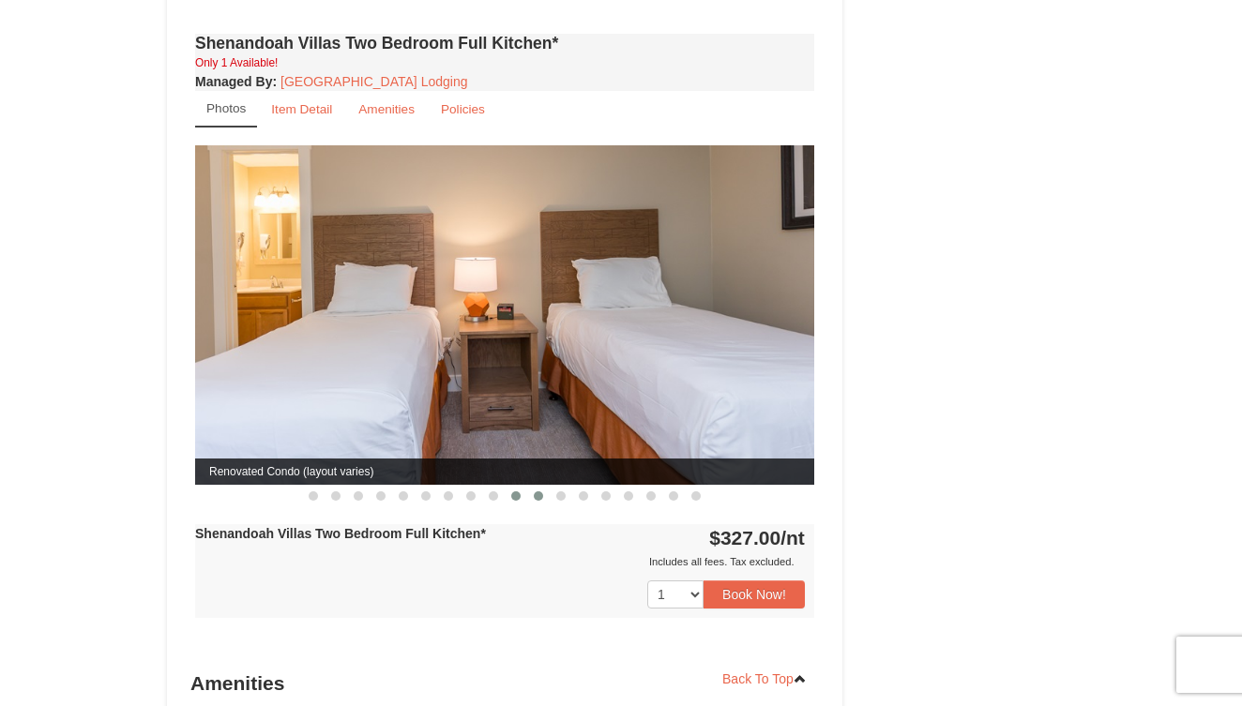
click at [535, 492] on span at bounding box center [538, 496] width 9 height 9
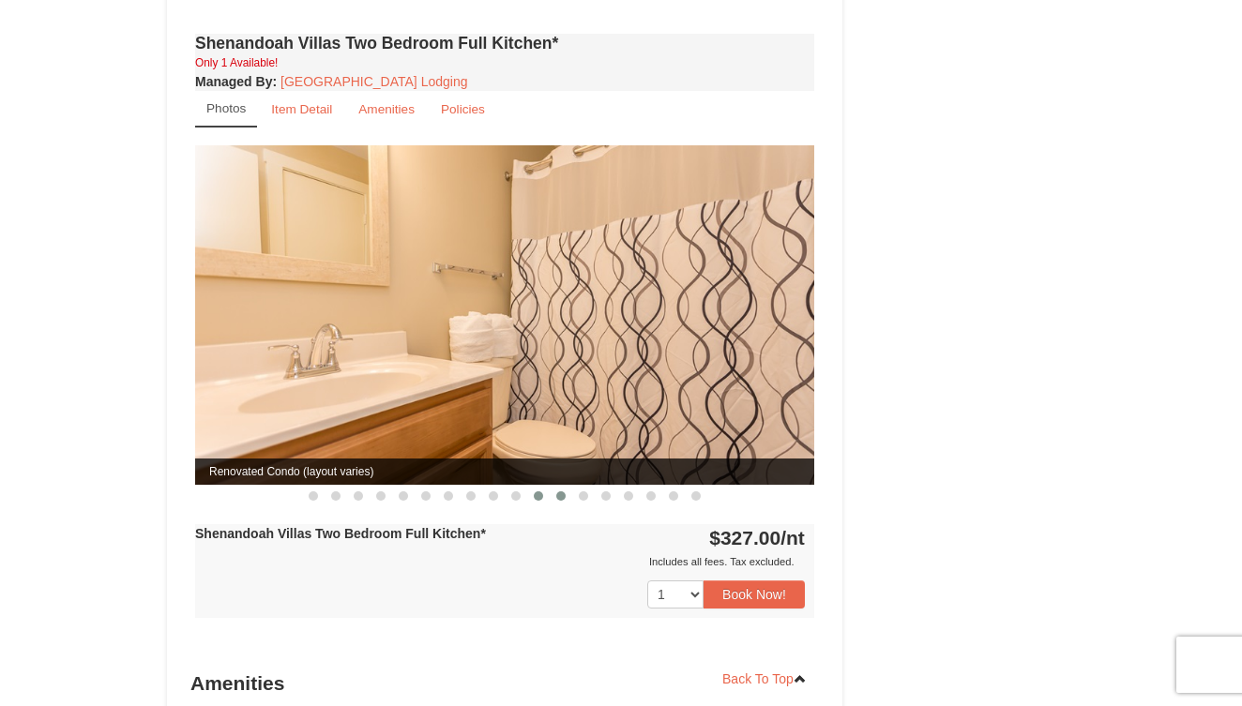
click at [557, 492] on span at bounding box center [560, 496] width 9 height 9
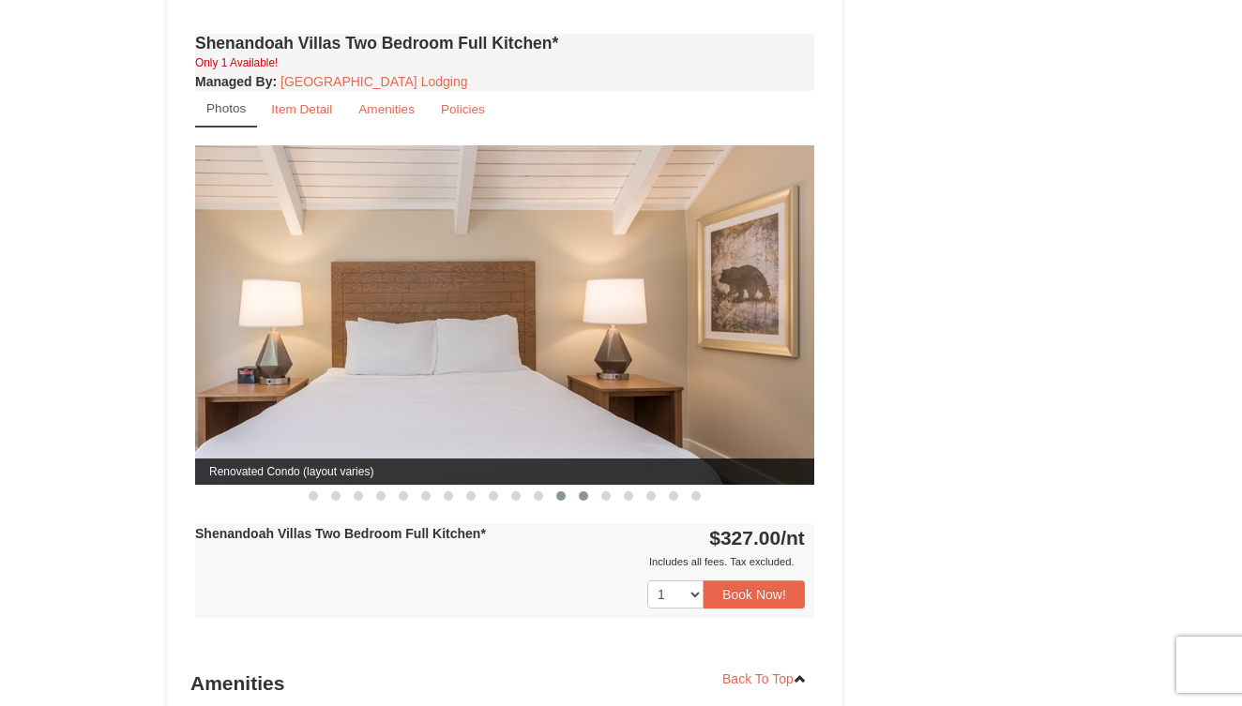
click at [583, 492] on span at bounding box center [583, 496] width 9 height 9
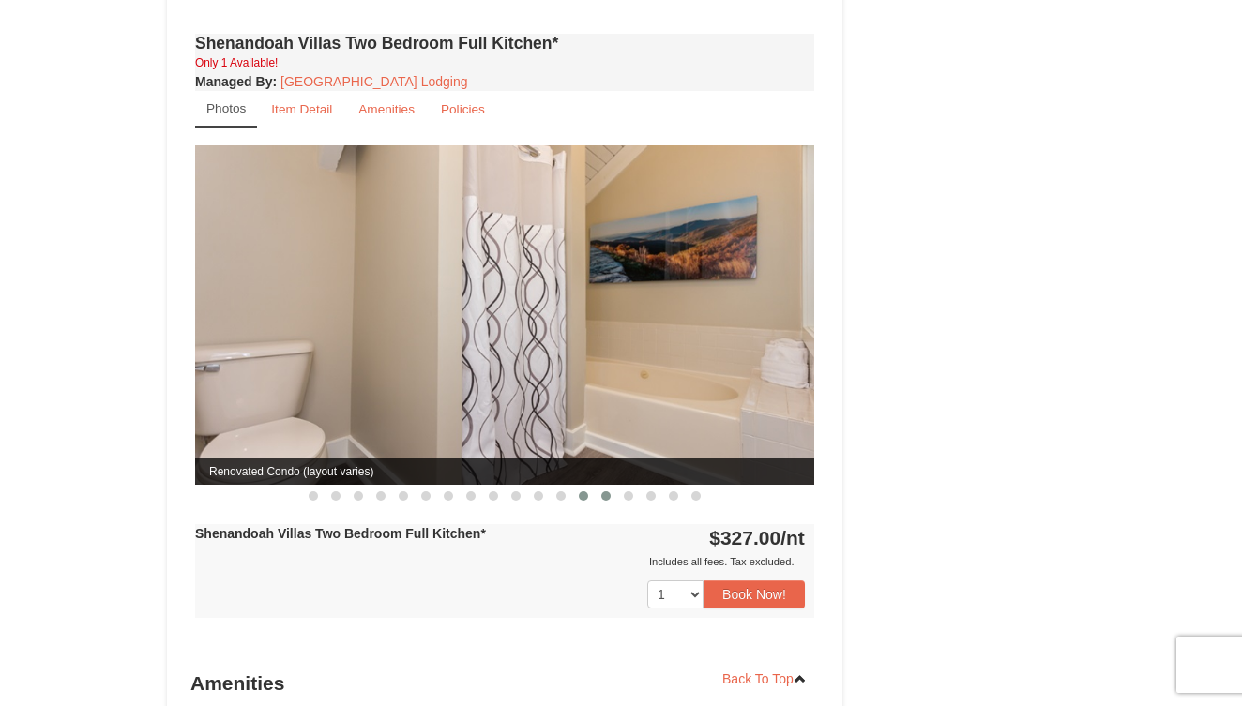
click at [606, 492] on span at bounding box center [605, 496] width 9 height 9
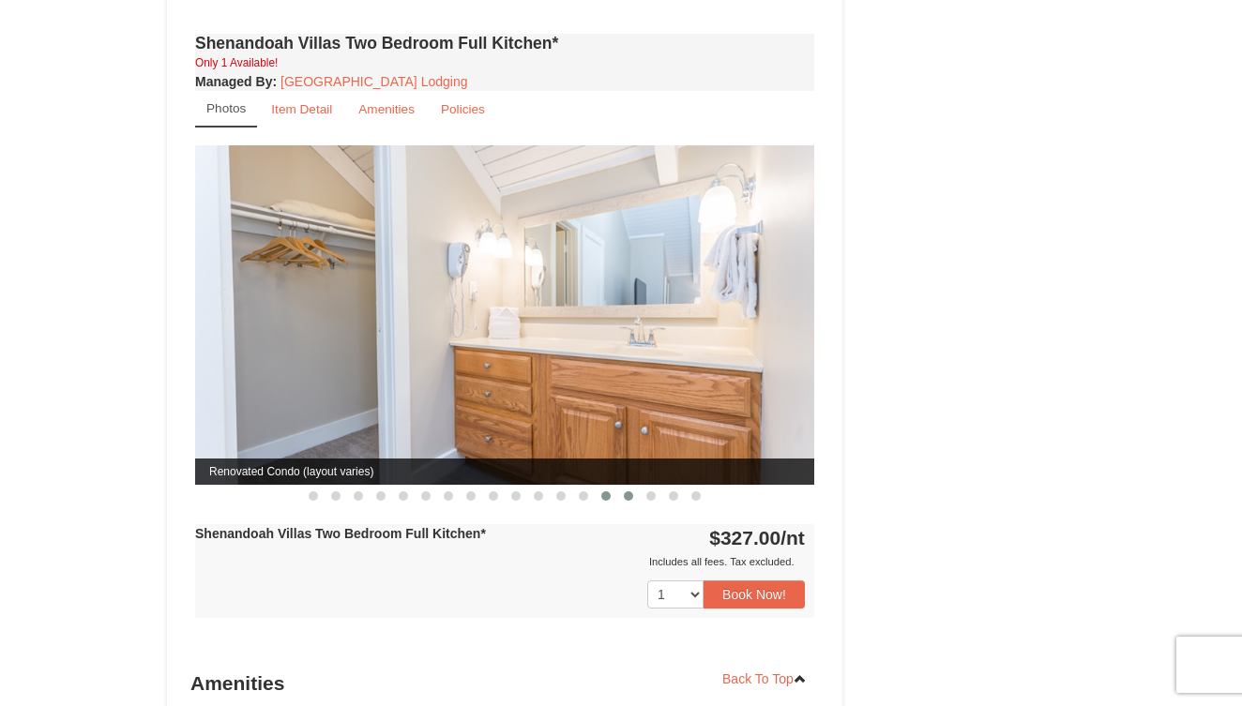
click at [629, 492] on span at bounding box center [628, 496] width 9 height 9
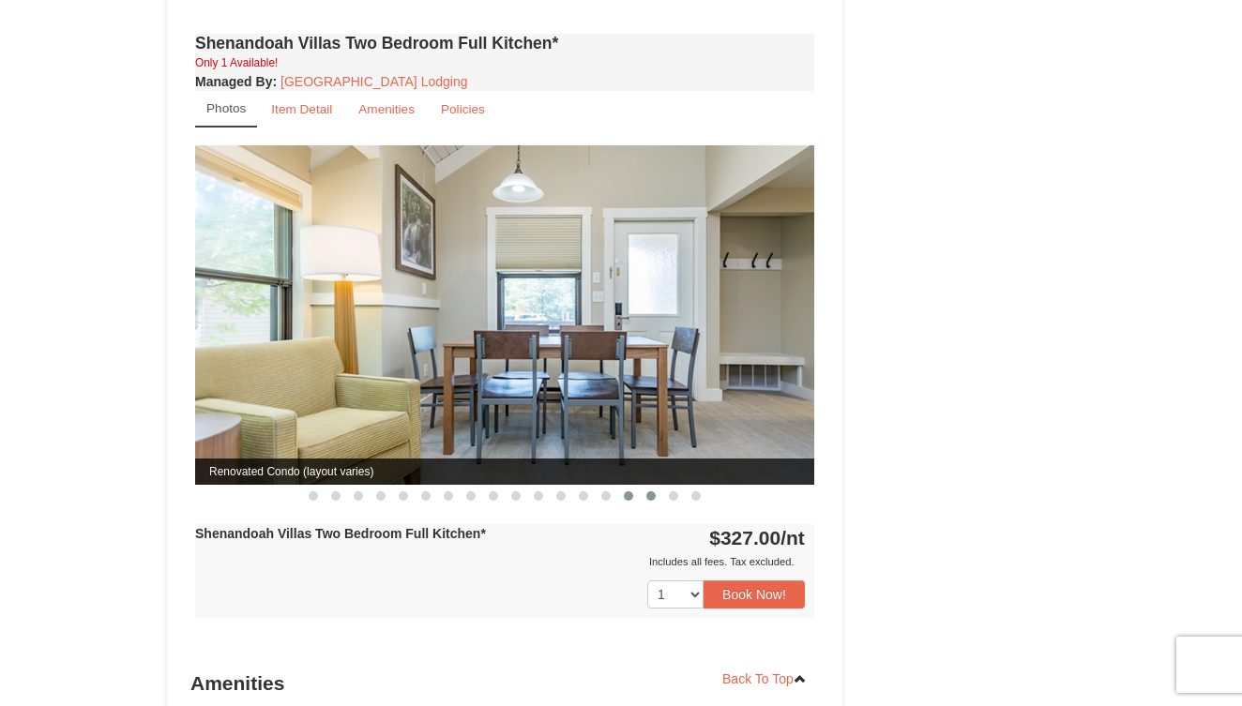
click at [648, 492] on span at bounding box center [650, 496] width 9 height 9
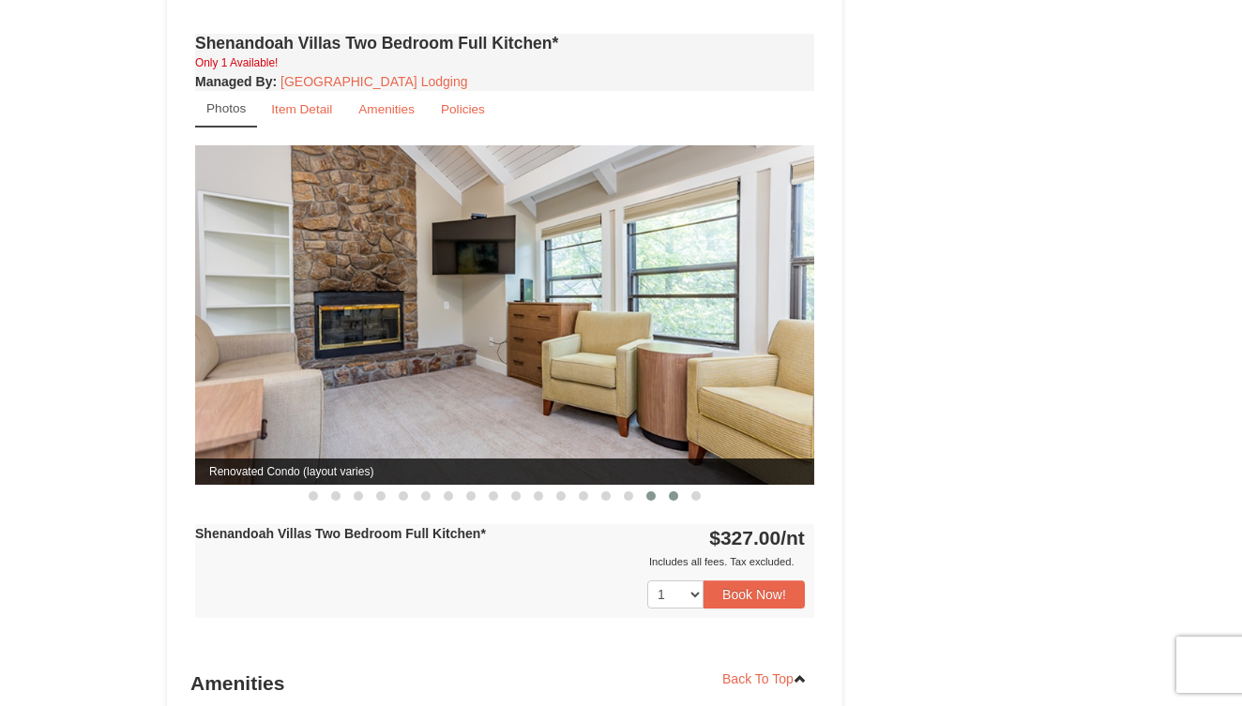
click at [672, 492] on span at bounding box center [673, 496] width 9 height 9
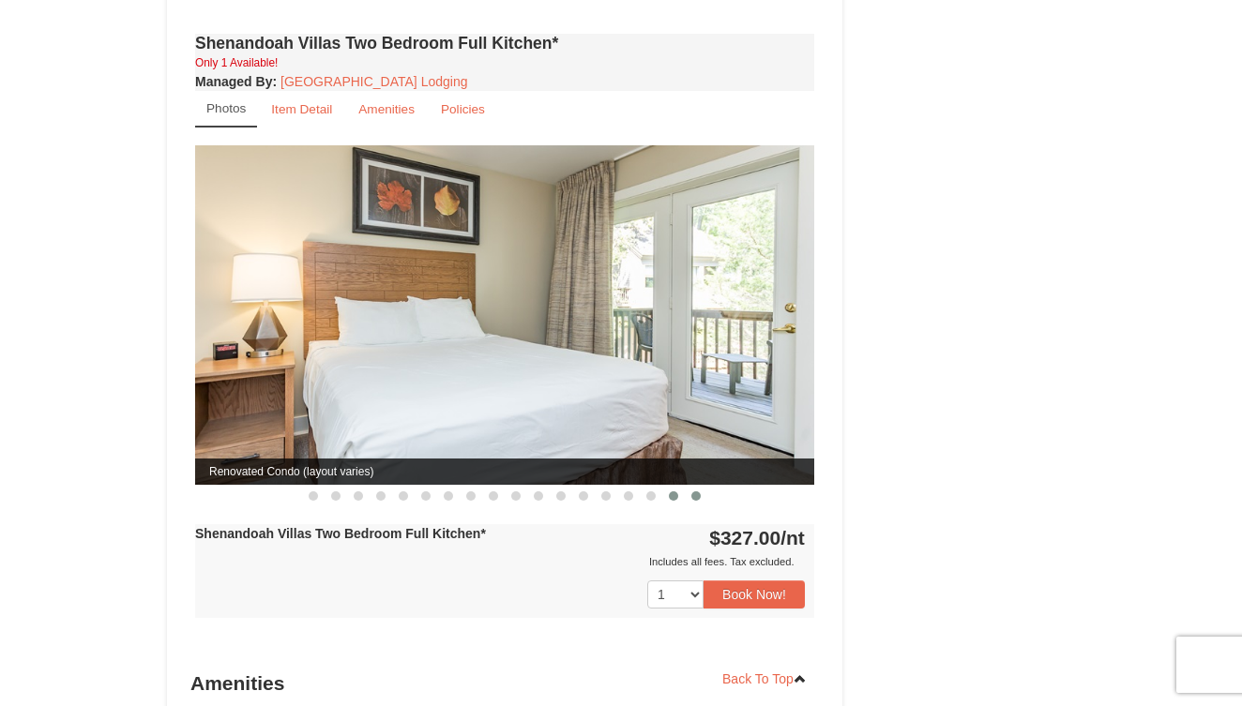
click at [691, 487] on button at bounding box center [696, 496] width 23 height 19
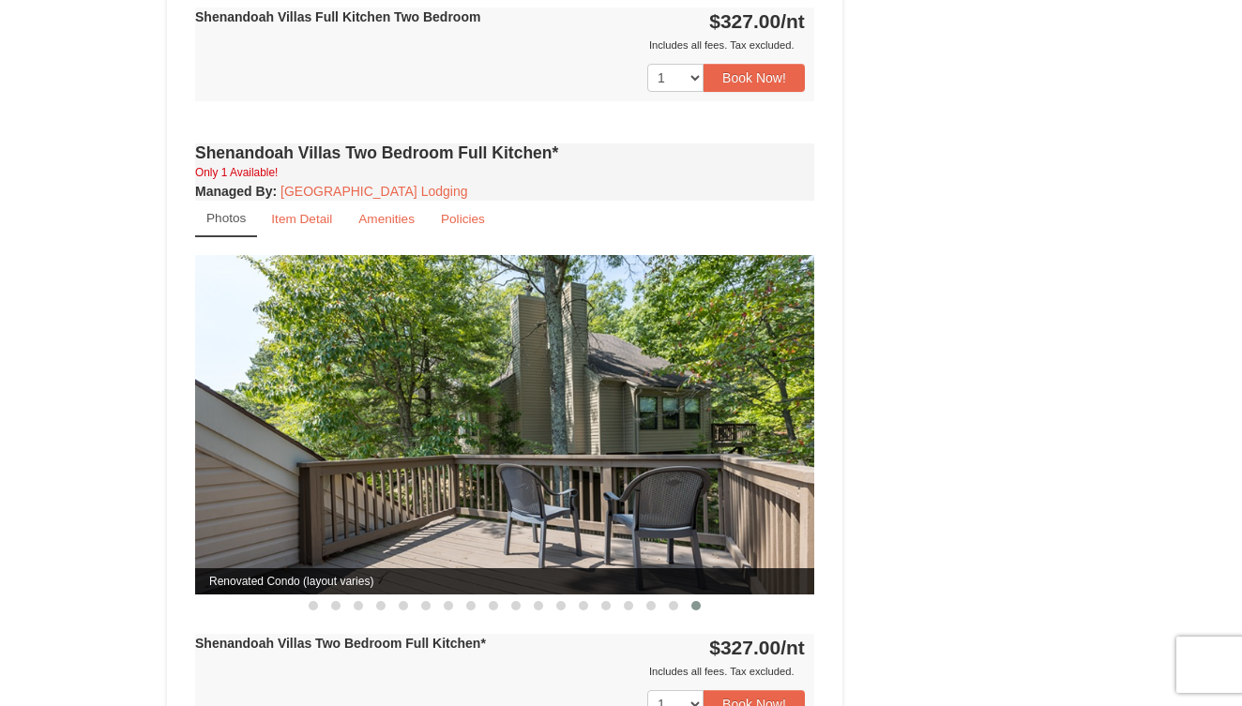
scroll to position [1498, 0]
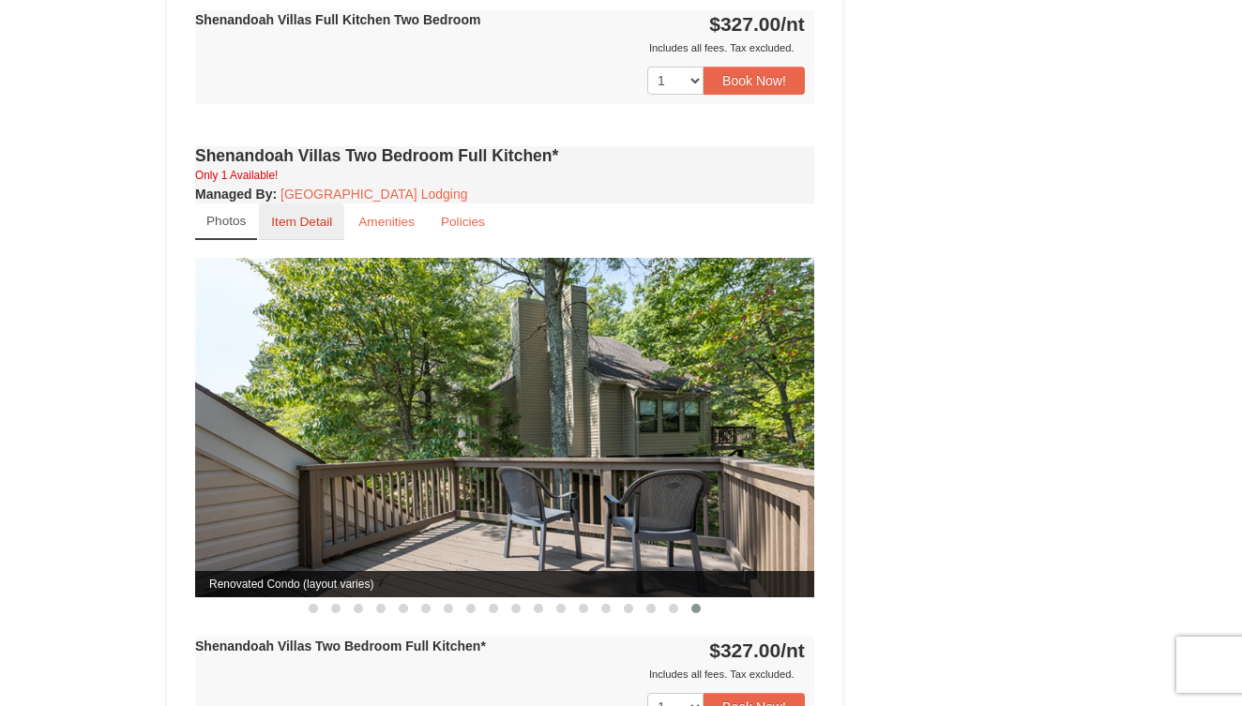
click at [317, 215] on small "Item Detail" at bounding box center [301, 222] width 61 height 14
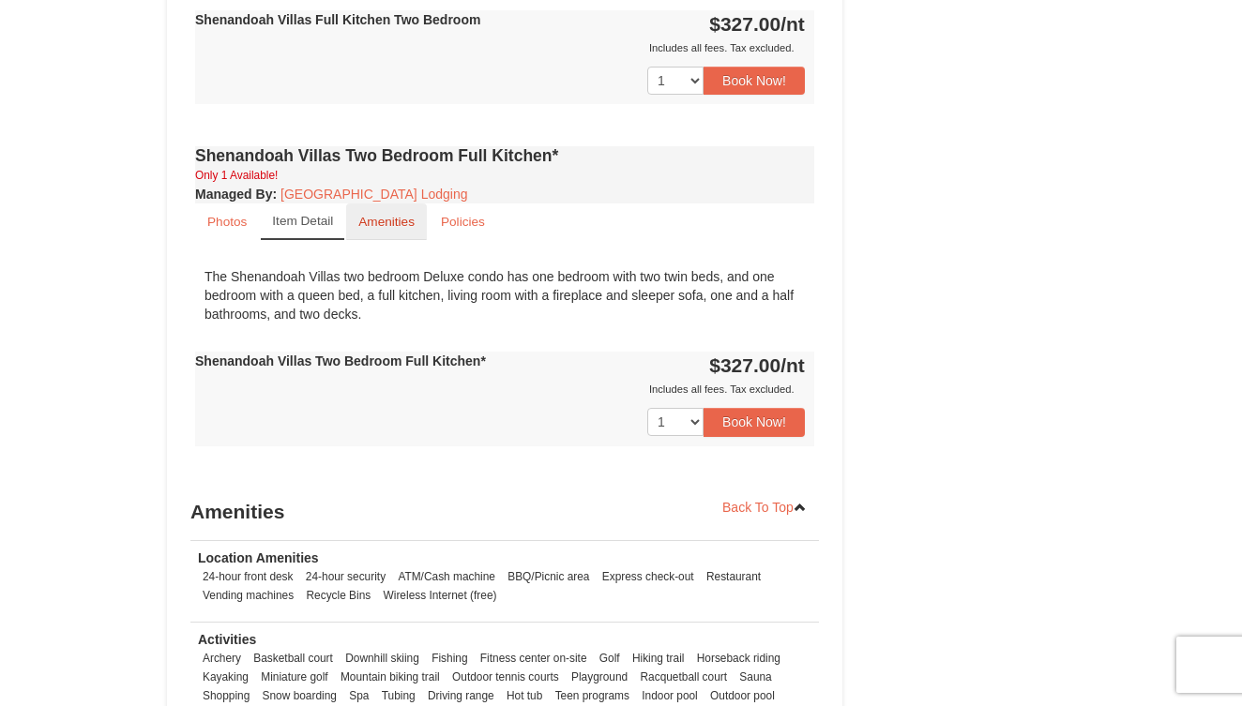
click at [392, 215] on small "Amenities" at bounding box center [386, 222] width 56 height 14
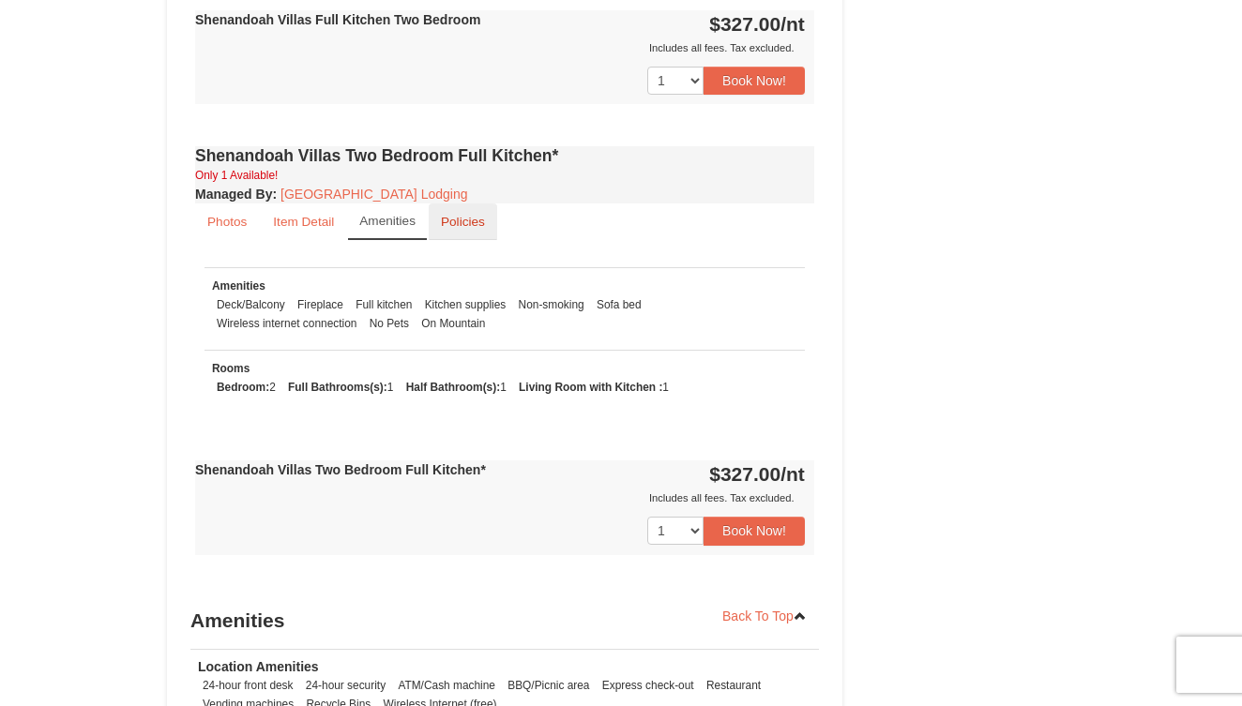
click at [462, 215] on small "Policies" at bounding box center [463, 222] width 44 height 14
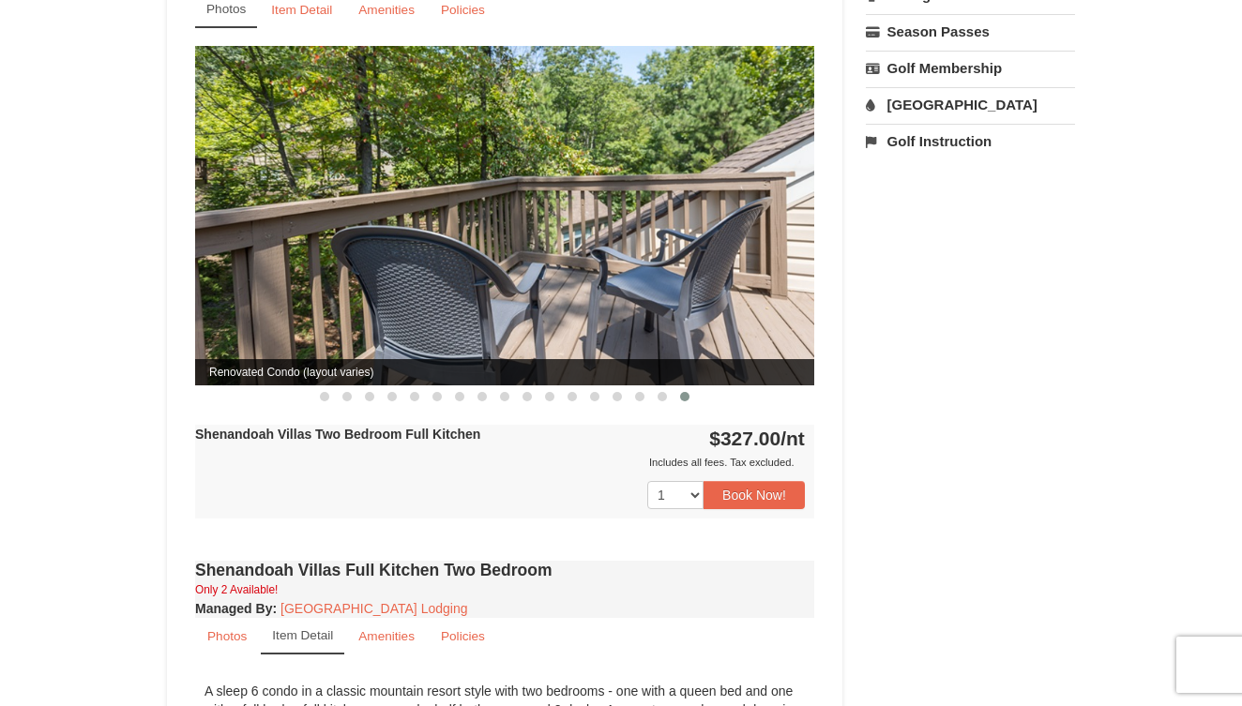
scroll to position [737, 0]
